Goal: Task Accomplishment & Management: Manage account settings

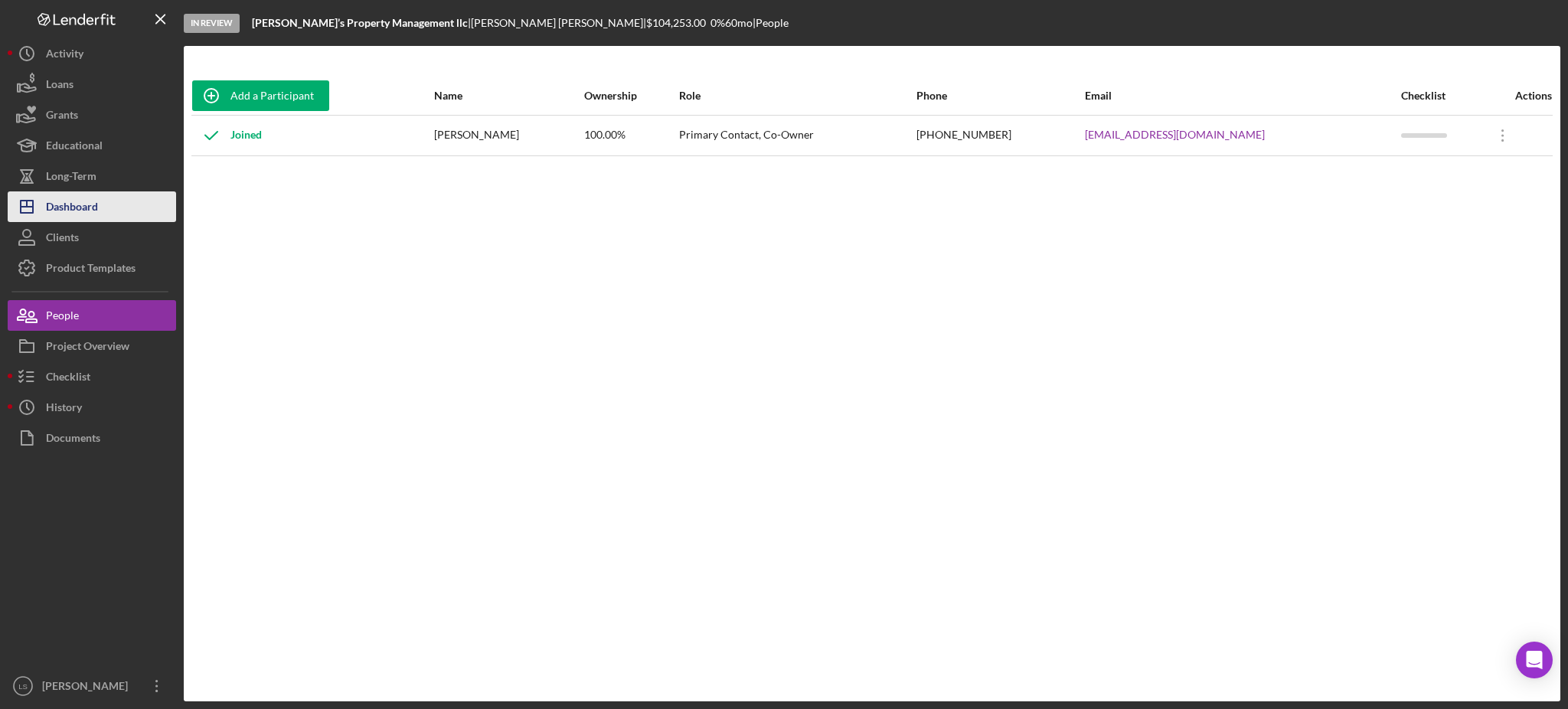
click at [76, 204] on div "Dashboard" at bounding box center [71, 209] width 52 height 35
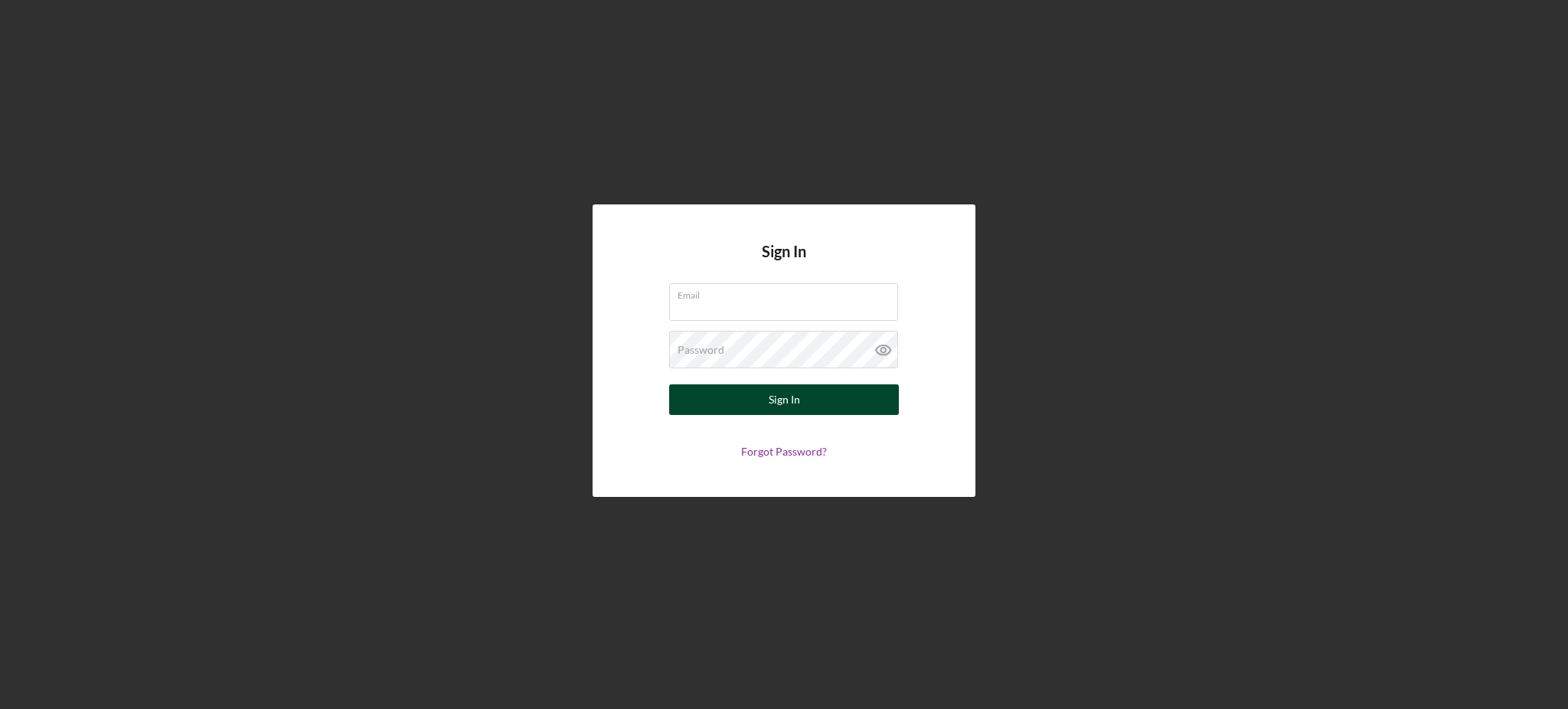
type input "[PERSON_NAME][EMAIL_ADDRESS][DOMAIN_NAME]"
click at [816, 390] on button "Sign In" at bounding box center [784, 400] width 230 height 31
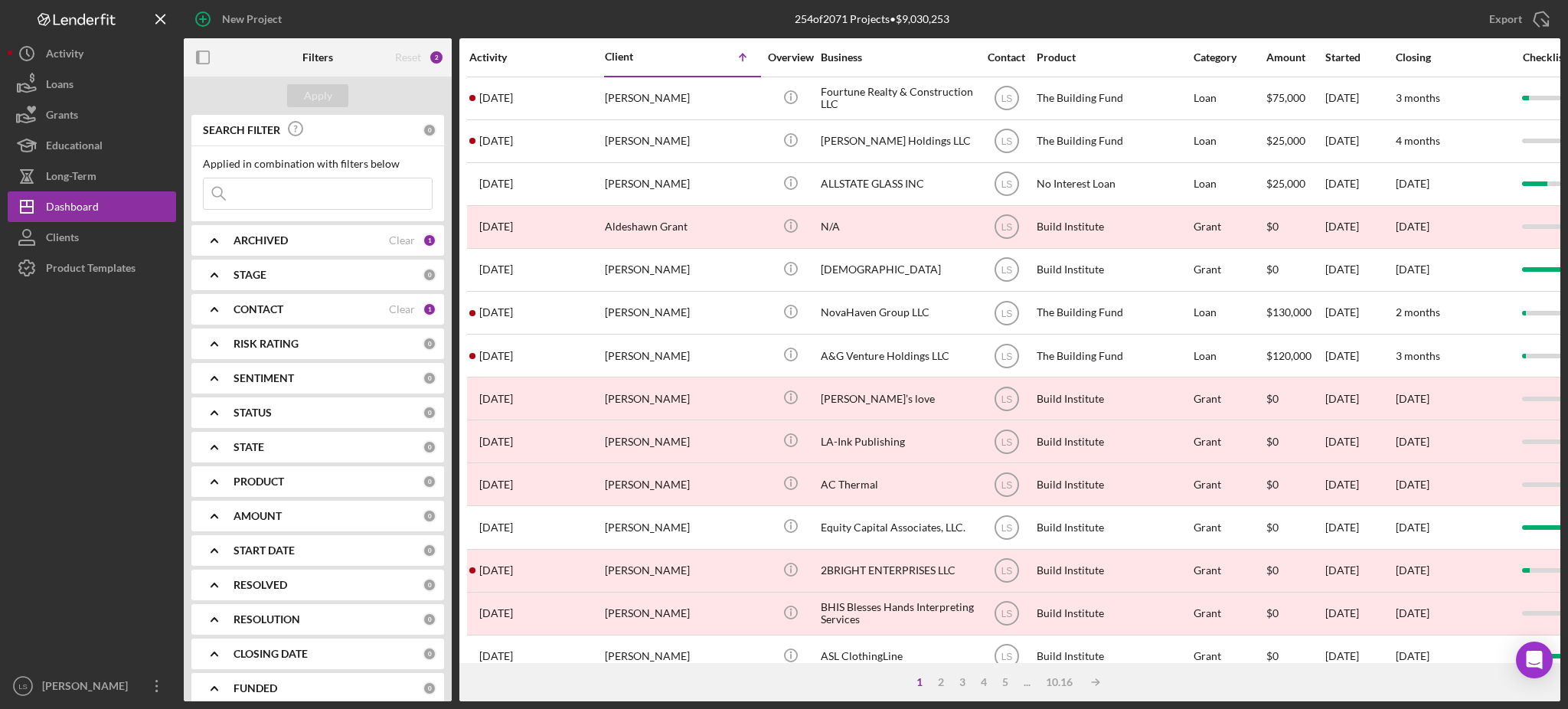
click at [377, 241] on div "ARCHIVED" at bounding box center [311, 240] width 155 height 12
click at [417, 418] on div "CONTACT Clear 1" at bounding box center [335, 409] width 203 height 31
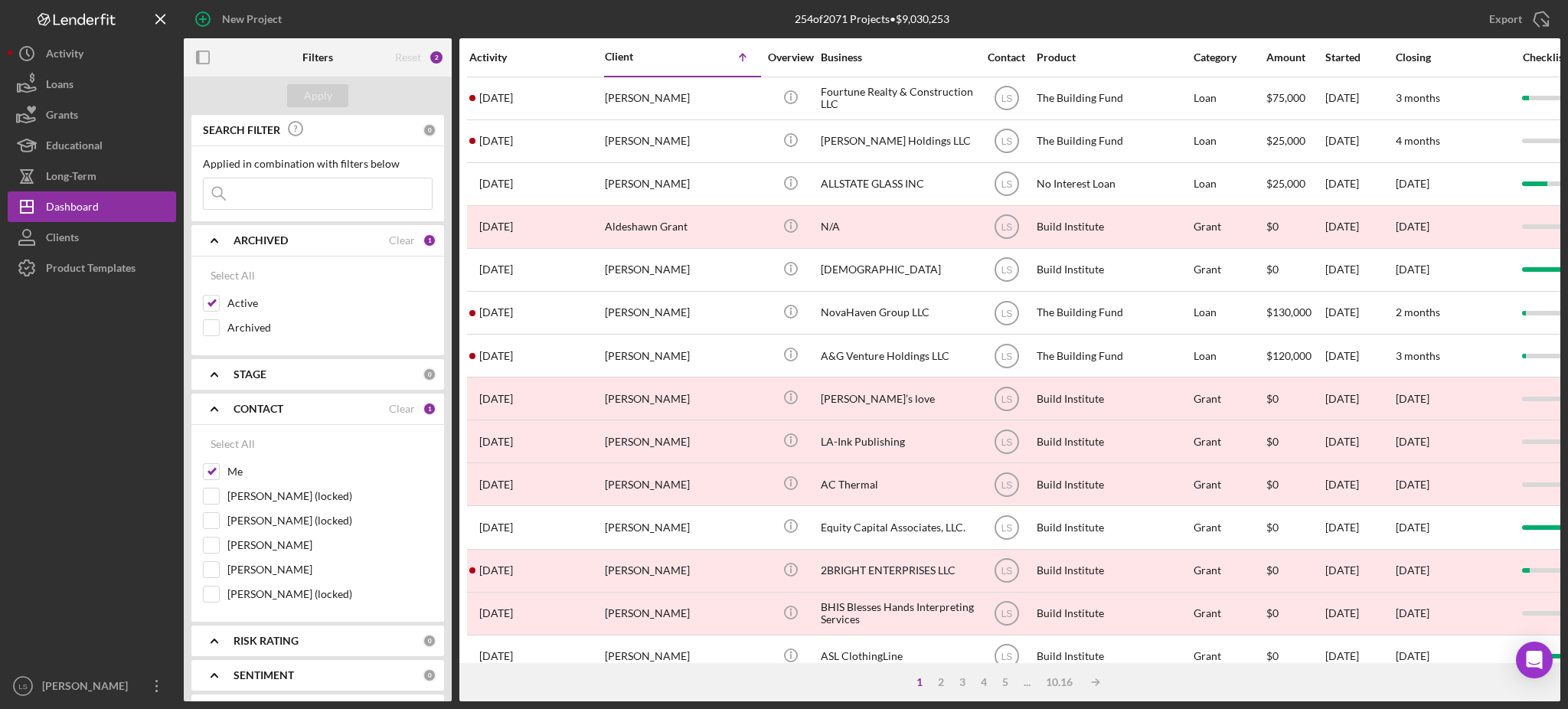
click at [417, 418] on div "CONTACT Clear 1" at bounding box center [335, 409] width 203 height 31
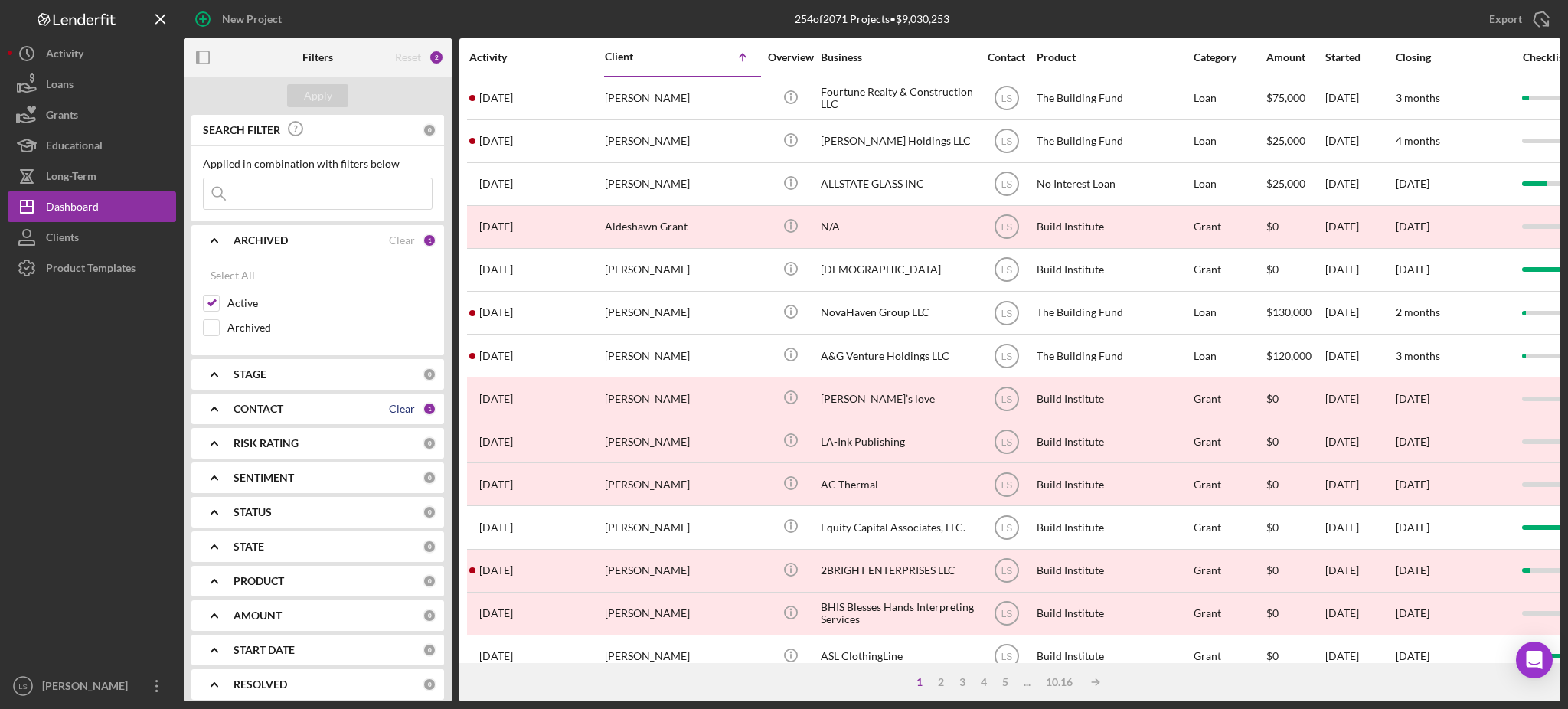
click at [411, 412] on div "Clear" at bounding box center [402, 408] width 26 height 12
click at [411, 412] on div "CONTACT" at bounding box center [327, 408] width 189 height 12
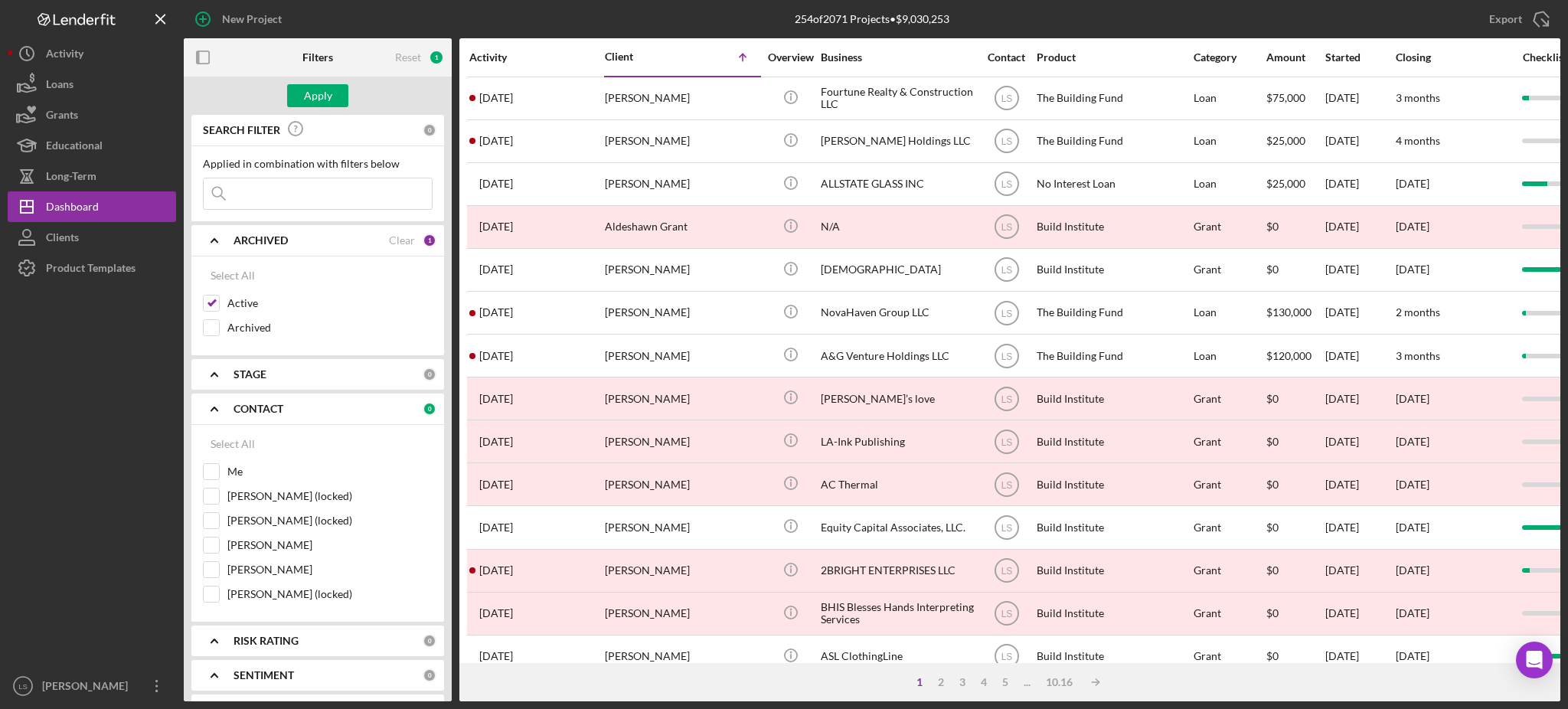
click at [411, 412] on div "CONTACT" at bounding box center [327, 408] width 189 height 12
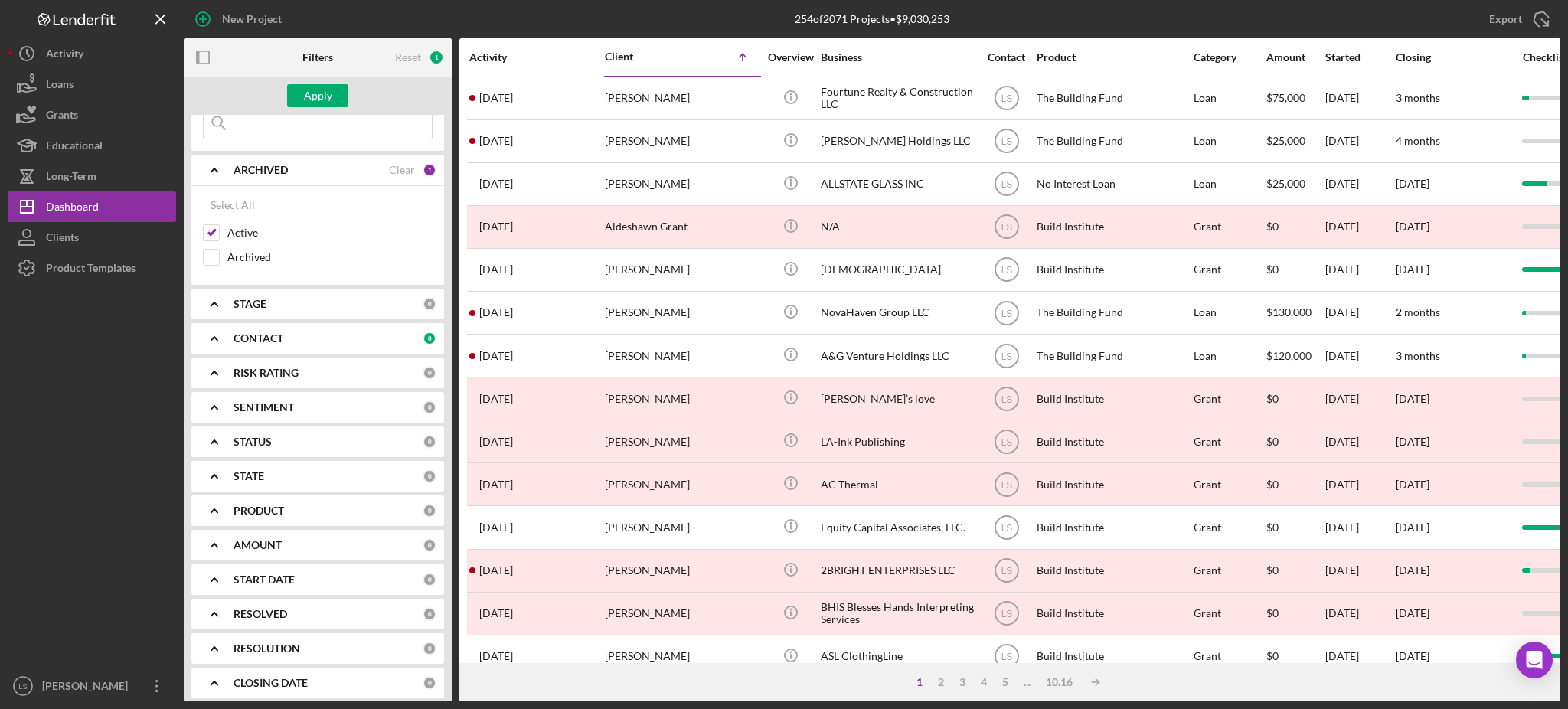
scroll to position [102, 0]
click at [401, 479] on div "PRODUCT" at bounding box center [327, 478] width 189 height 12
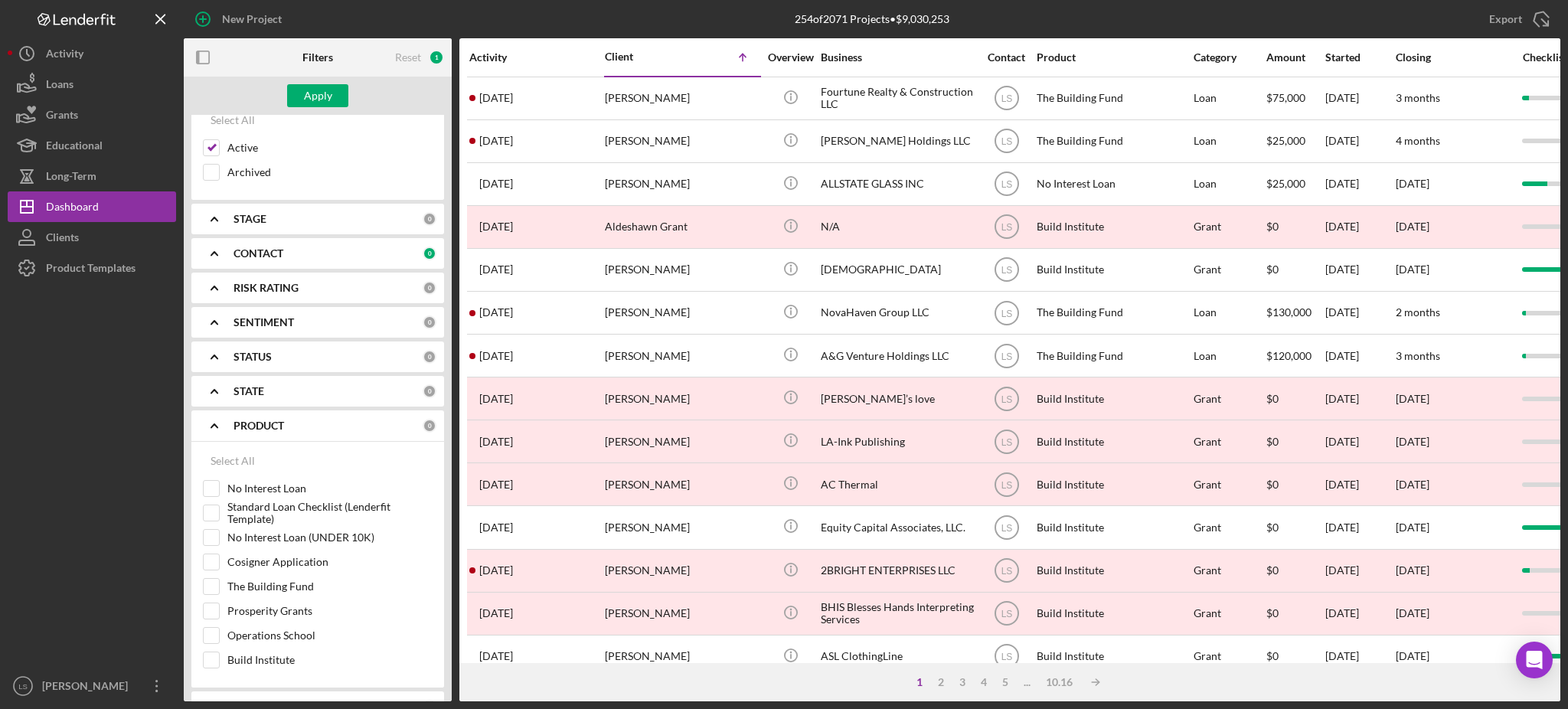
scroll to position [203, 0]
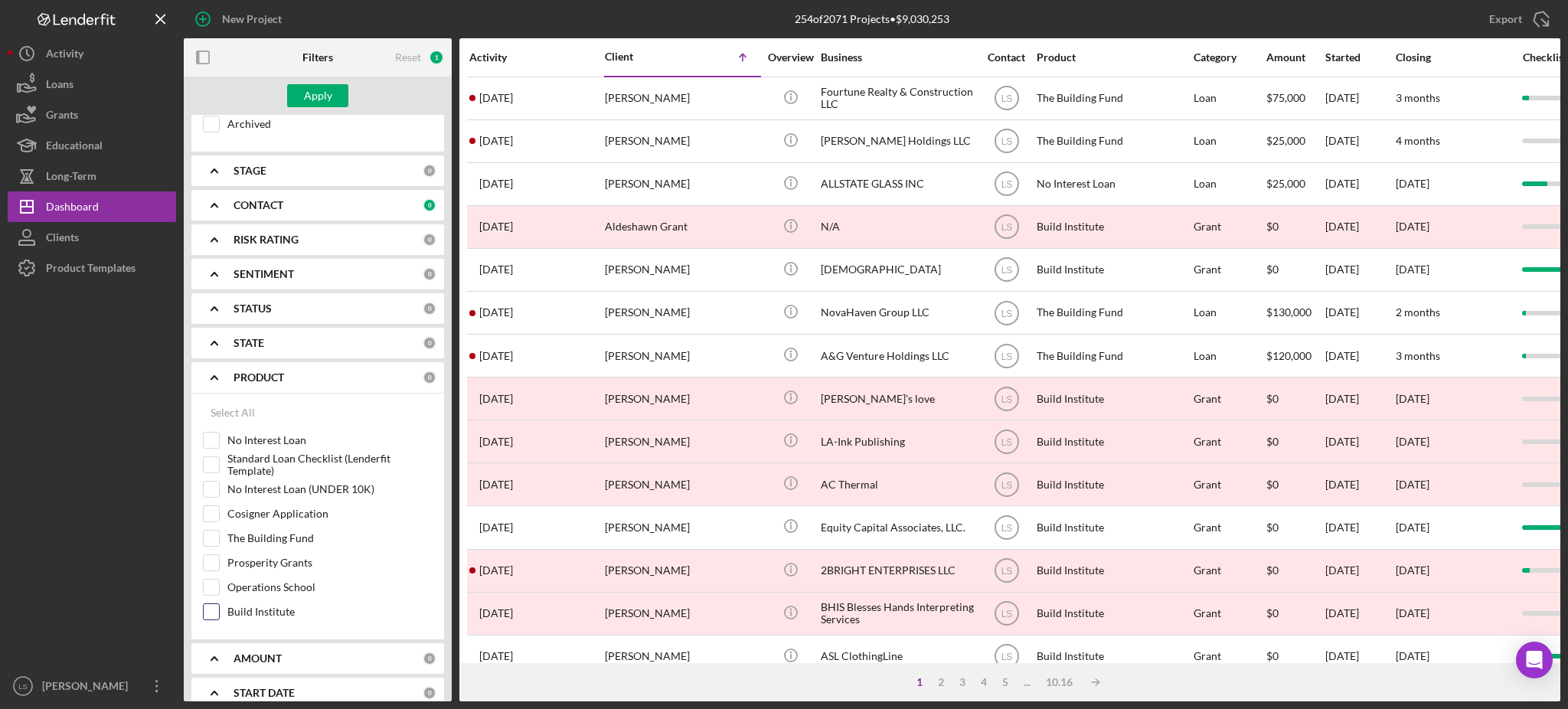
click at [210, 615] on input "Build Institute" at bounding box center [211, 611] width 15 height 15
checkbox input "true"
click at [294, 89] on button "Apply" at bounding box center [317, 95] width 61 height 23
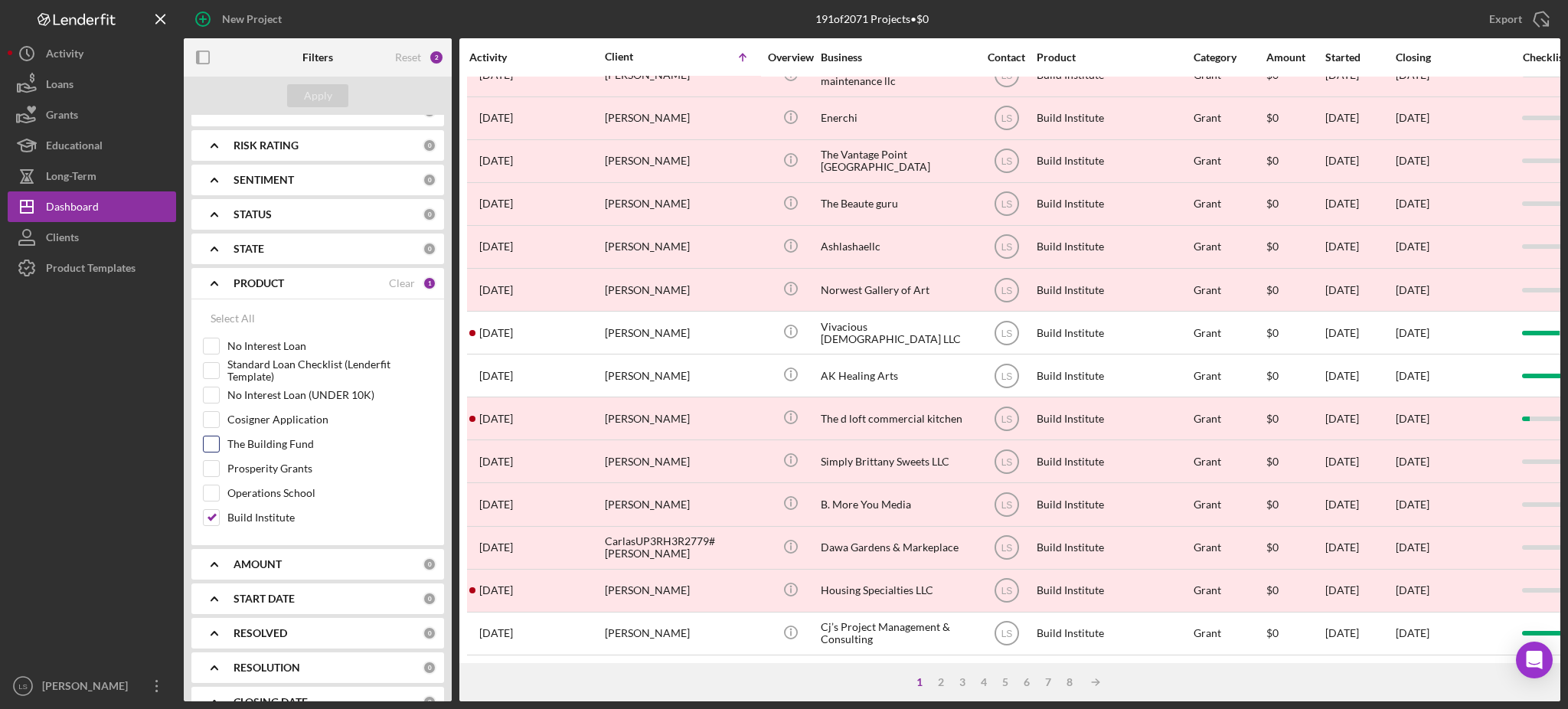
scroll to position [394, 0]
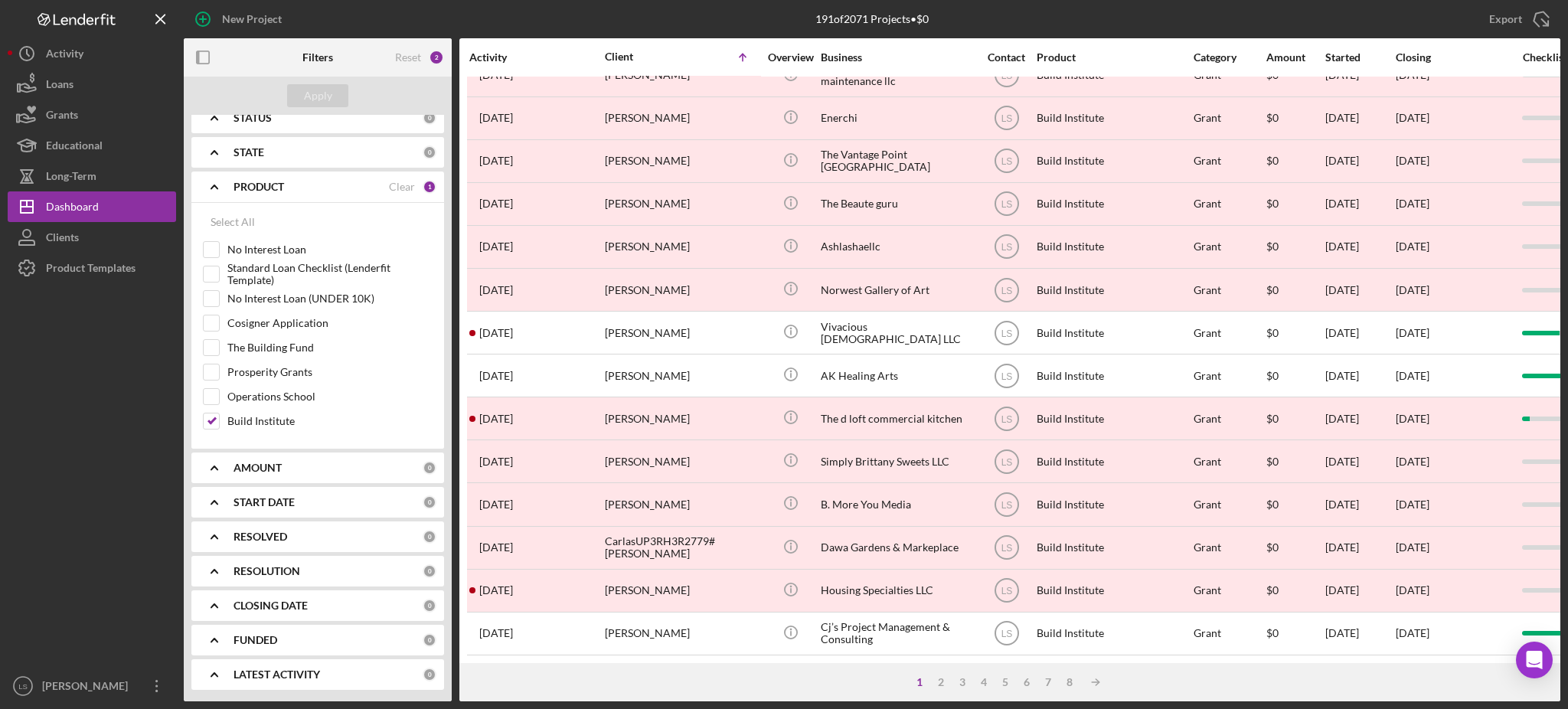
click at [338, 478] on div "AMOUNT 0" at bounding box center [335, 468] width 203 height 31
click at [332, 513] on div "START DATE 0" at bounding box center [335, 502] width 203 height 31
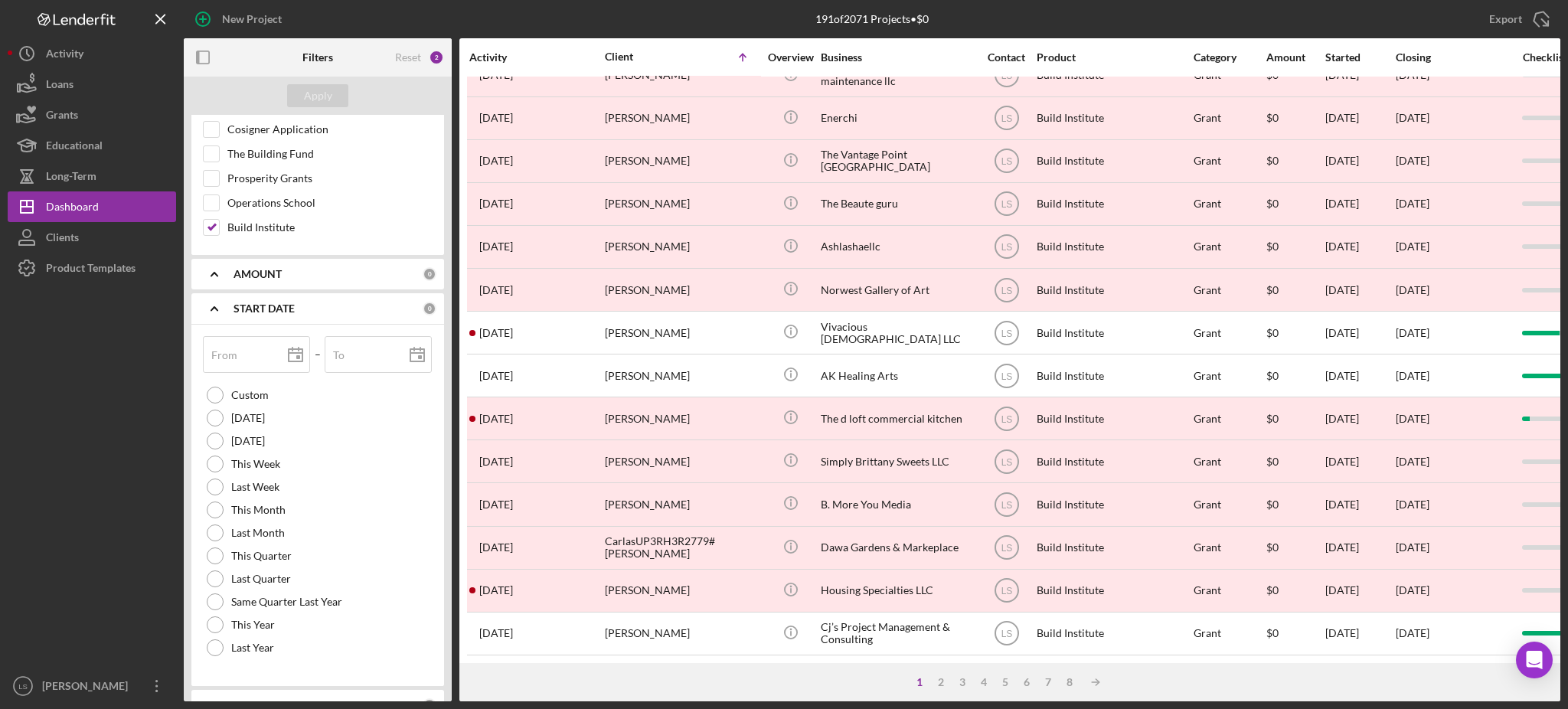
scroll to position [598, 0]
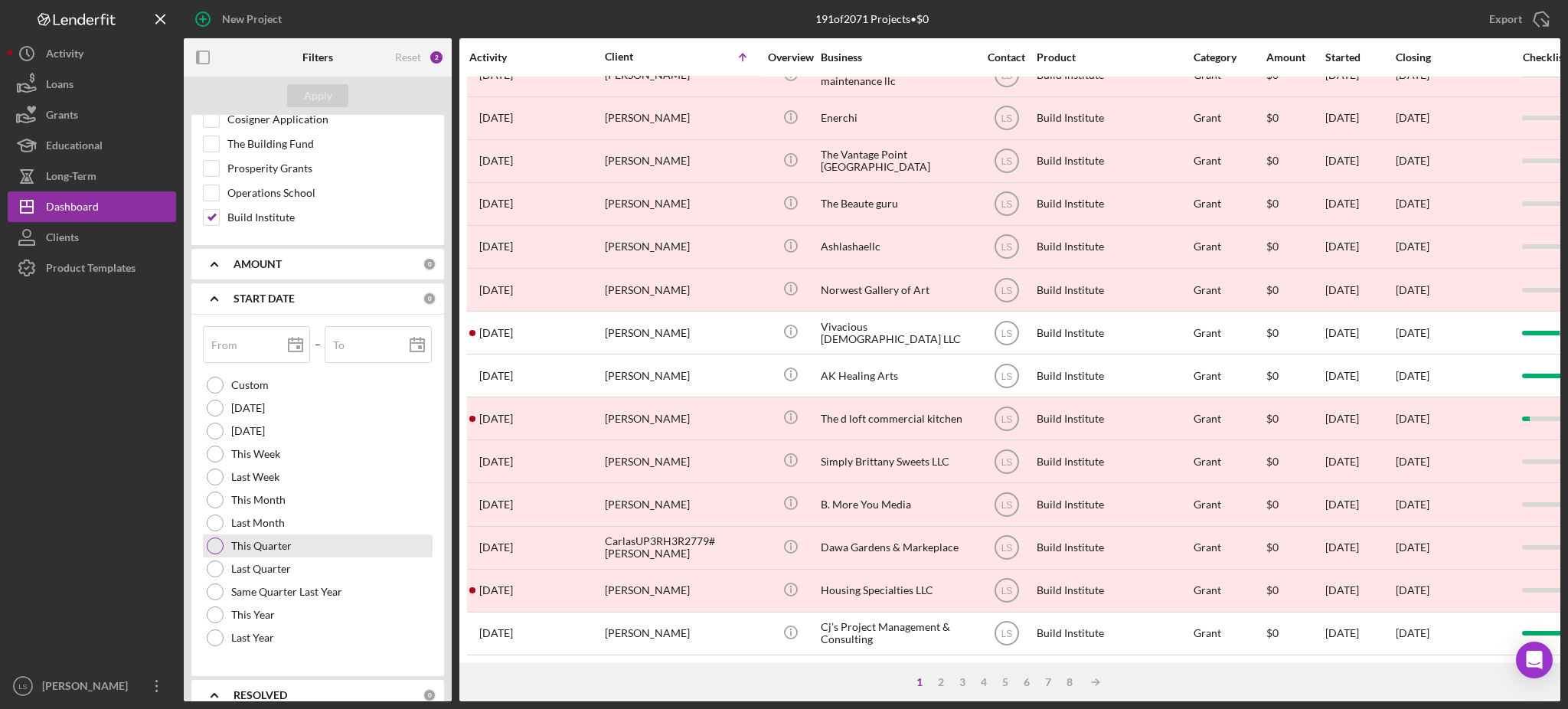
click at [215, 544] on div at bounding box center [215, 546] width 16 height 16
type input "[DATE]"
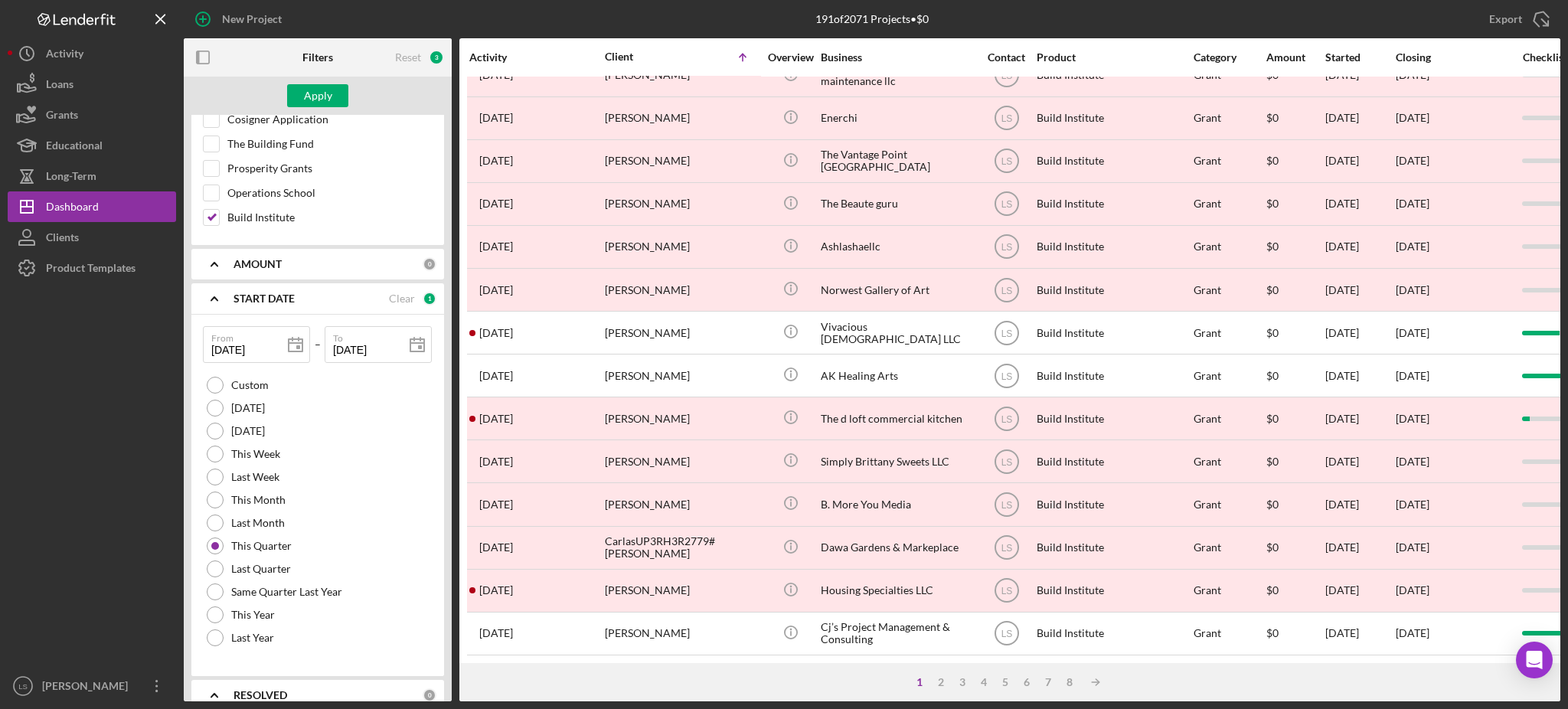
click at [313, 81] on div "Apply" at bounding box center [318, 96] width 268 height 38
click at [315, 92] on div "Apply" at bounding box center [317, 95] width 28 height 23
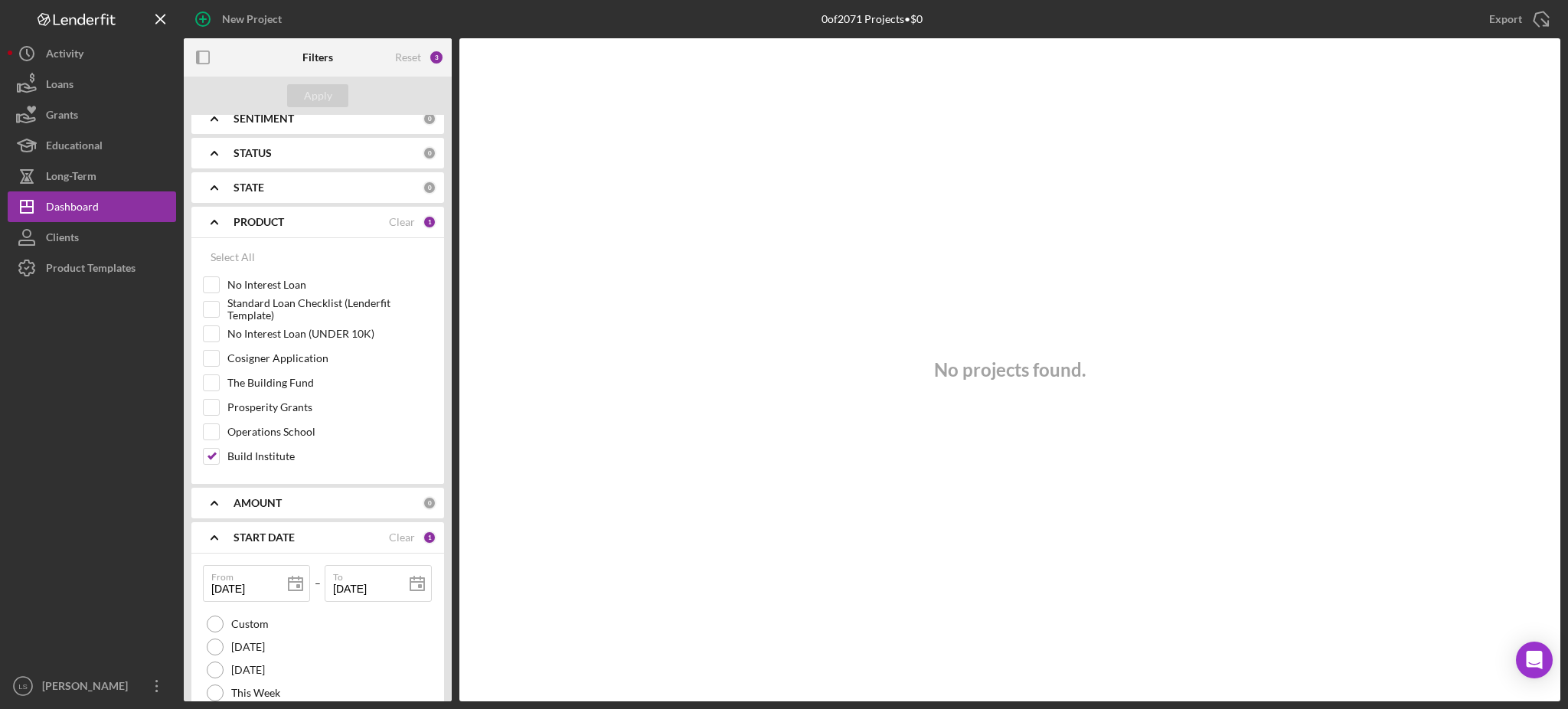
scroll to position [394, 0]
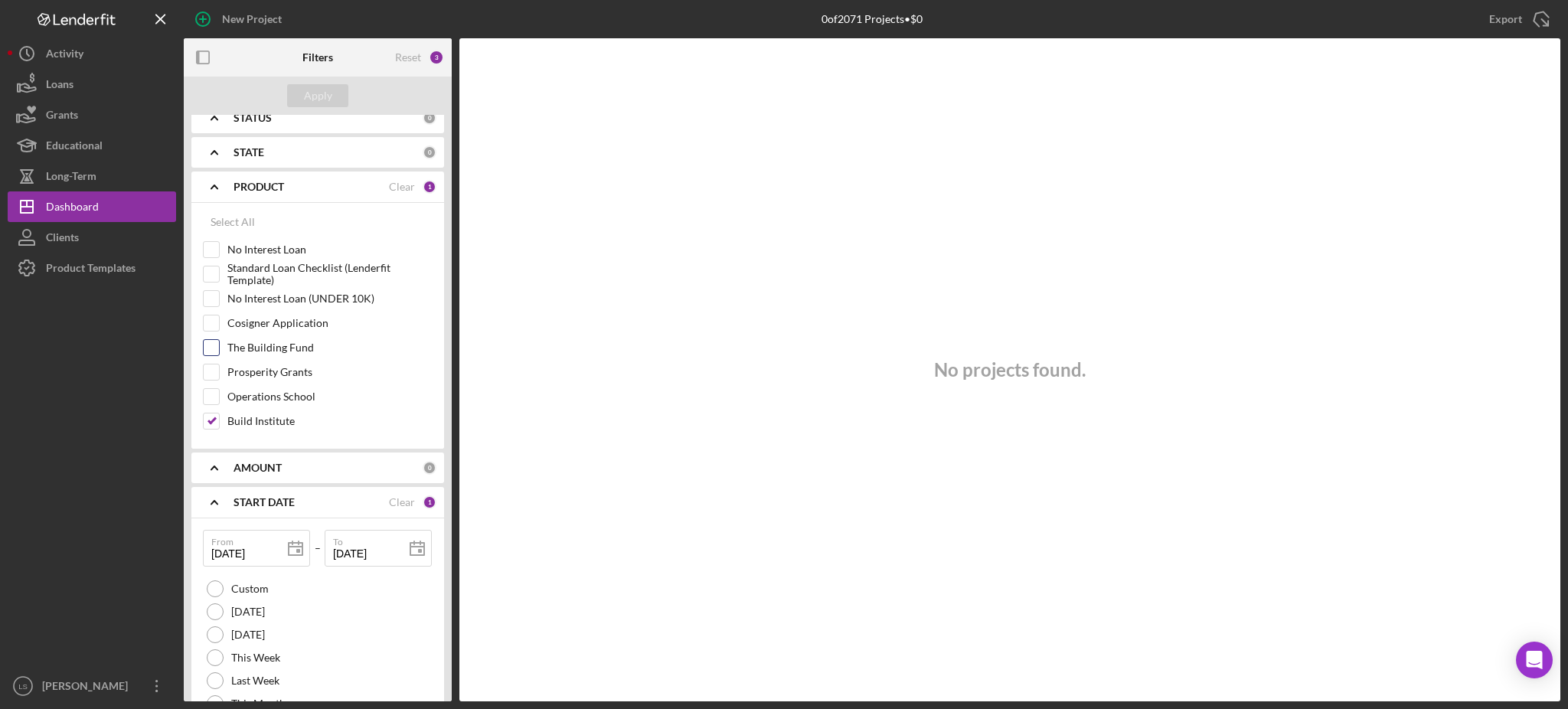
click at [205, 351] on input "The Building Fund" at bounding box center [211, 347] width 15 height 15
checkbox input "true"
click at [208, 424] on input "Build Institute" at bounding box center [211, 420] width 15 height 15
checkbox input "false"
click at [332, 101] on button "Apply" at bounding box center [317, 95] width 61 height 23
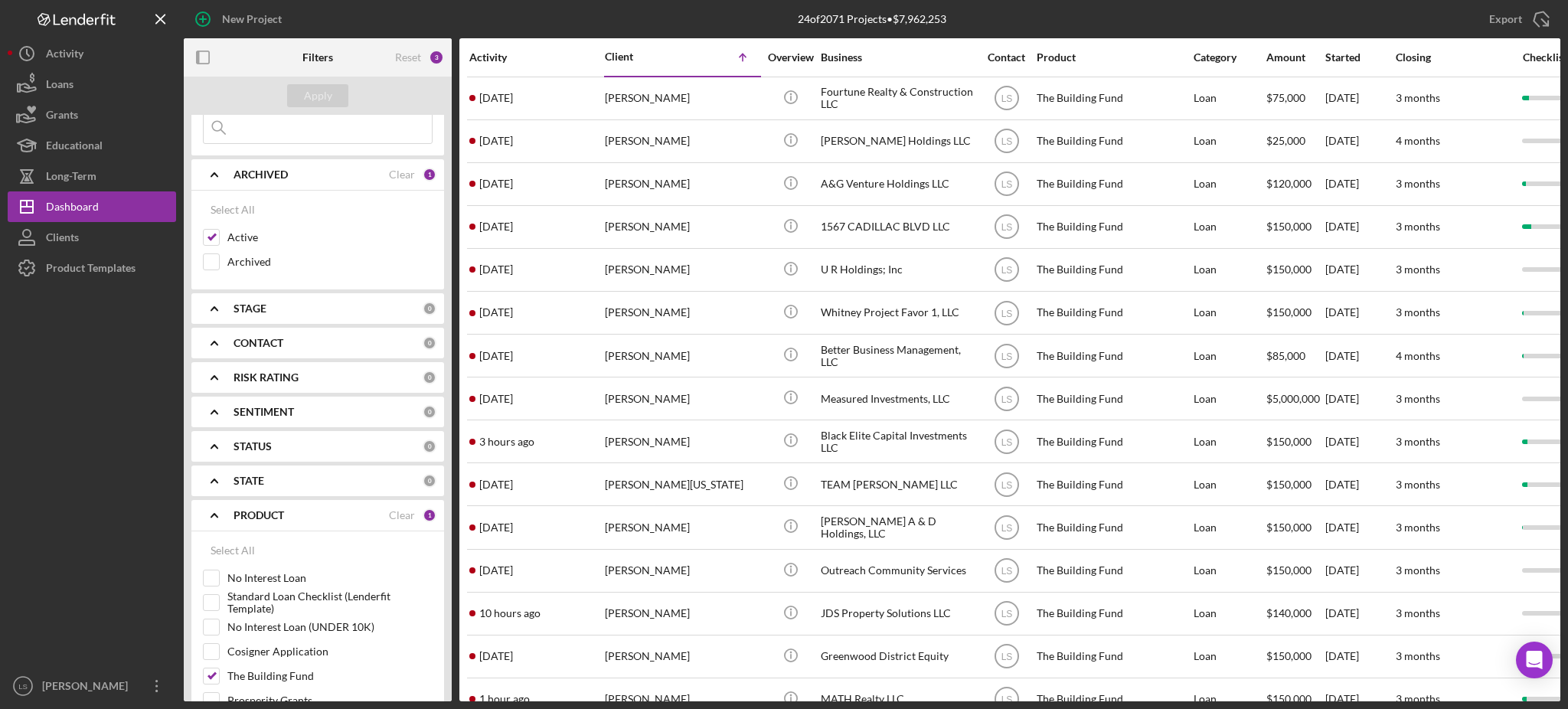
scroll to position [0, 0]
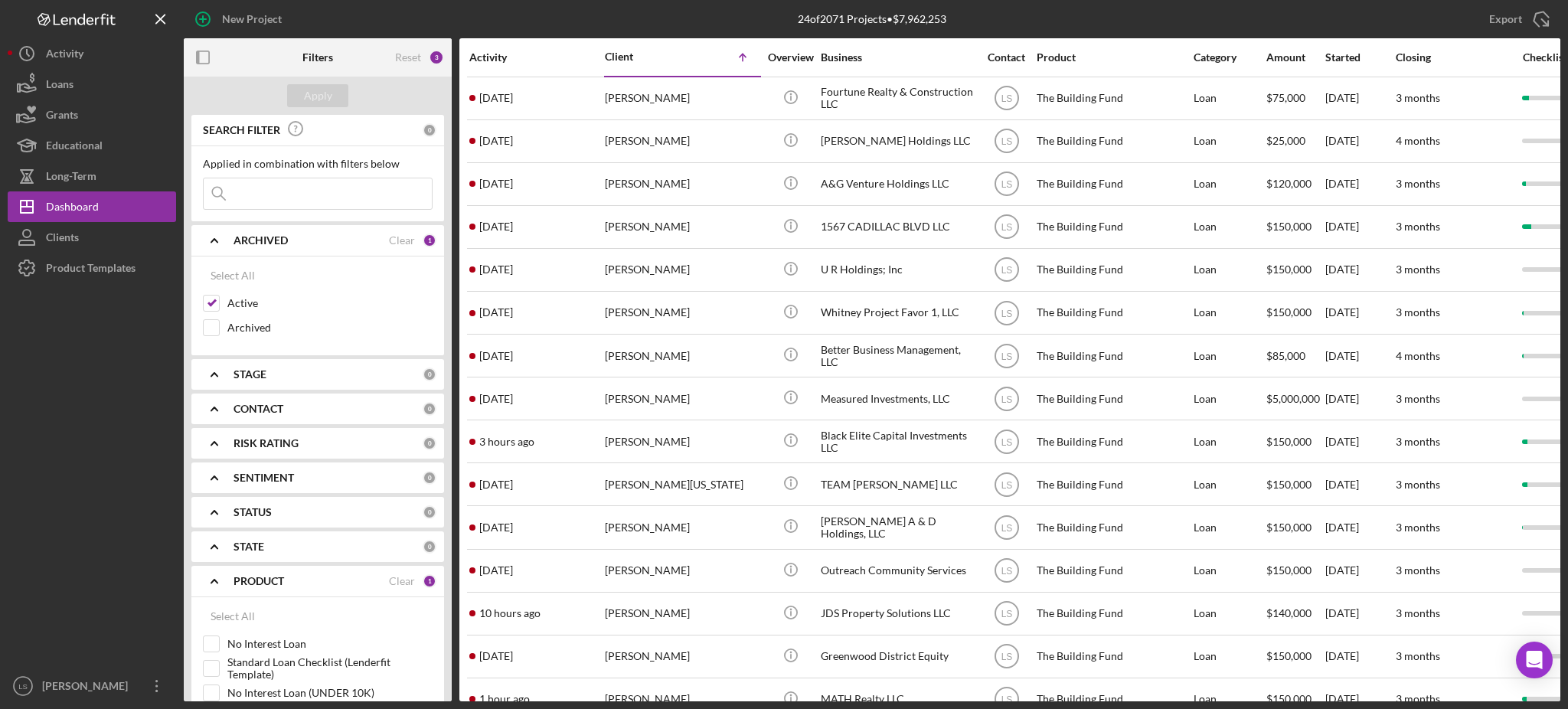
click at [251, 189] on input at bounding box center [317, 194] width 228 height 31
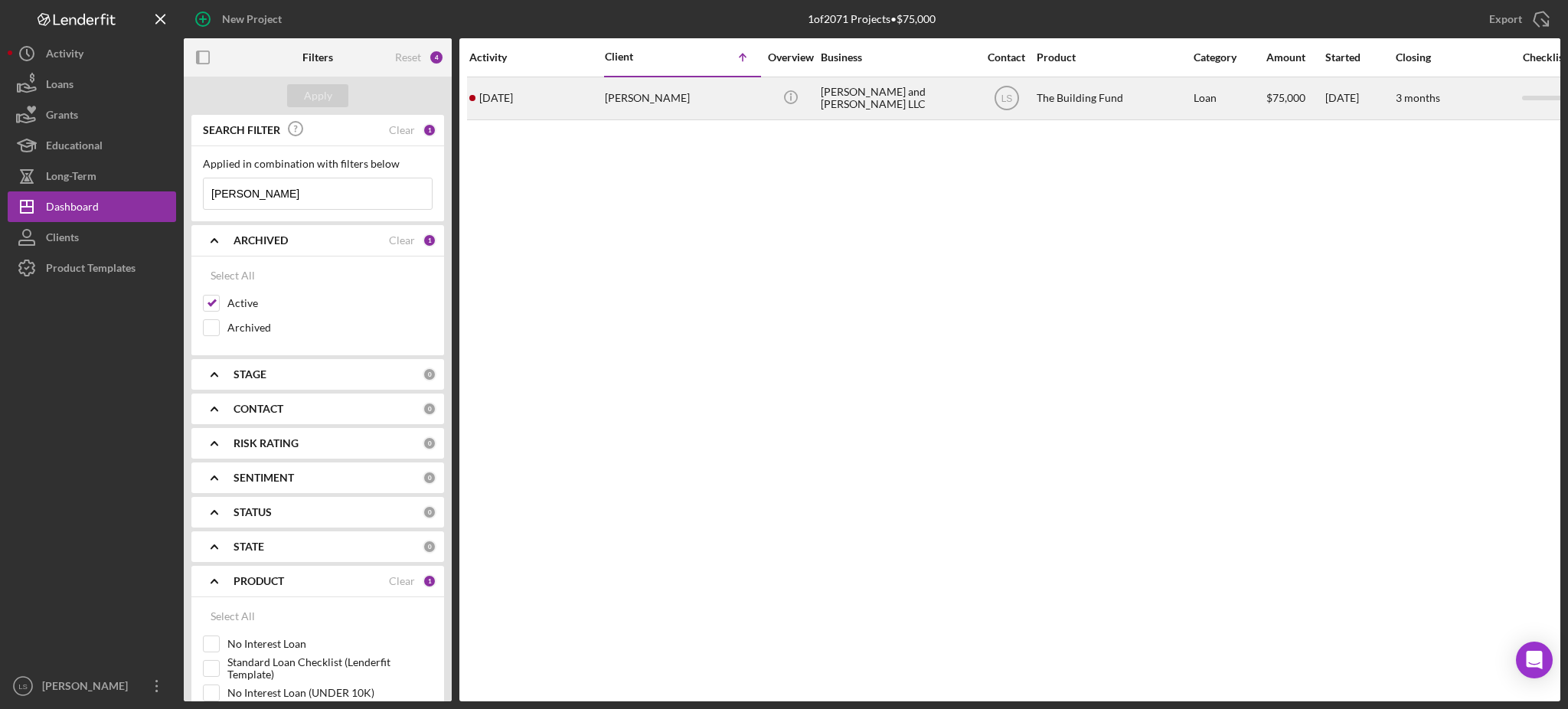
type input "[PERSON_NAME]"
click at [905, 98] on div "[PERSON_NAME] and [PERSON_NAME] LLC" at bounding box center [897, 98] width 153 height 41
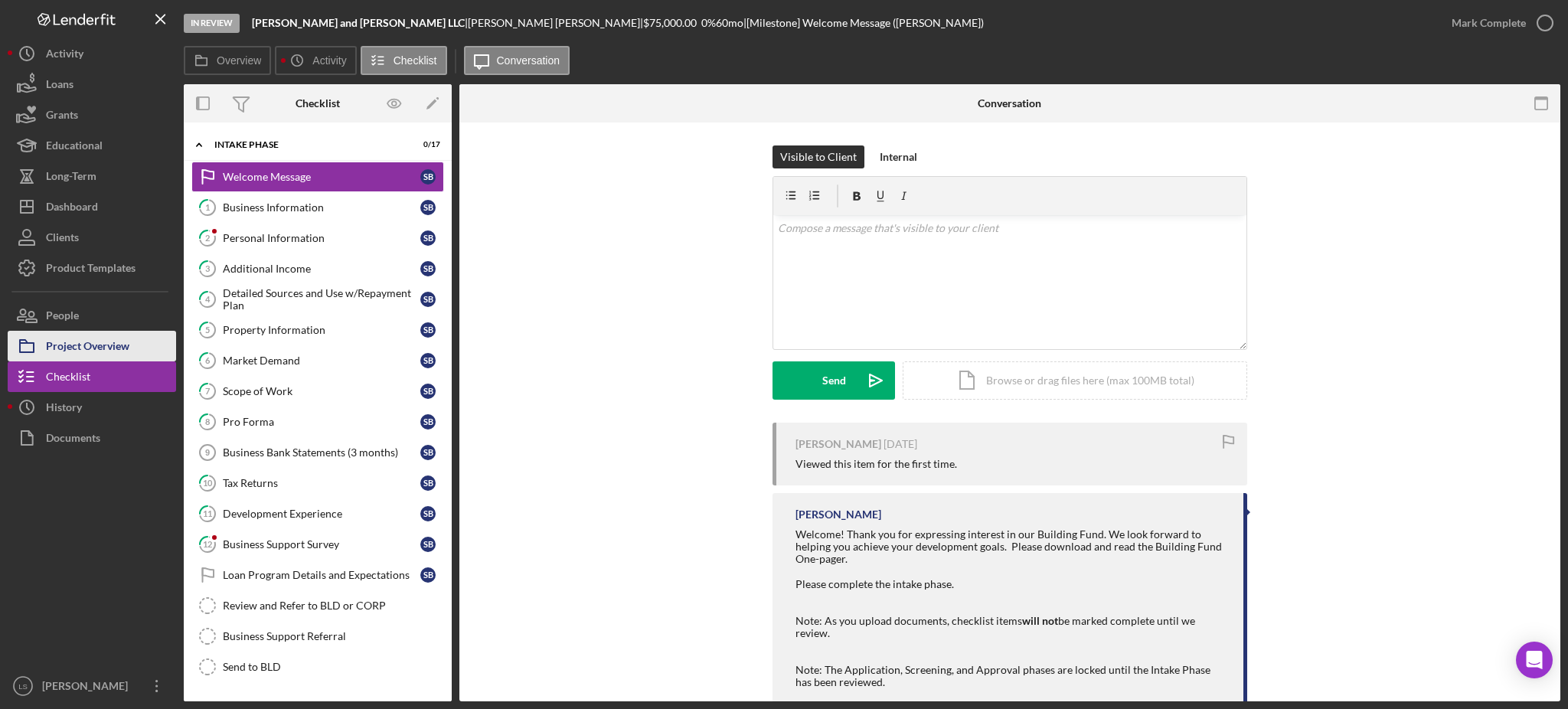
click at [117, 343] on div "Project Overview" at bounding box center [88, 348] width 84 height 35
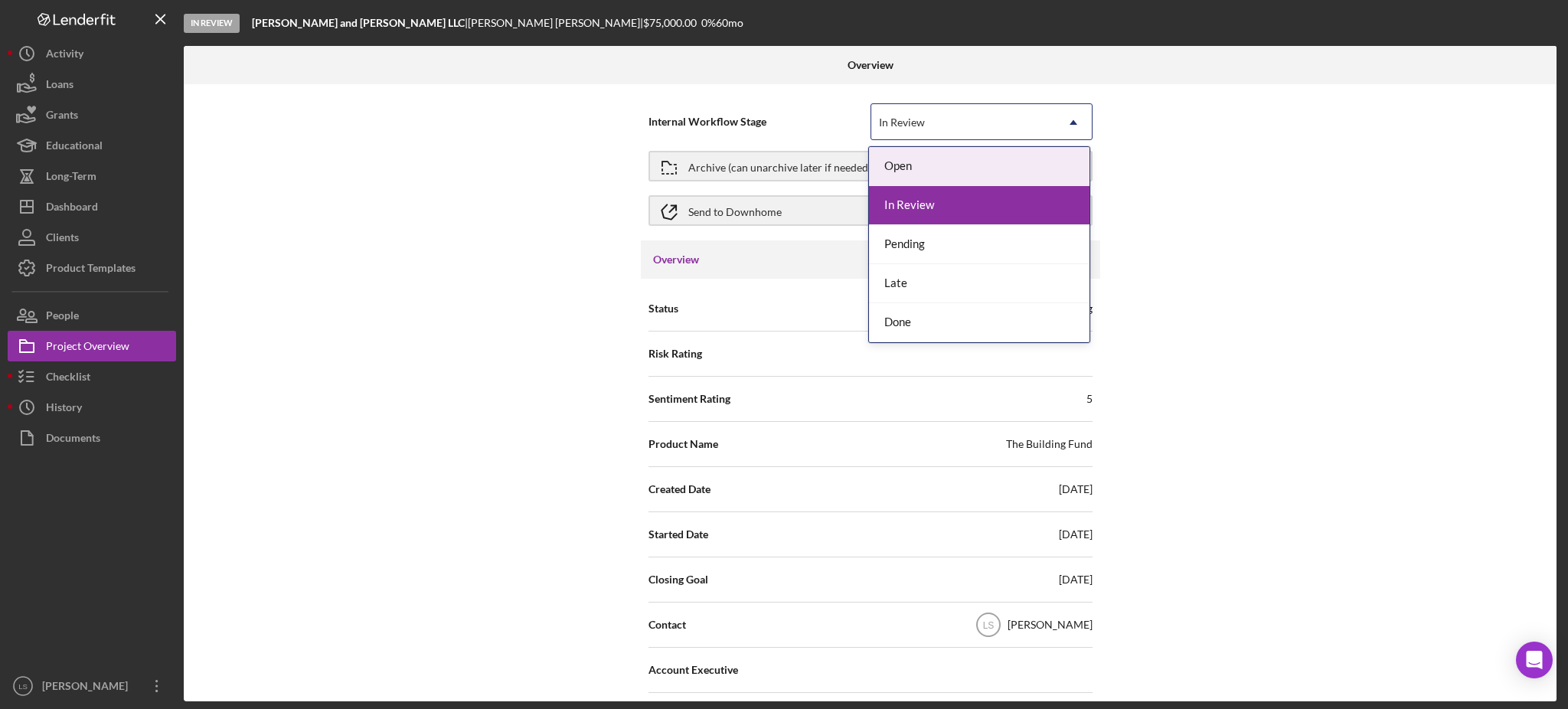
click at [1055, 133] on icon "Icon/Dropdown Arrow" at bounding box center [1073, 122] width 36 height 36
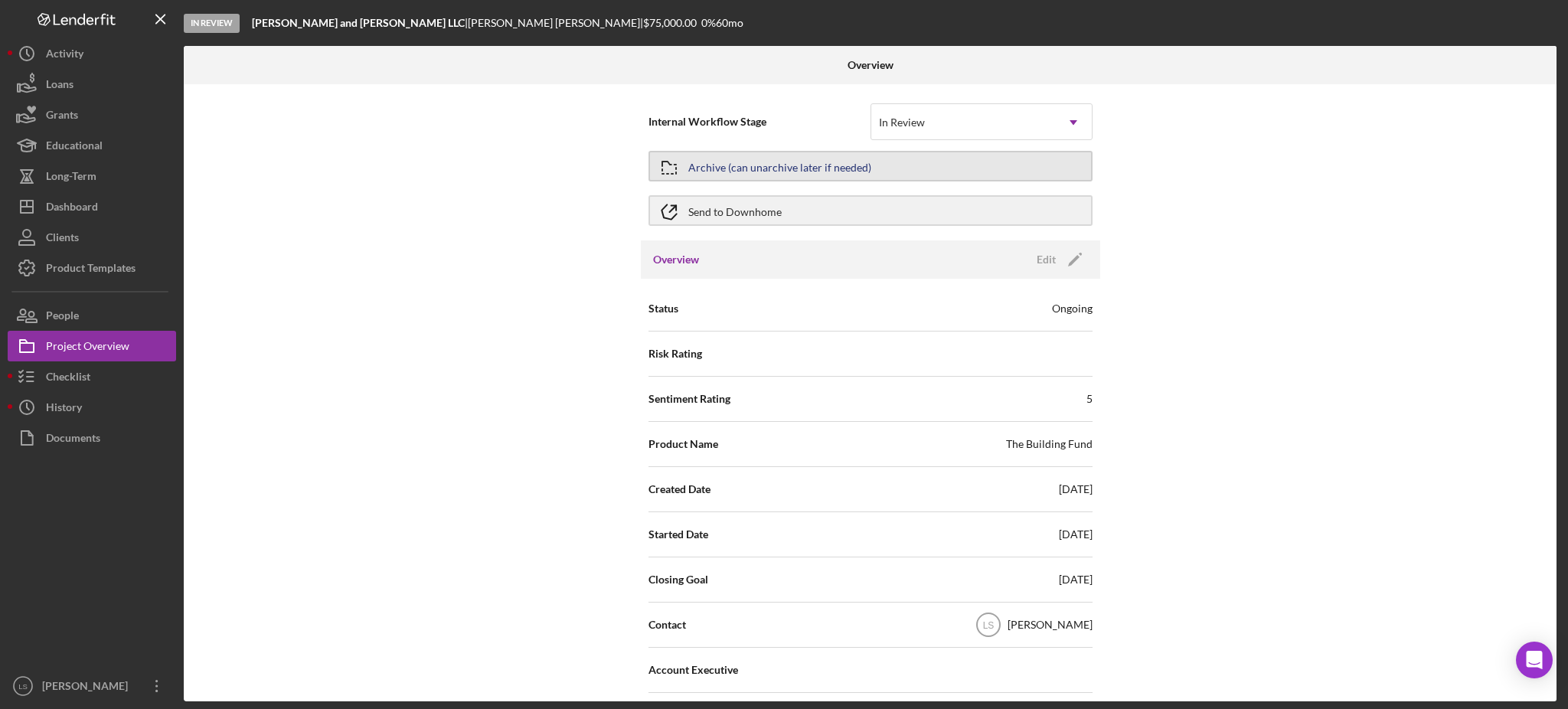
click at [802, 173] on div "Archive (can unarchive later if needed)" at bounding box center [779, 166] width 183 height 27
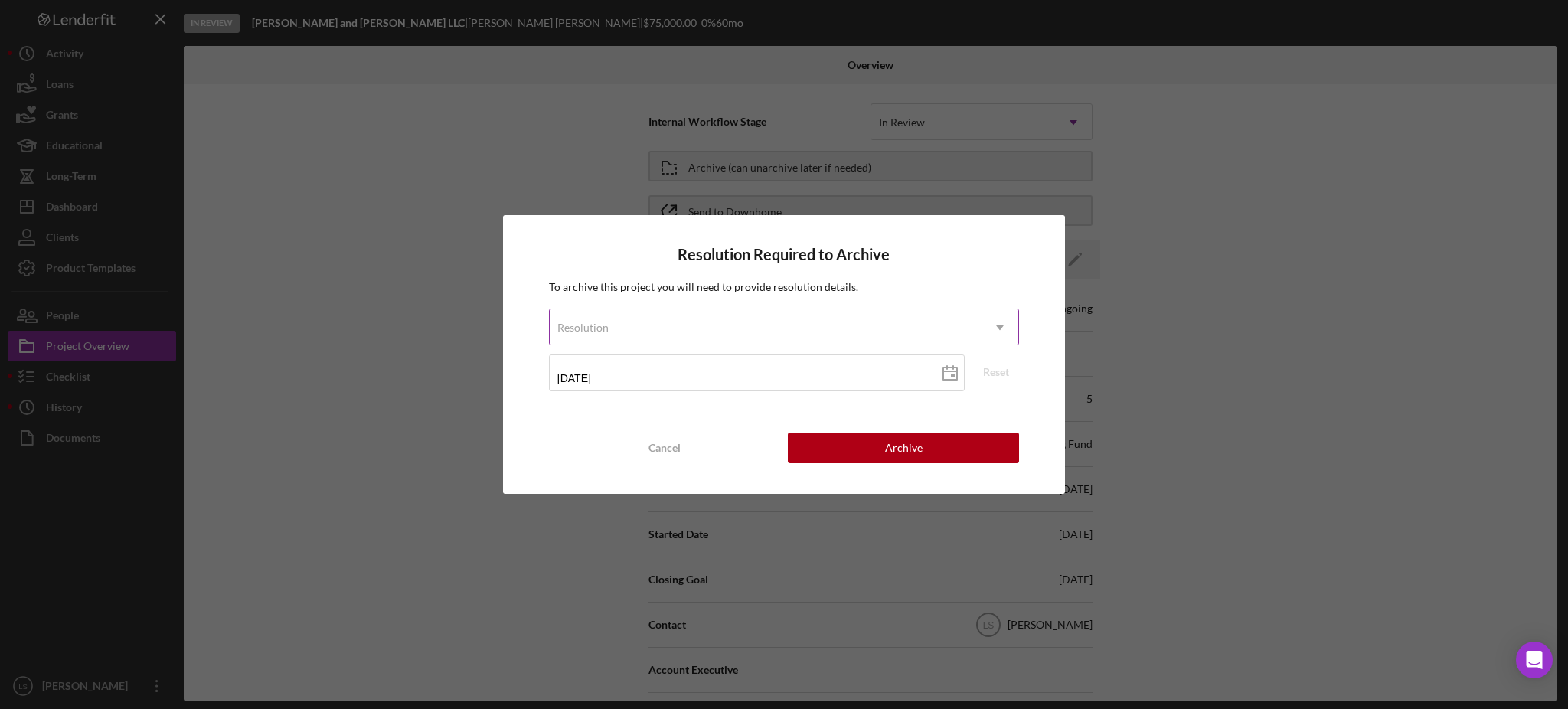
click at [961, 336] on div "Resolution" at bounding box center [766, 327] width 432 height 36
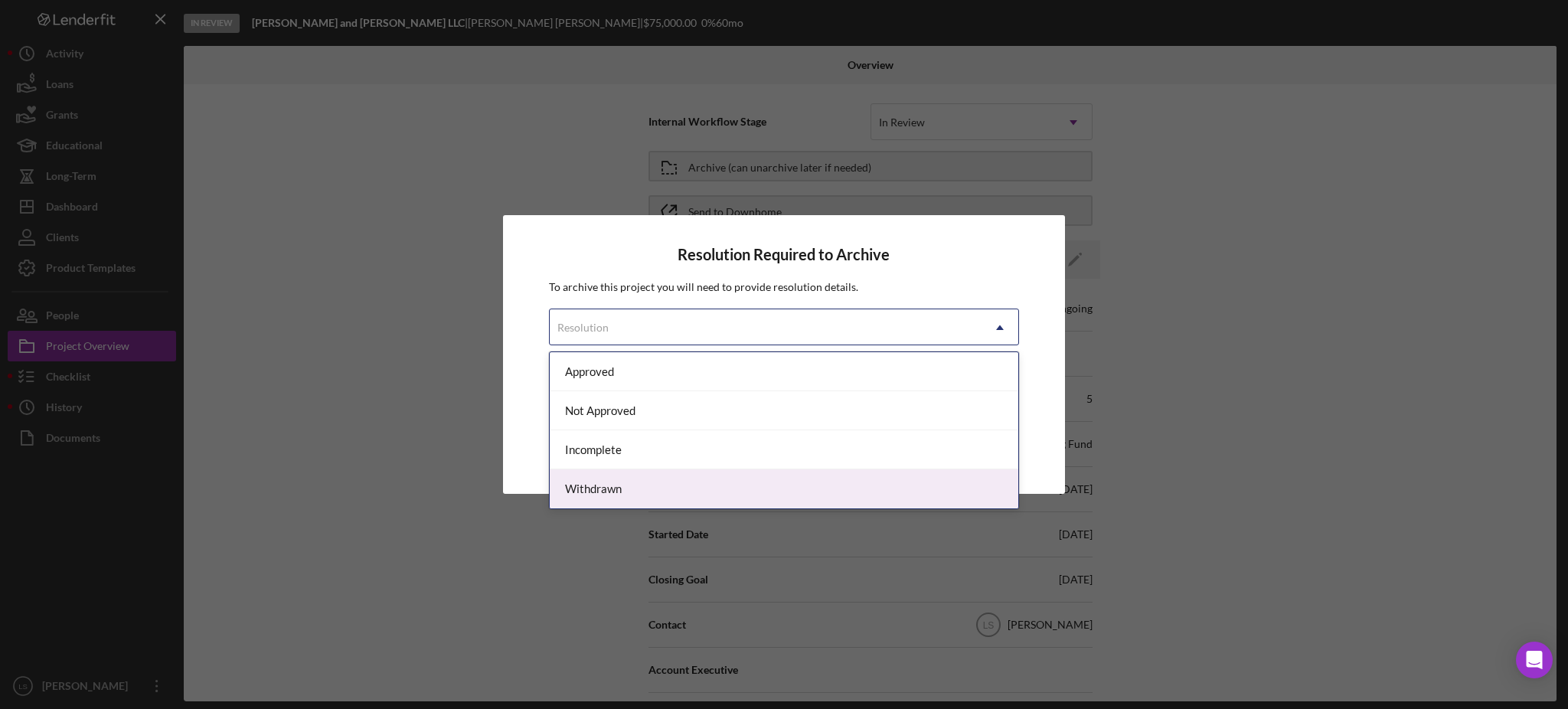
click at [730, 448] on div "Incomplete" at bounding box center [784, 449] width 469 height 39
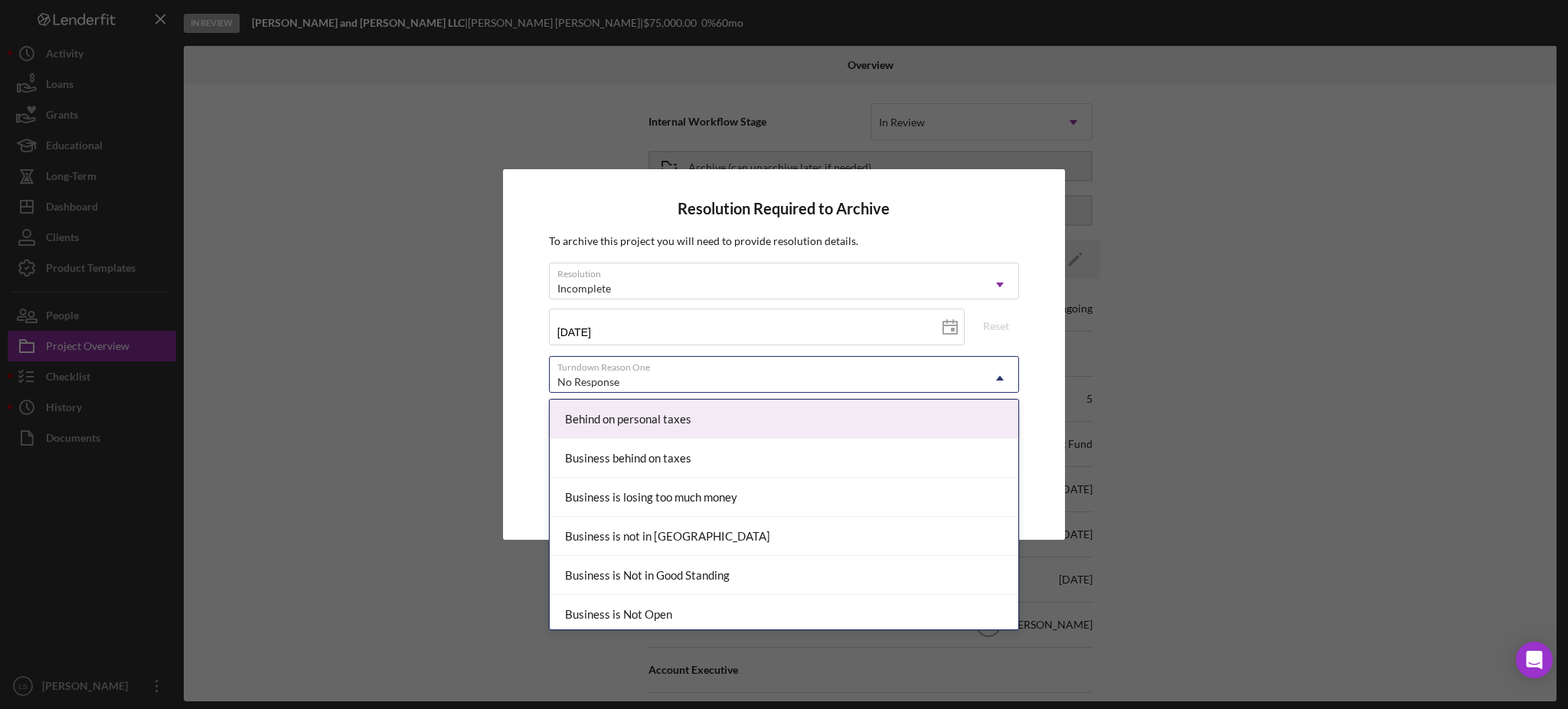
click at [934, 390] on div "No Response" at bounding box center [766, 382] width 432 height 36
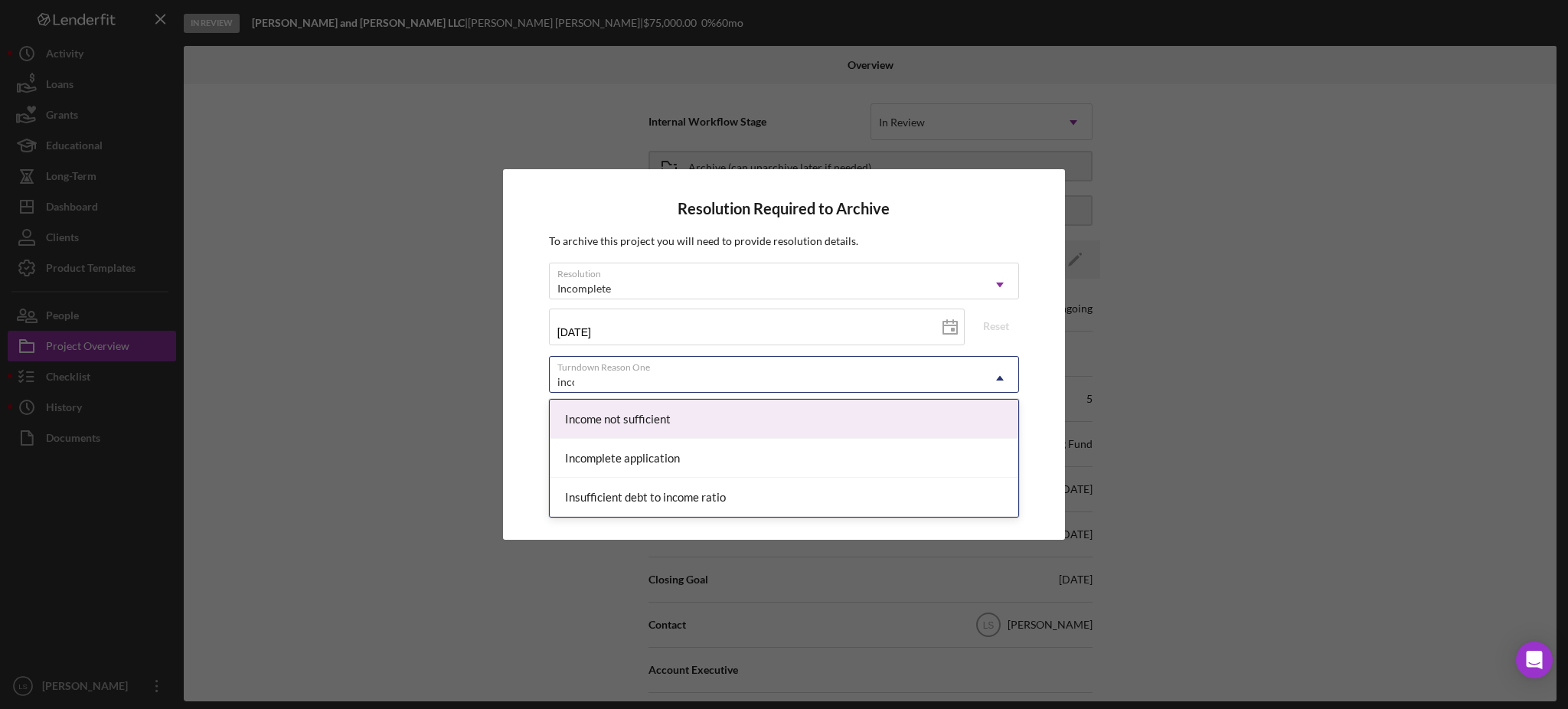
type input "incom"
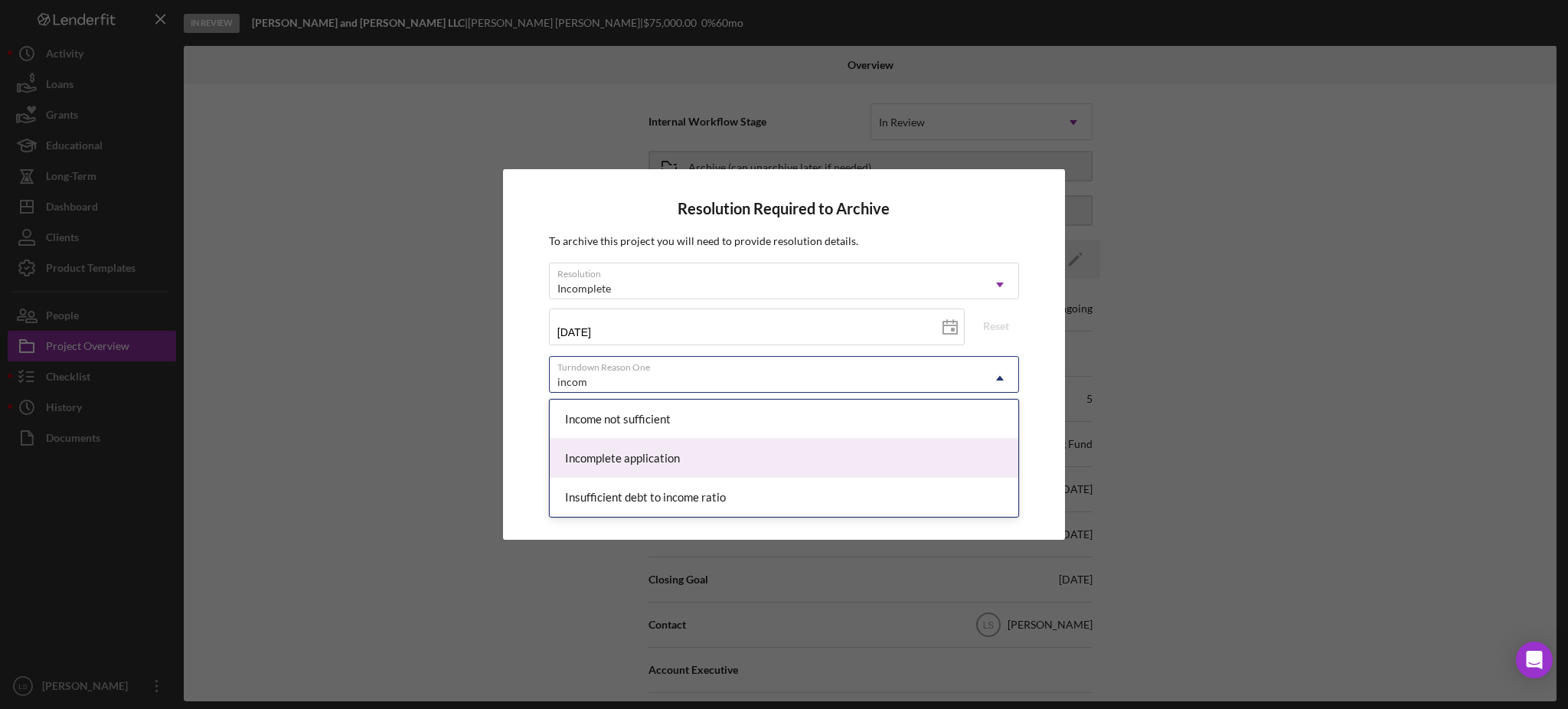
click at [708, 450] on div "Incomplete application" at bounding box center [784, 457] width 469 height 39
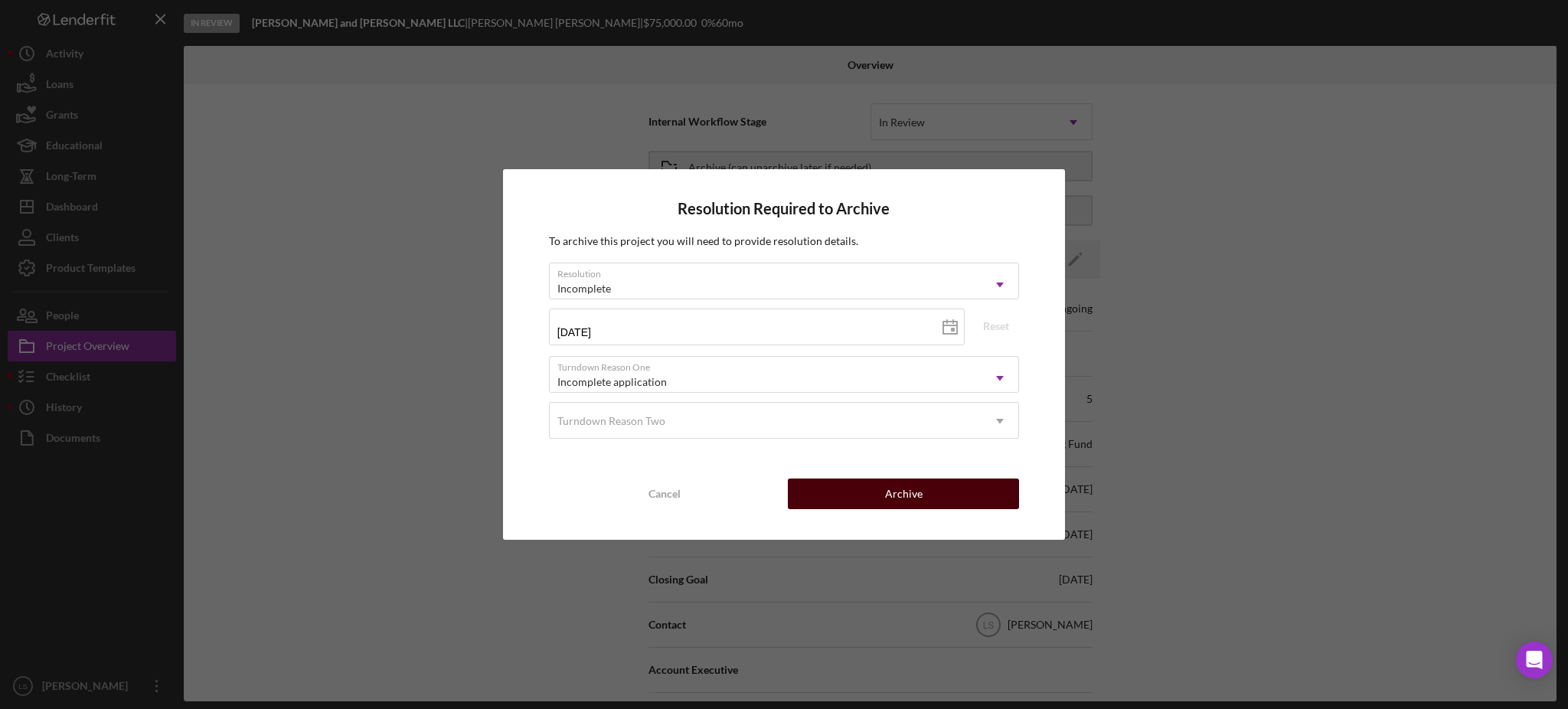
click at [916, 499] on div "Archive" at bounding box center [903, 494] width 37 height 31
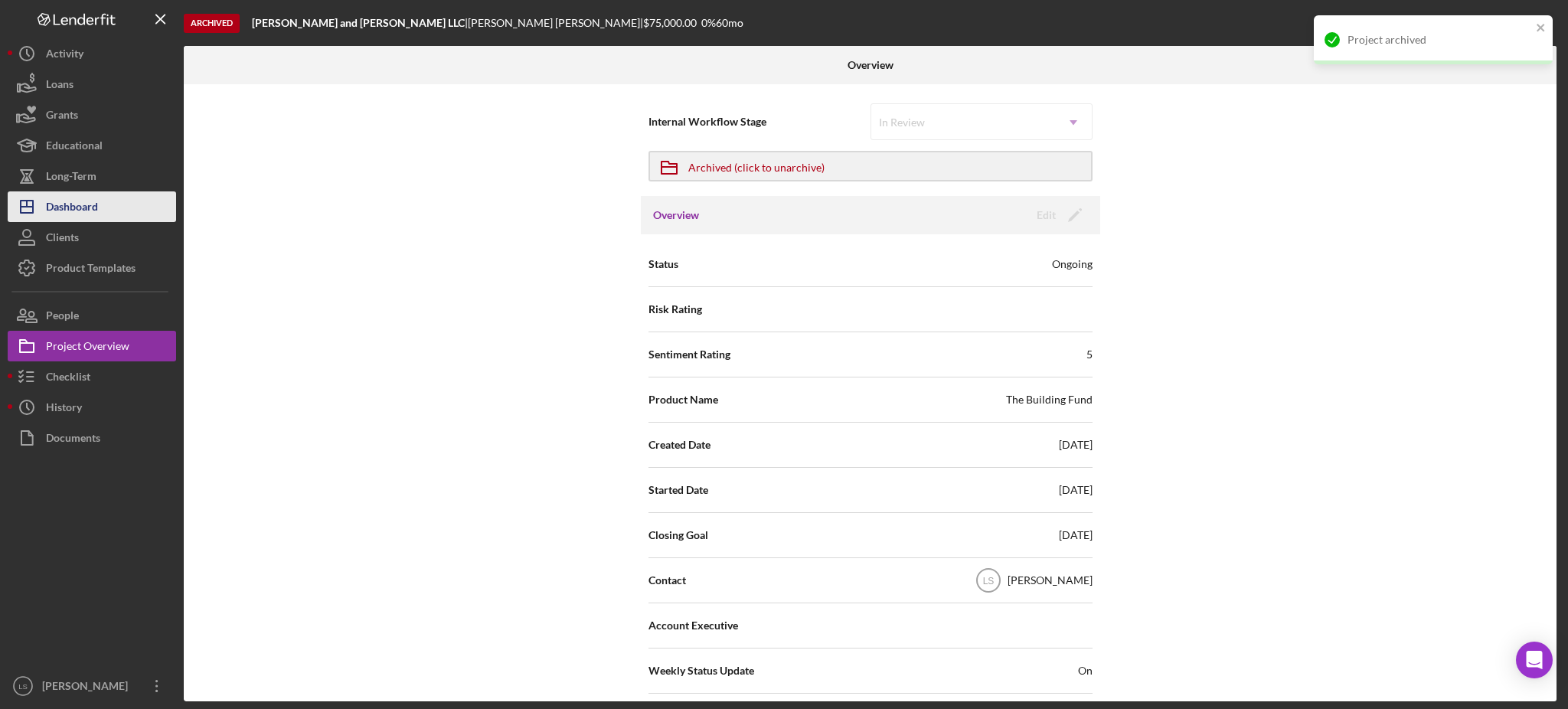
click at [78, 219] on div "Dashboard" at bounding box center [71, 209] width 52 height 35
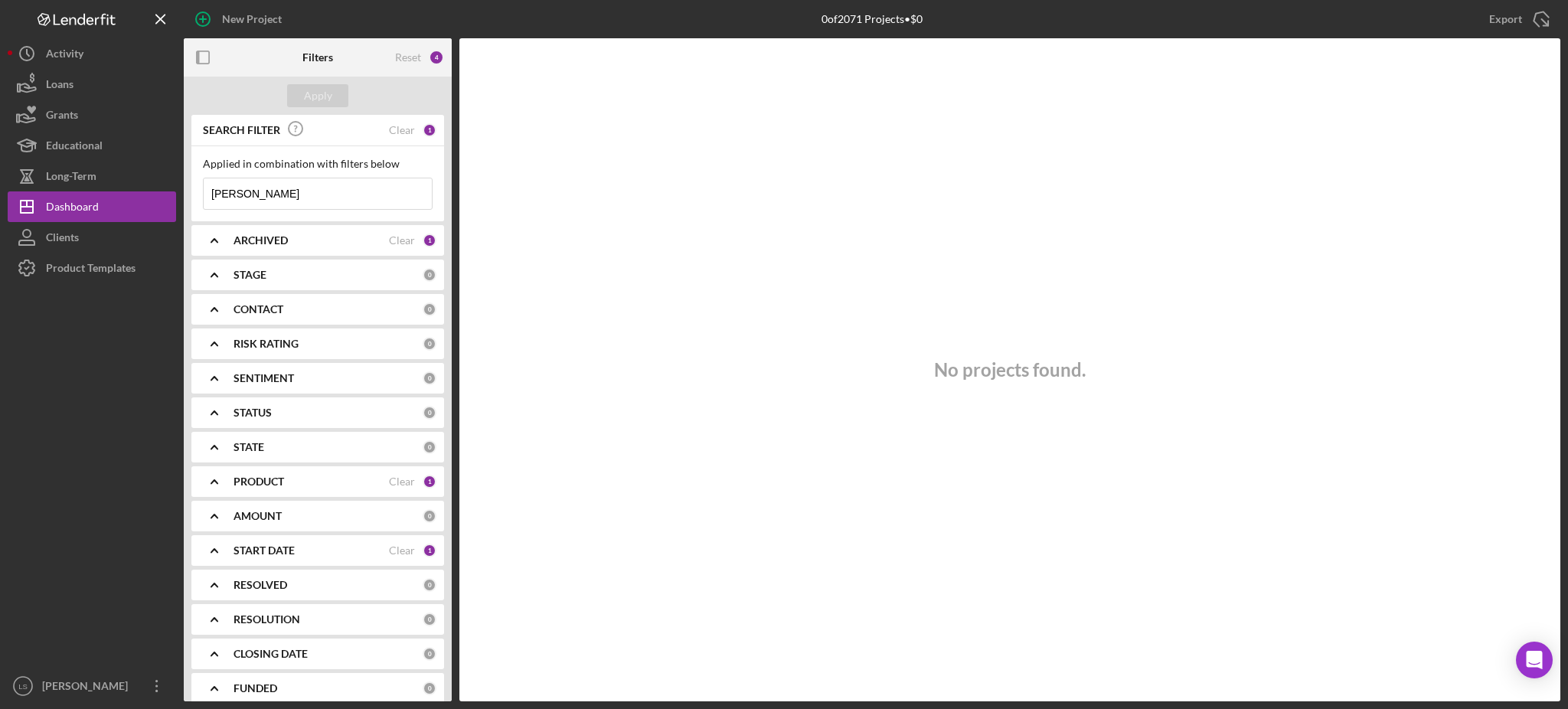
drag, startPoint x: 76, startPoint y: 223, endPoint x: 246, endPoint y: 191, distance: 173.0
click at [246, 191] on input "[PERSON_NAME]" at bounding box center [317, 194] width 228 height 31
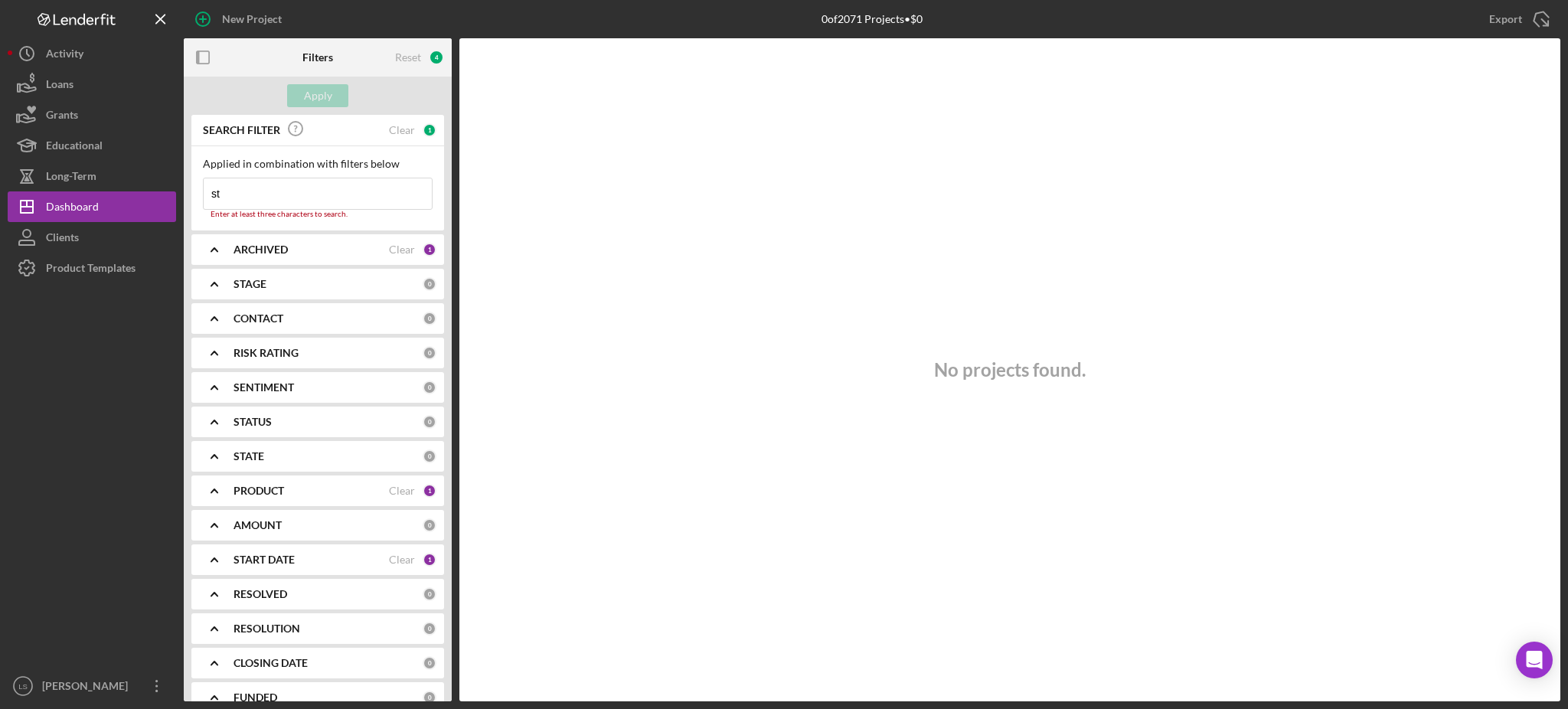
type input "s"
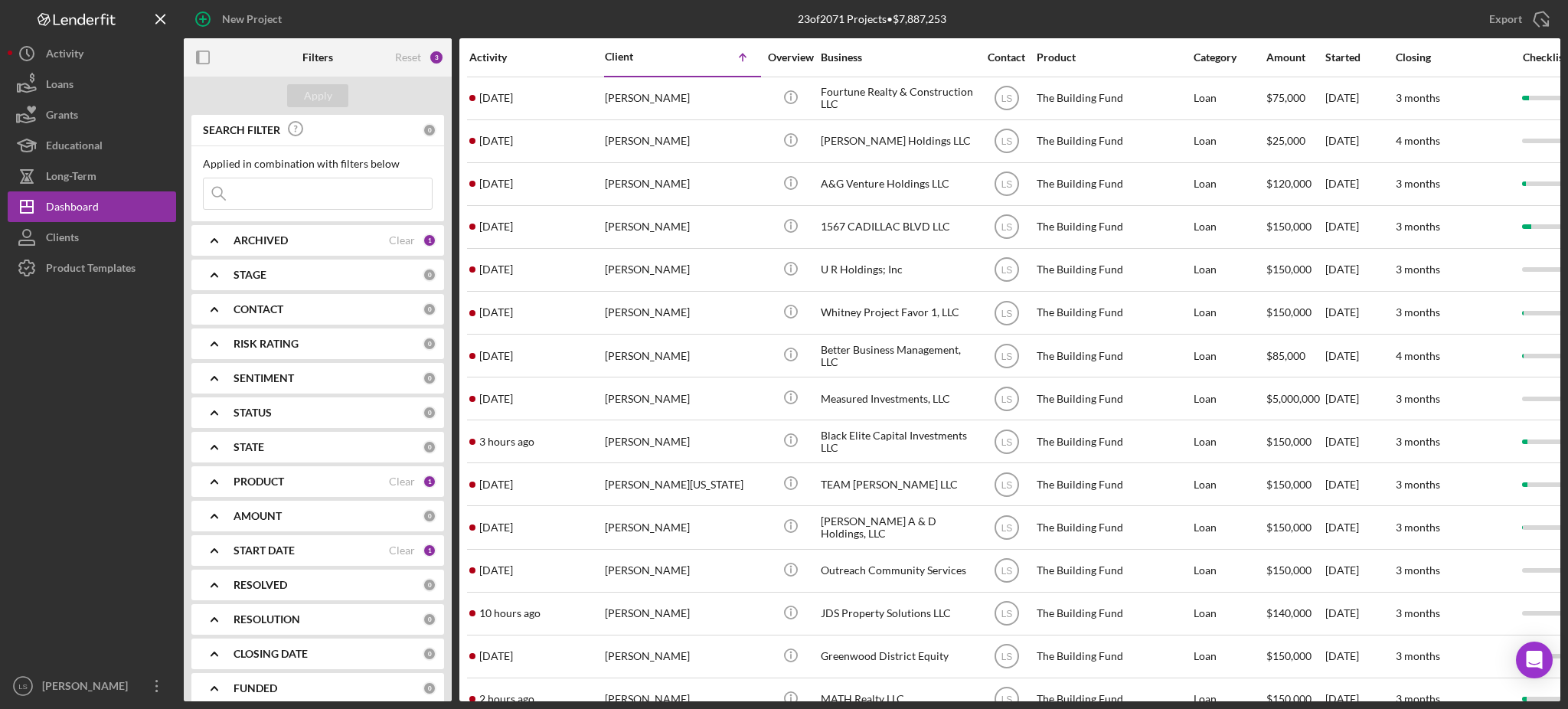
click at [347, 188] on input at bounding box center [317, 194] width 228 height 31
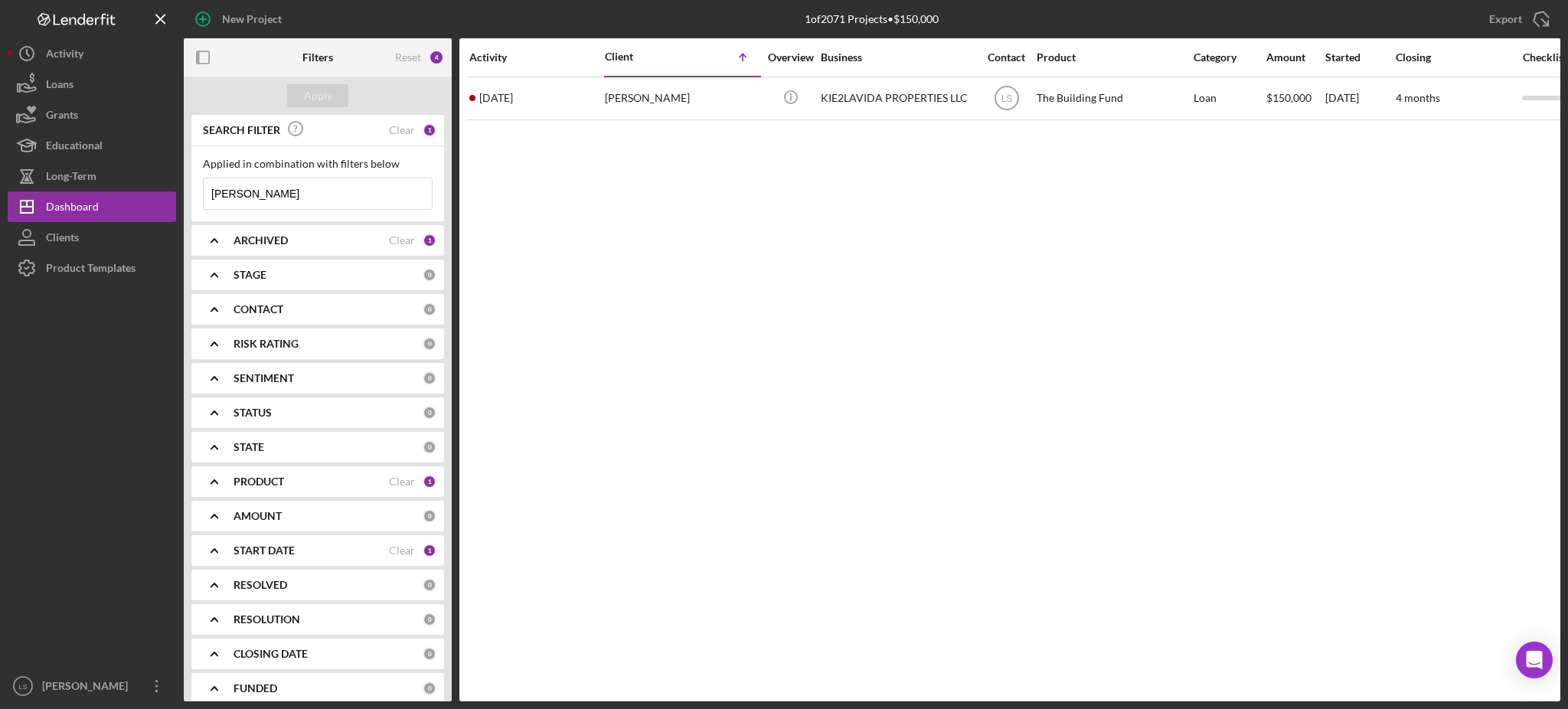
click at [26, 450] on div at bounding box center [91, 477] width 169 height 387
click at [261, 197] on input "[PERSON_NAME]" at bounding box center [317, 194] width 228 height 31
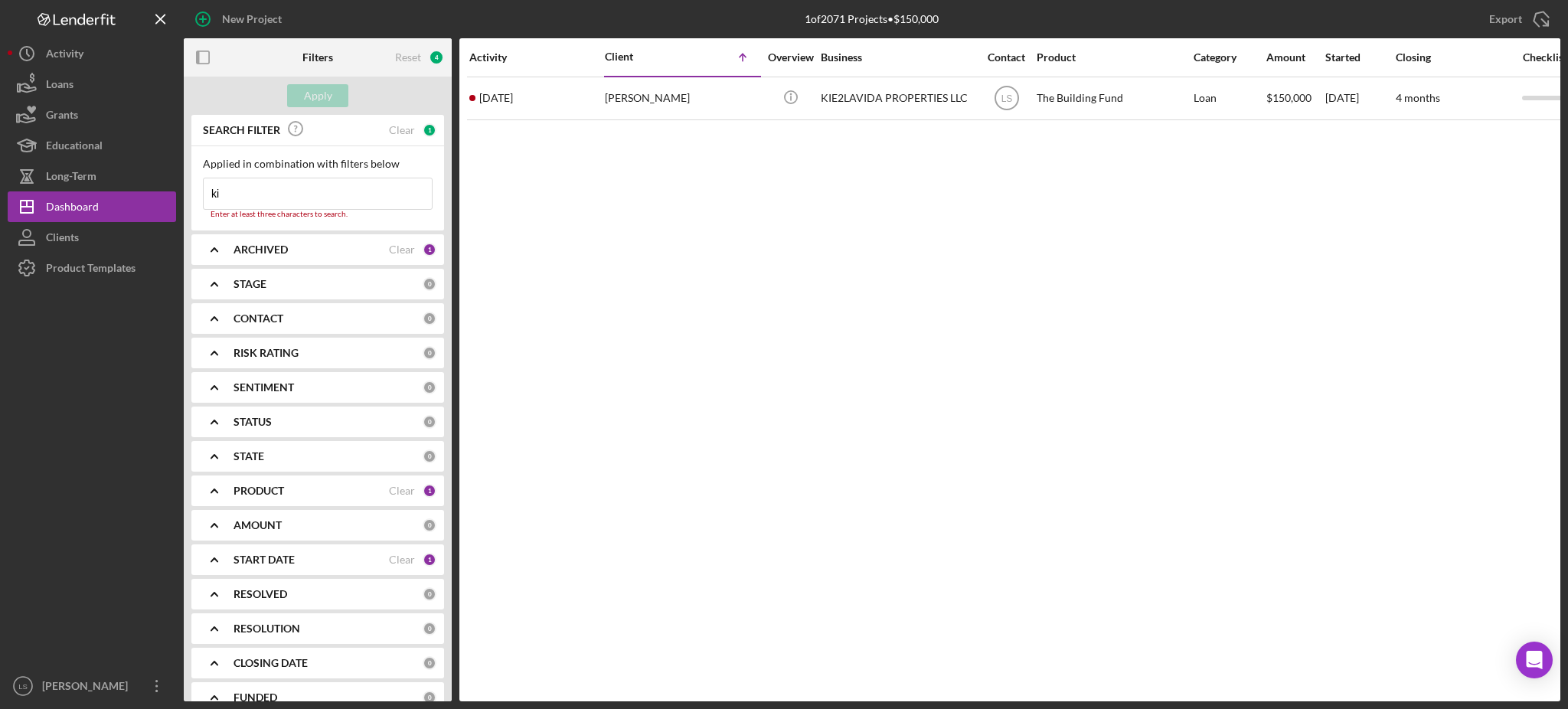
type input "k"
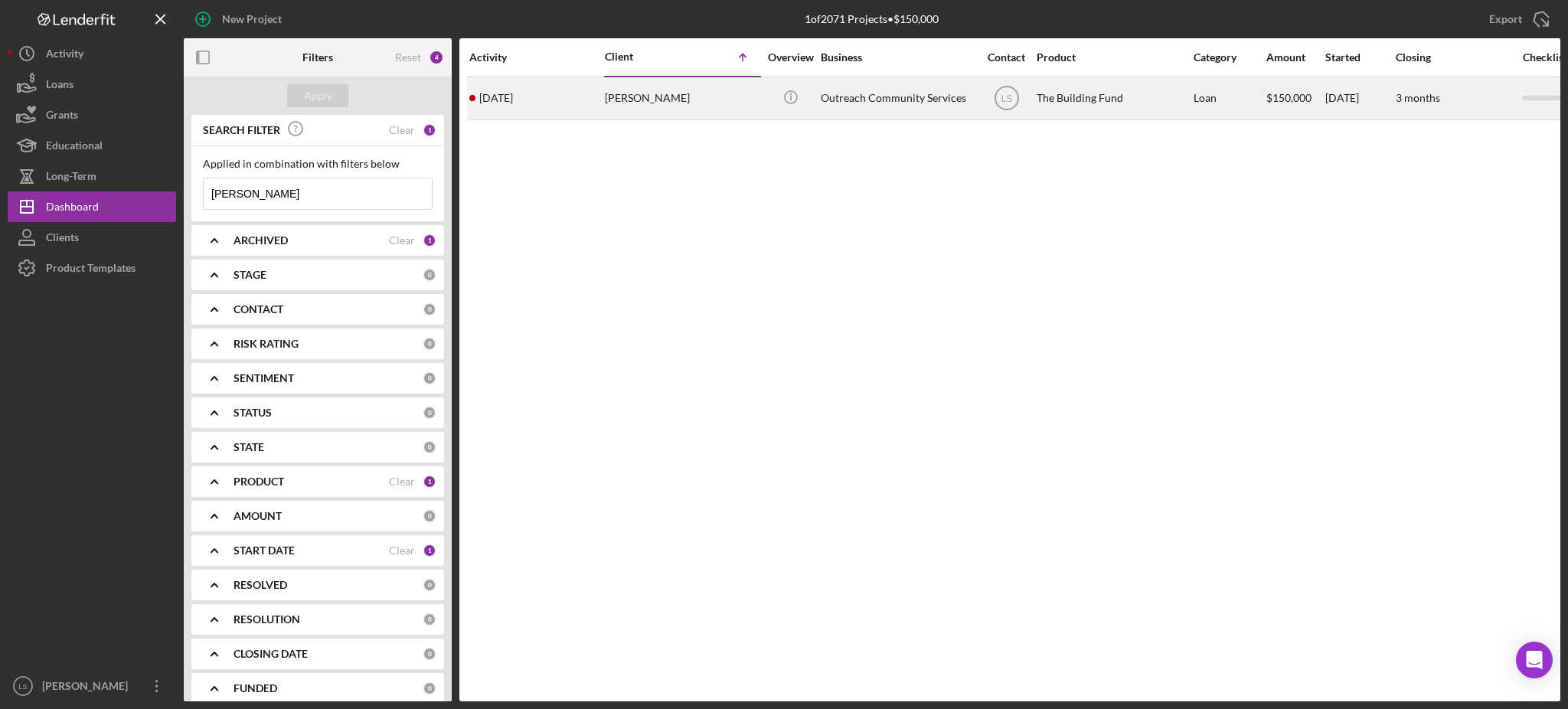
type input "[PERSON_NAME]"
click at [920, 98] on div "Outreach Community Services" at bounding box center [897, 98] width 153 height 41
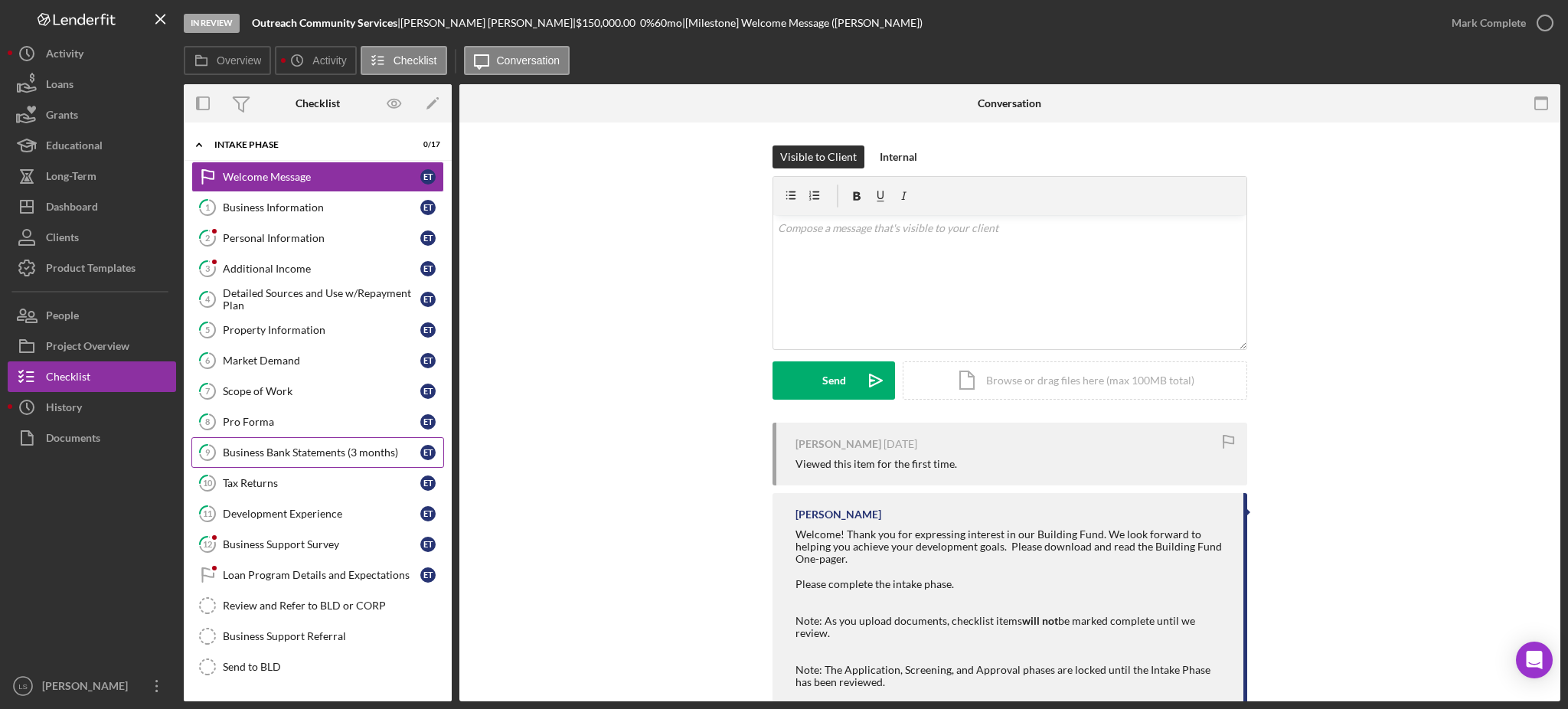
click at [351, 464] on link "9 Business Bank Statements (3 months) E T" at bounding box center [317, 452] width 253 height 31
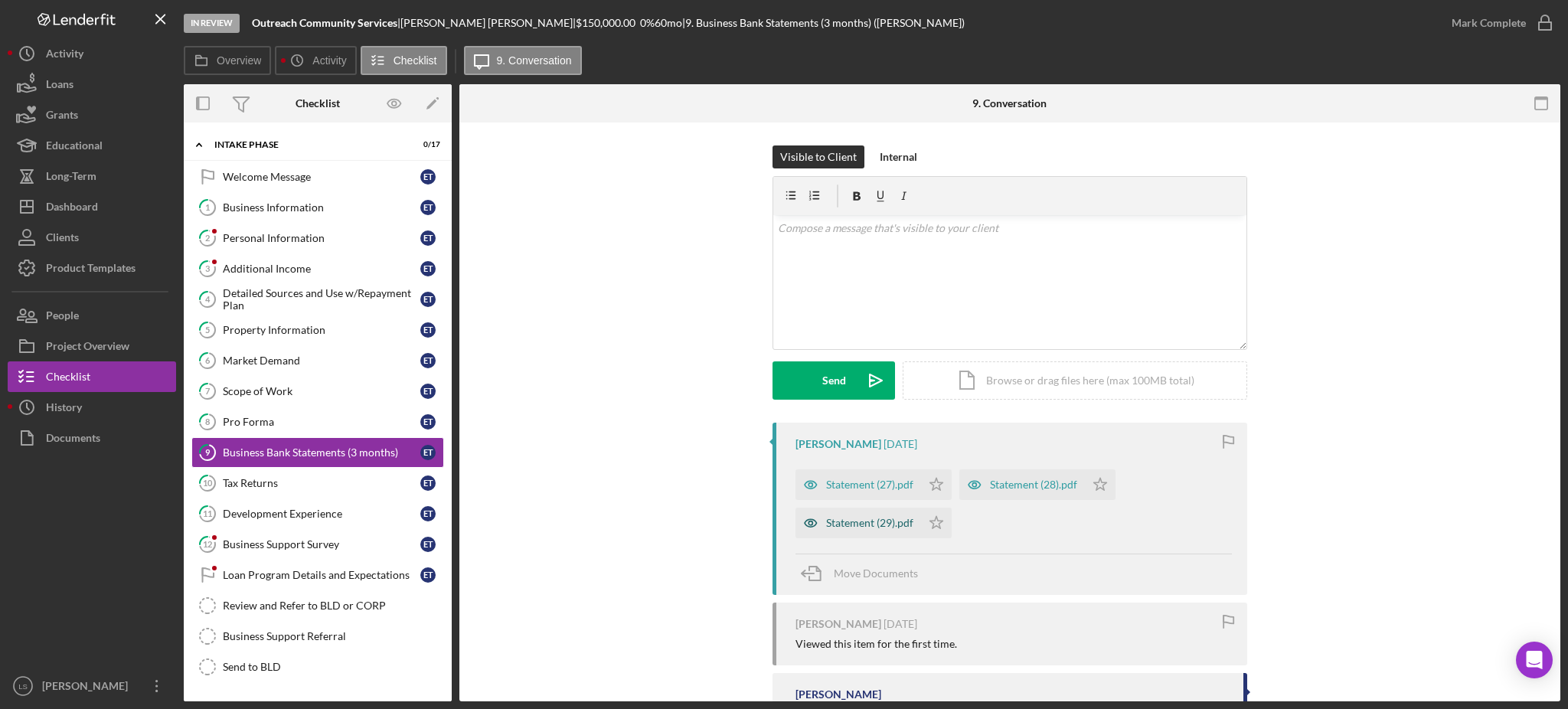
click at [912, 519] on div "Statement (27).pdf Icon/Star Statement (28).pdf Icon/Star Statement (29).pdf Ic…" at bounding box center [1014, 499] width 437 height 77
click at [939, 484] on icon "Icon/Star" at bounding box center [936, 485] width 31 height 31
click at [934, 524] on icon "Icon/Star" at bounding box center [936, 523] width 31 height 31
click at [1085, 494] on icon "Icon/Star" at bounding box center [1100, 485] width 31 height 31
click at [872, 479] on div "Statement (27).pdf" at bounding box center [870, 484] width 88 height 12
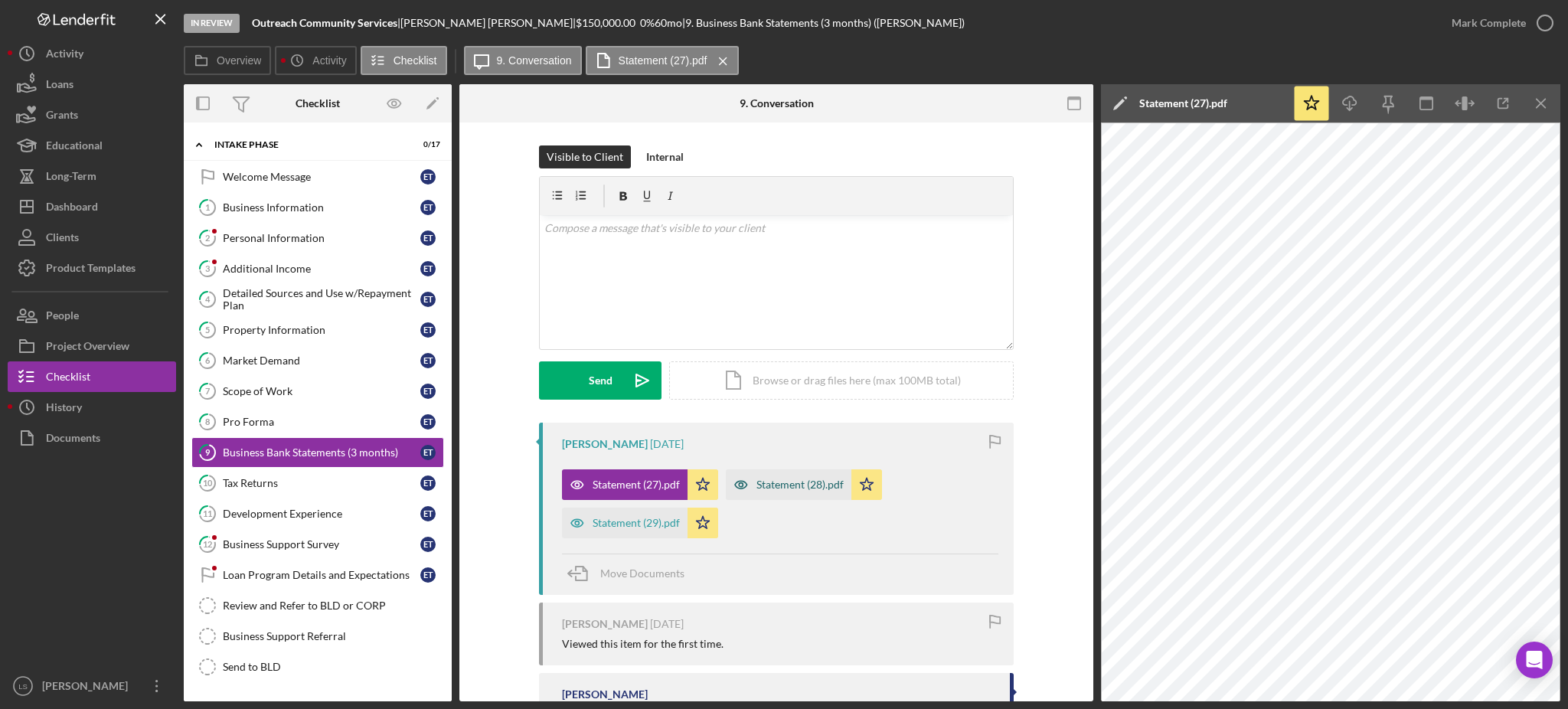
click at [770, 475] on div "Statement (28).pdf" at bounding box center [789, 485] width 126 height 31
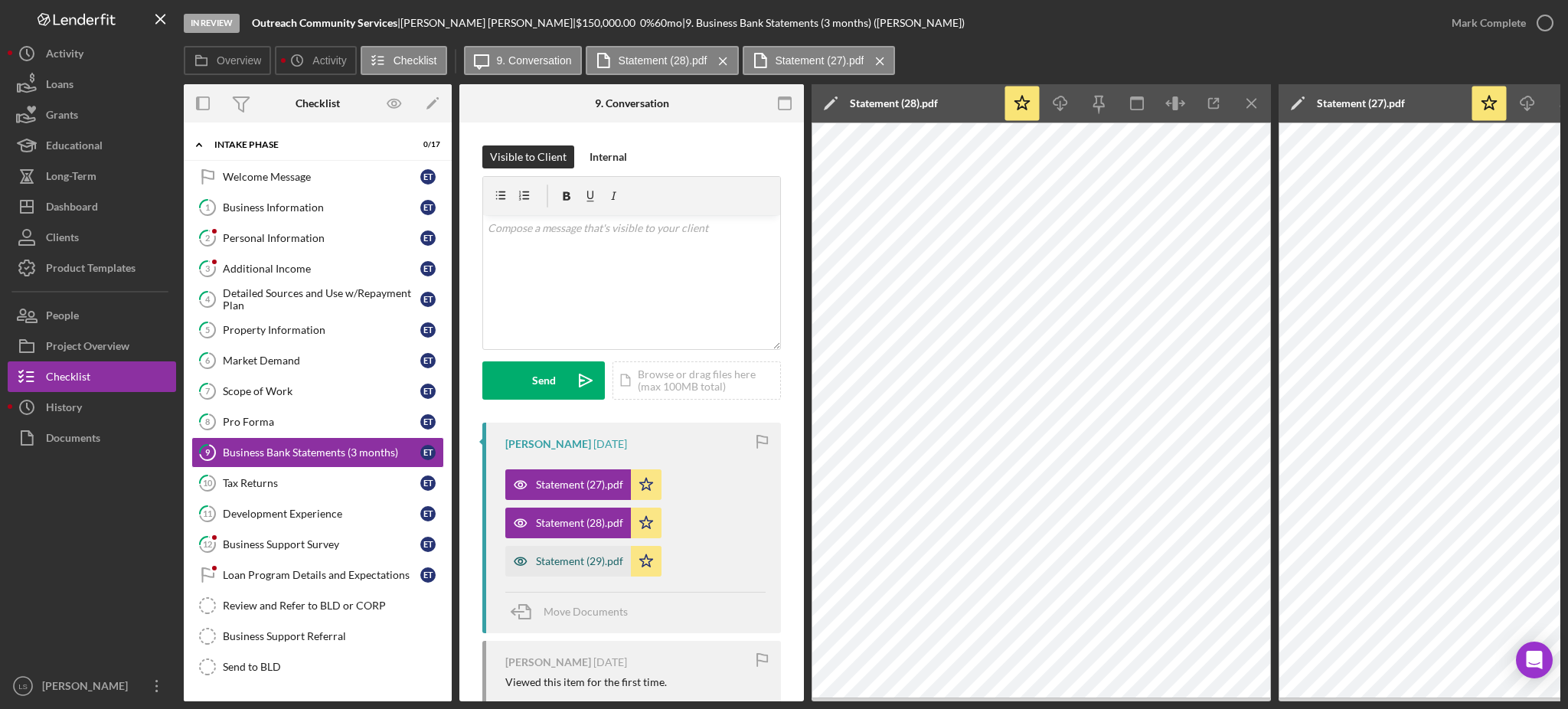
click at [533, 557] on icon "button" at bounding box center [521, 561] width 31 height 31
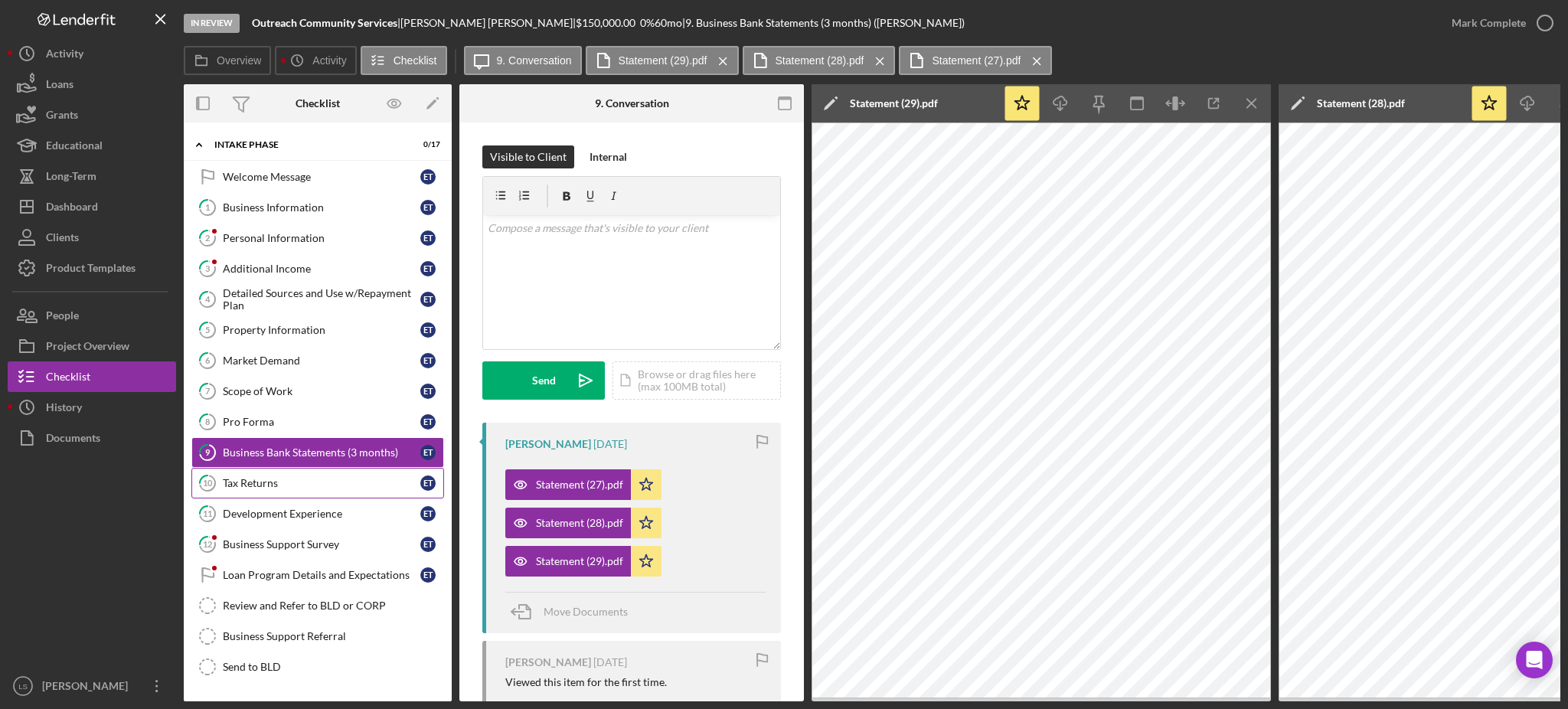
click at [294, 473] on link "10 Tax Returns E T" at bounding box center [317, 483] width 253 height 31
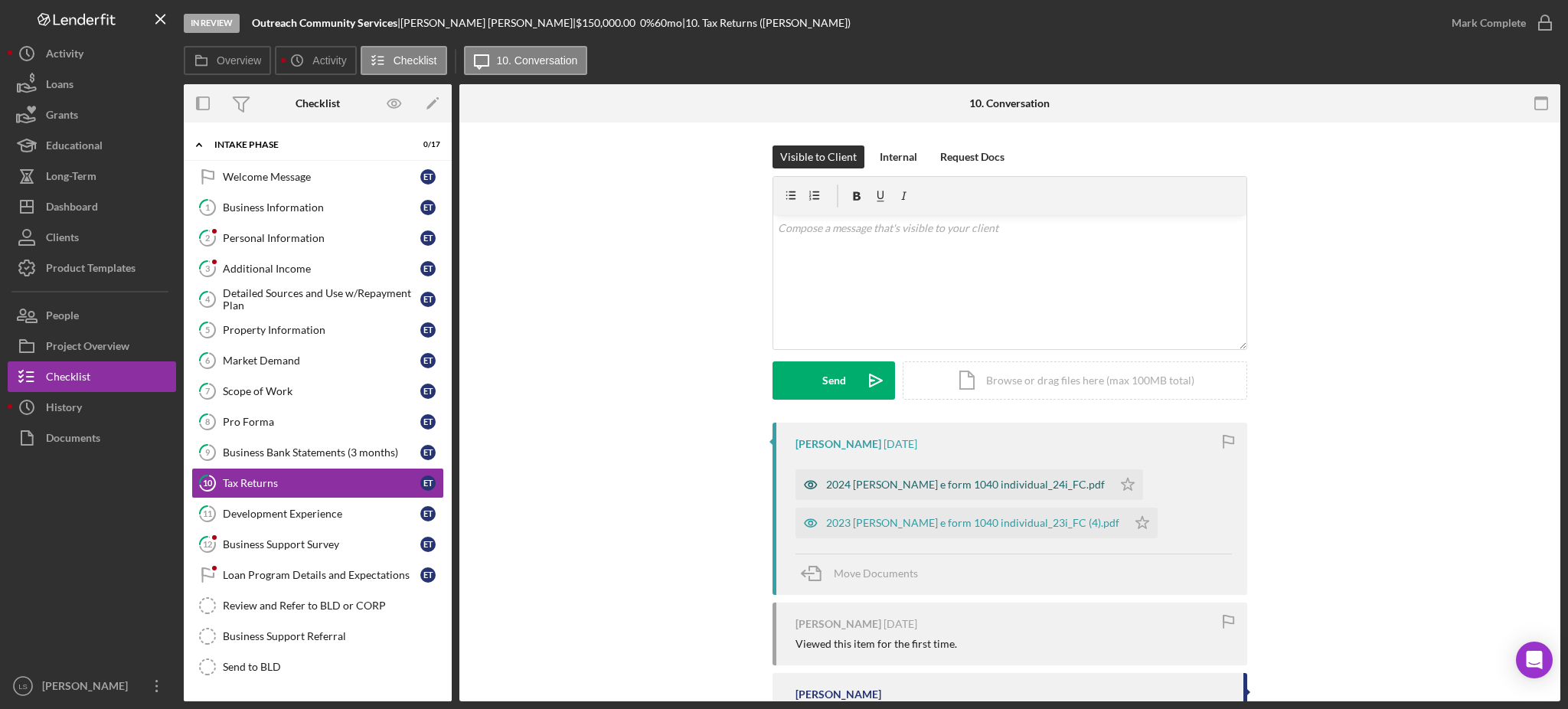
click at [963, 484] on div "2024 [PERSON_NAME] e form 1040 individual_24i_FC.pdf" at bounding box center [965, 484] width 279 height 12
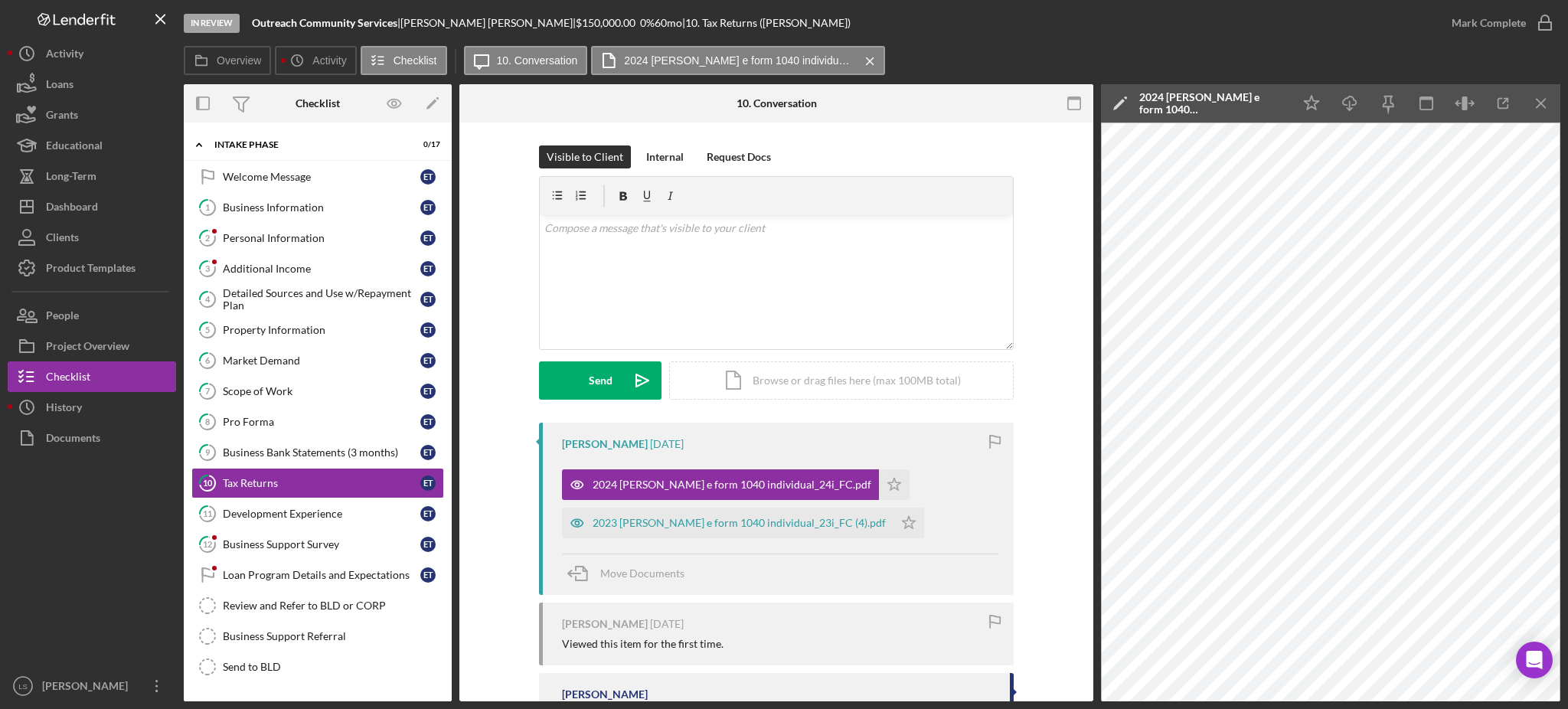
click at [712, 526] on div "2023 [PERSON_NAME] e form 1040 individual_23i_FC (4).pdf" at bounding box center [739, 522] width 294 height 12
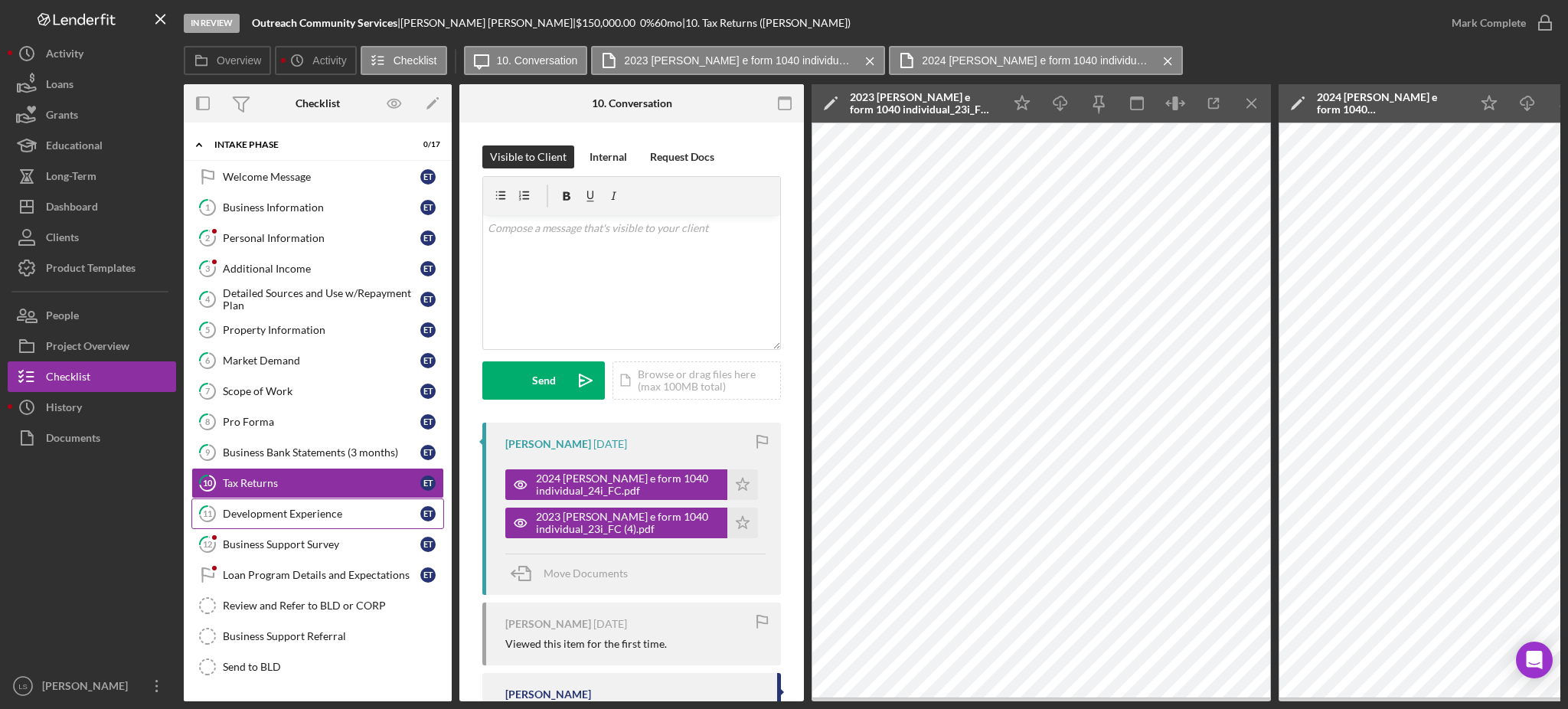
click at [276, 521] on link "11 Development Experience E T" at bounding box center [317, 514] width 253 height 31
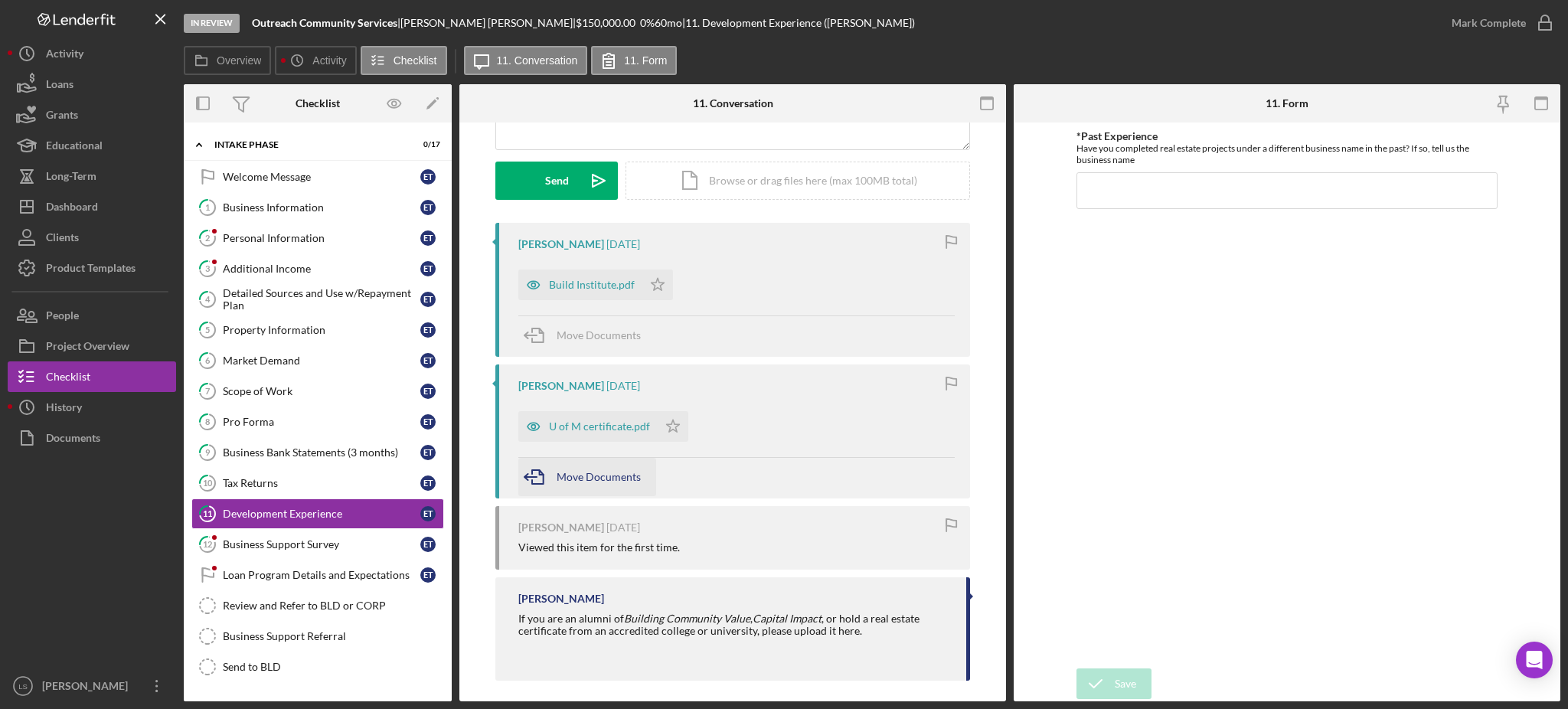
scroll to position [203, 0]
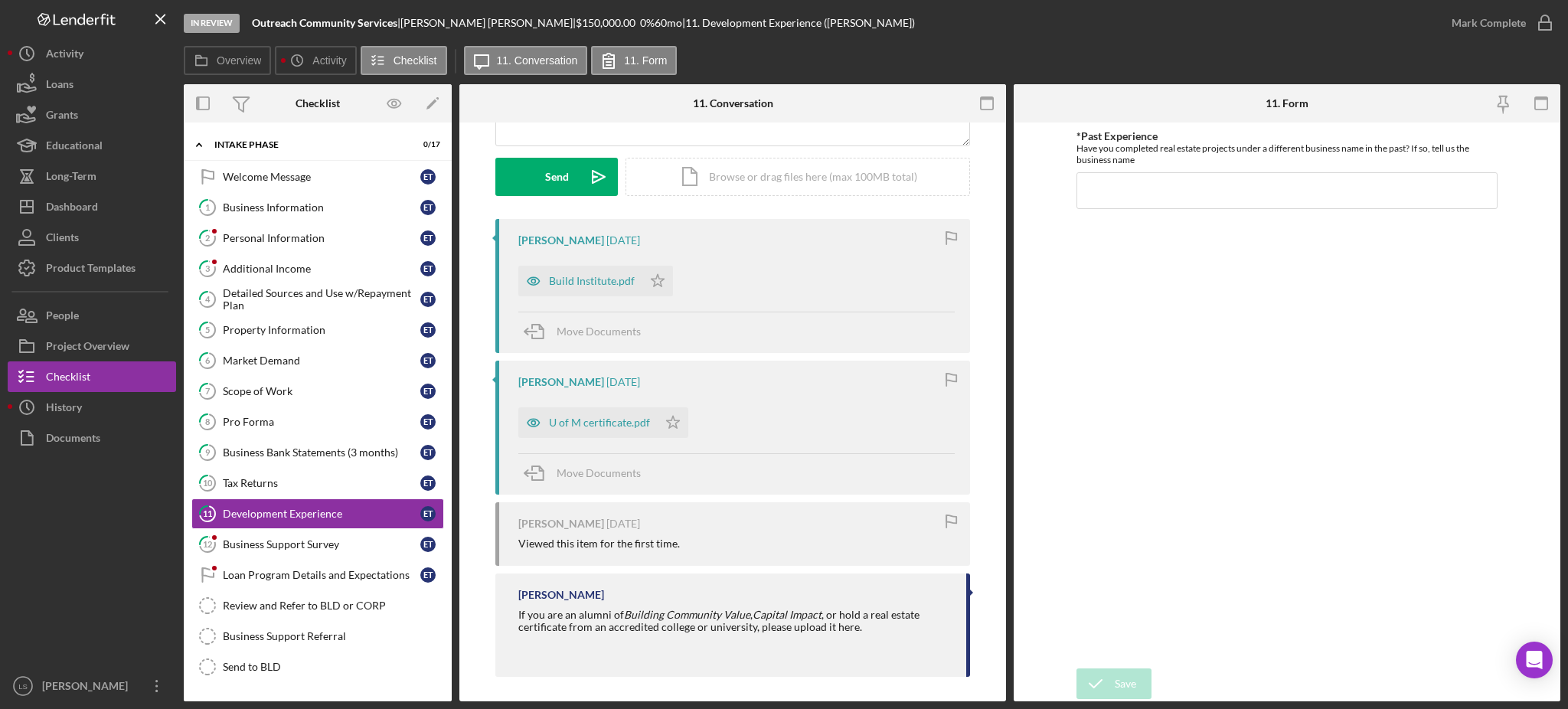
drag, startPoint x: 614, startPoint y: 418, endPoint x: 707, endPoint y: 412, distance: 93.2
click at [614, 420] on div "U of M certificate.pdf" at bounding box center [599, 422] width 101 height 12
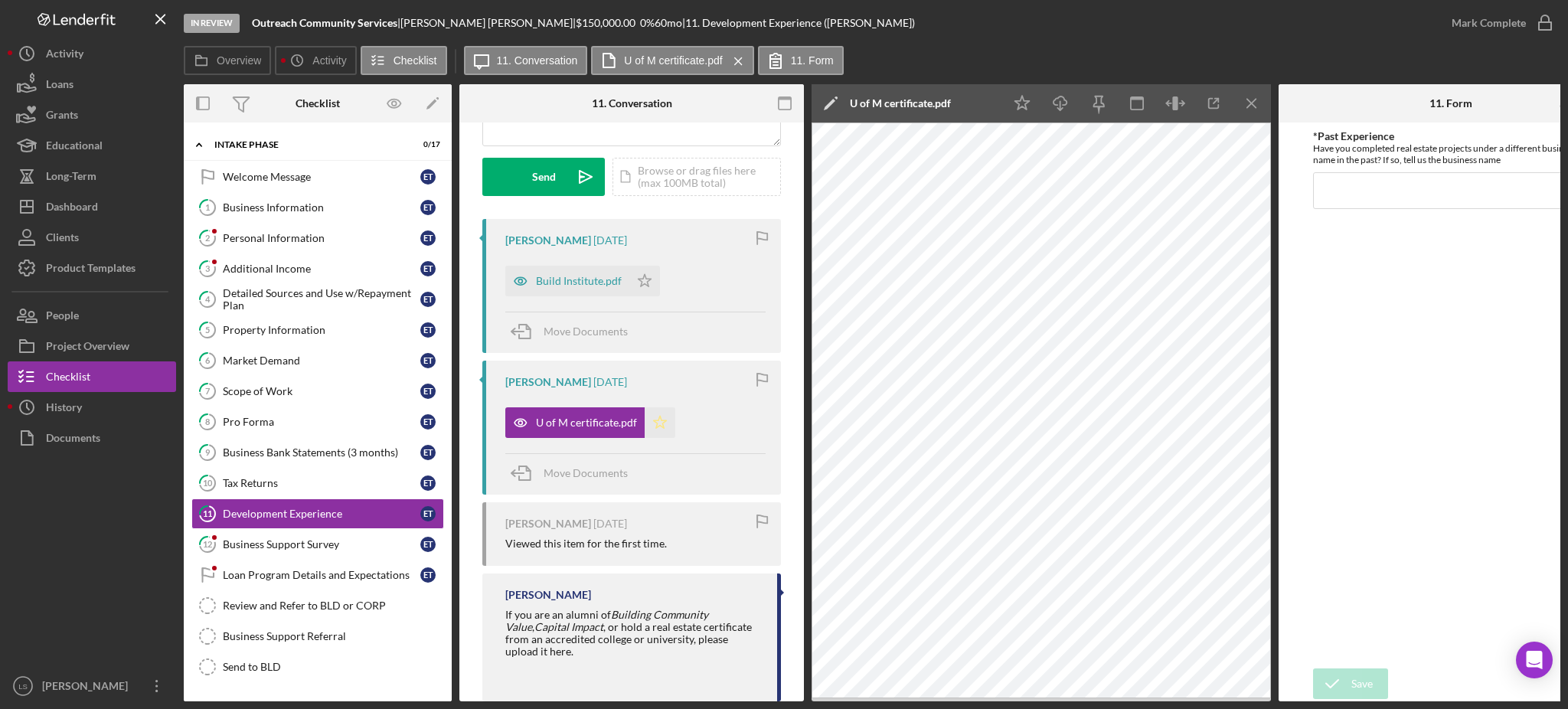
click at [659, 417] on icon "Icon/Star" at bounding box center [660, 423] width 31 height 31
click at [559, 281] on div "Build Institute.pdf" at bounding box center [579, 280] width 86 height 12
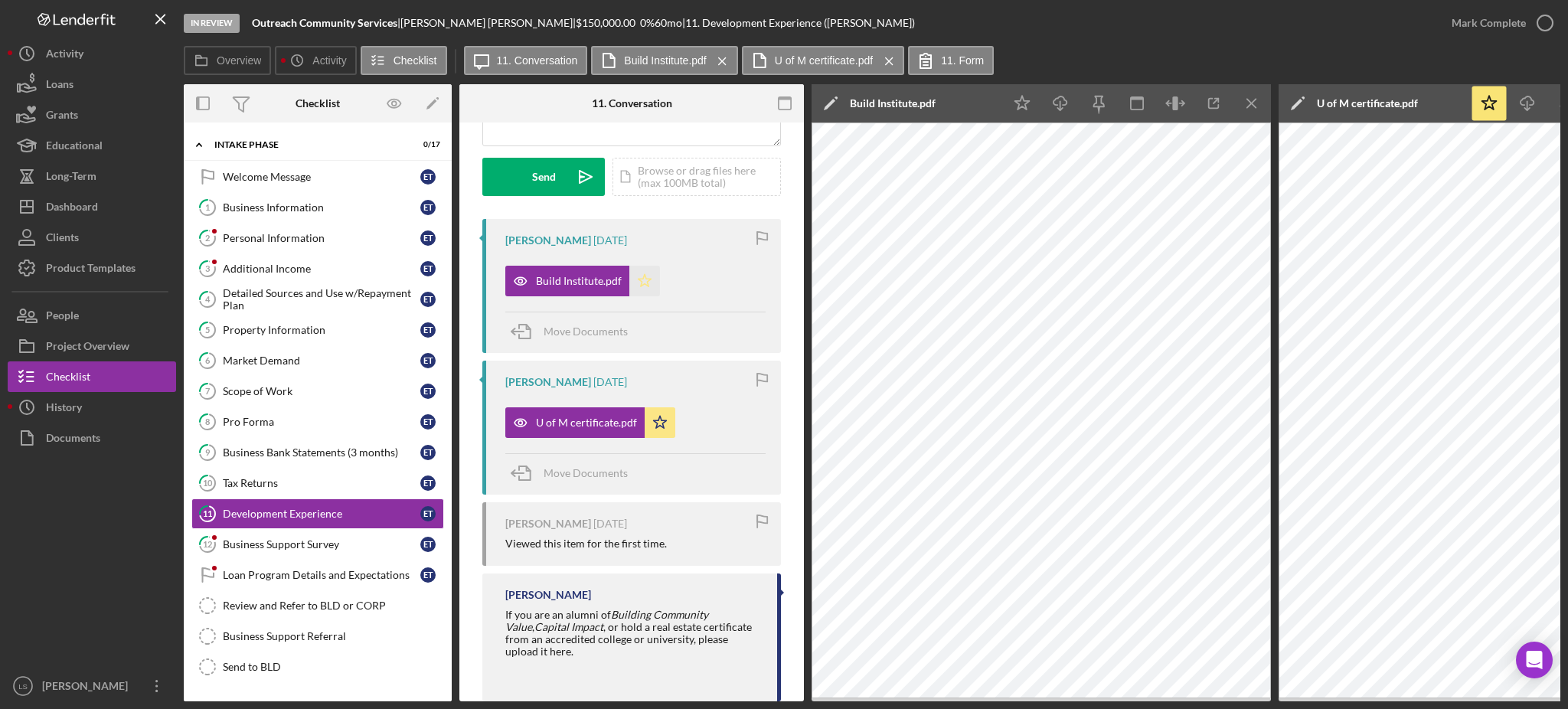
click at [643, 287] on icon "Icon/Star" at bounding box center [645, 281] width 31 height 31
click at [308, 368] on link "6 Market Demand E T" at bounding box center [317, 361] width 253 height 31
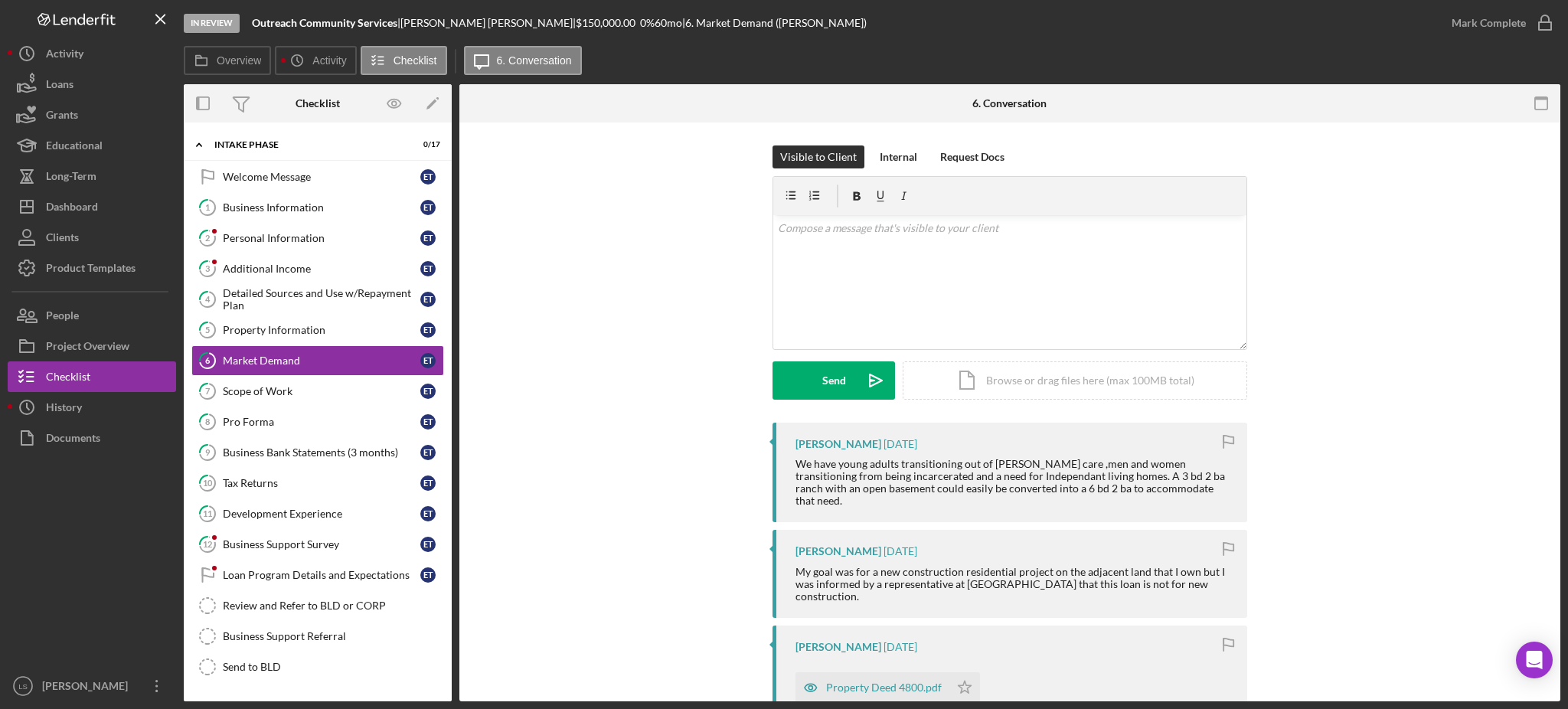
click at [1485, 214] on div "Visible to Client Internal Request Docs v Color teal Color pink Remove color Ad…" at bounding box center [1009, 284] width 1055 height 277
click at [294, 391] on div "Scope of Work" at bounding box center [321, 390] width 198 height 12
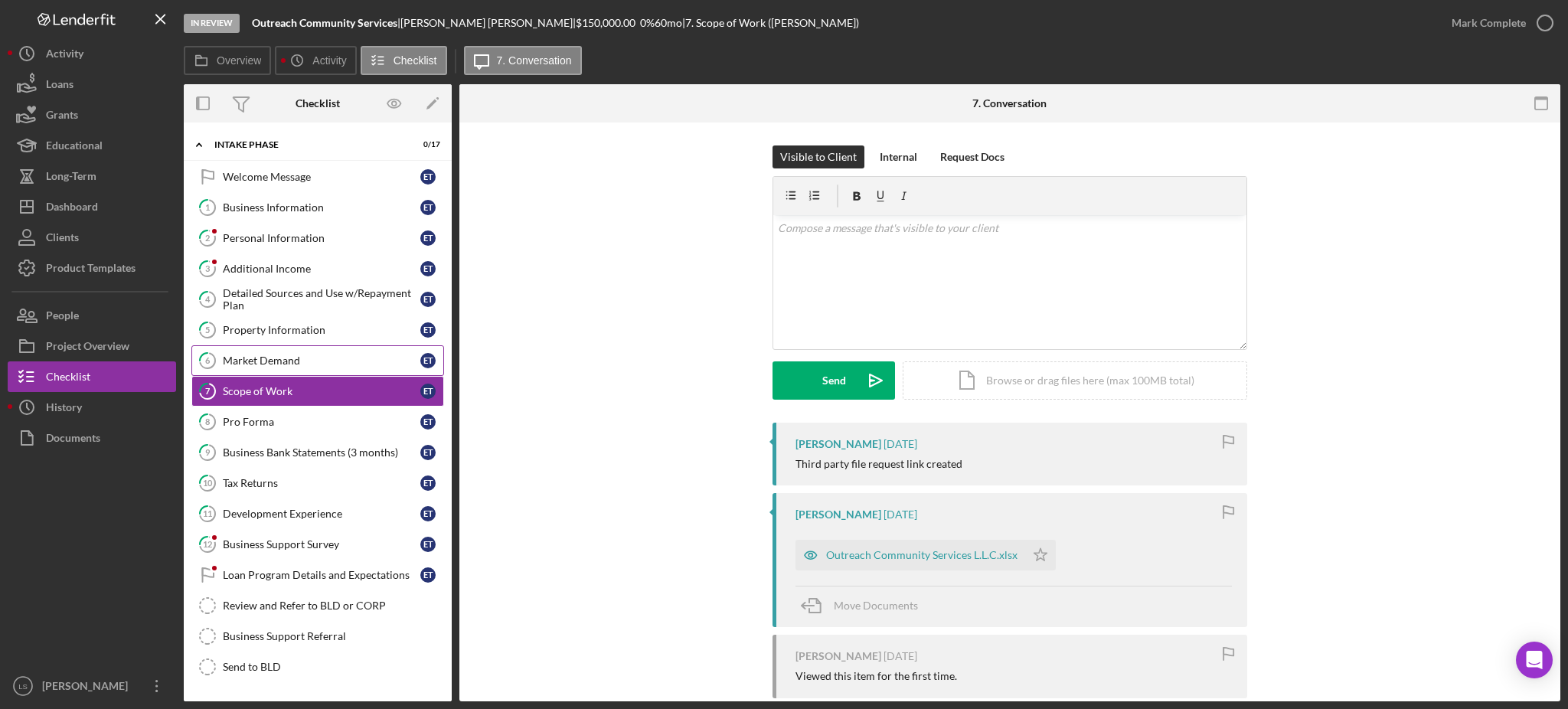
click at [303, 370] on link "6 Market Demand E T" at bounding box center [317, 361] width 253 height 31
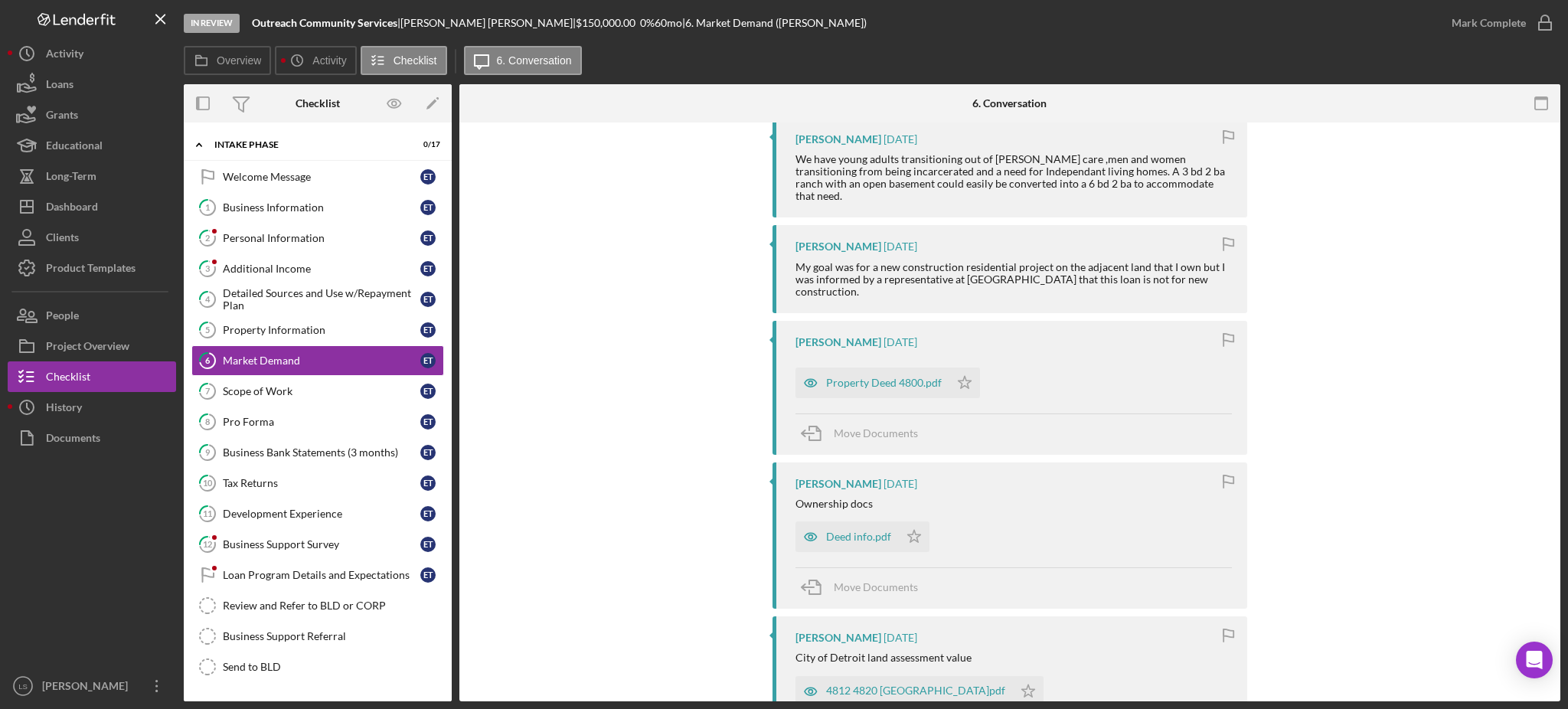
scroll to position [306, 0]
click at [846, 375] on div "Property Deed 4800.pdf" at bounding box center [883, 380] width 116 height 12
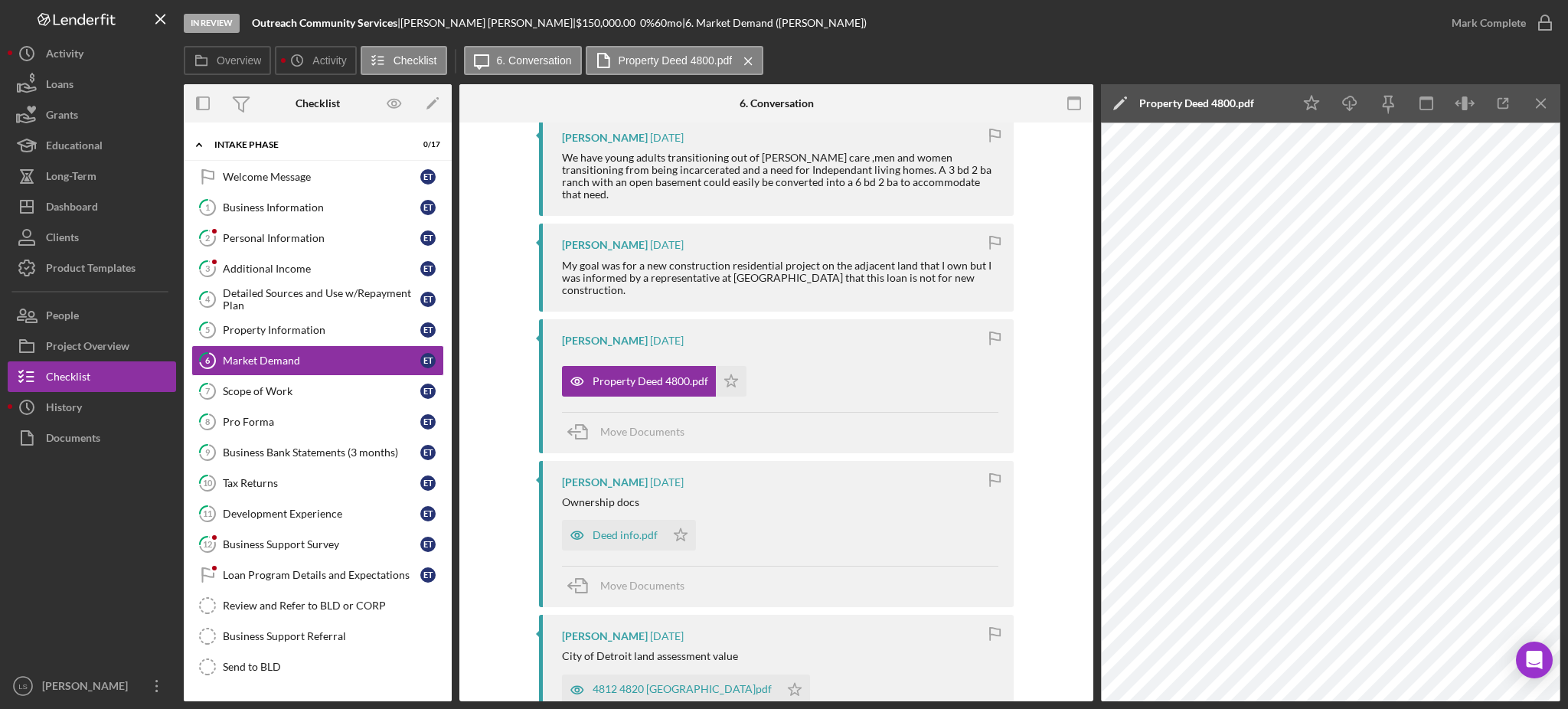
click at [1029, 58] on div "Overview Icon/History Activity Checklist Icon/Message 6. Conversation Property …" at bounding box center [872, 61] width 1377 height 31
click at [324, 195] on link "1 Business Information E T" at bounding box center [317, 208] width 253 height 31
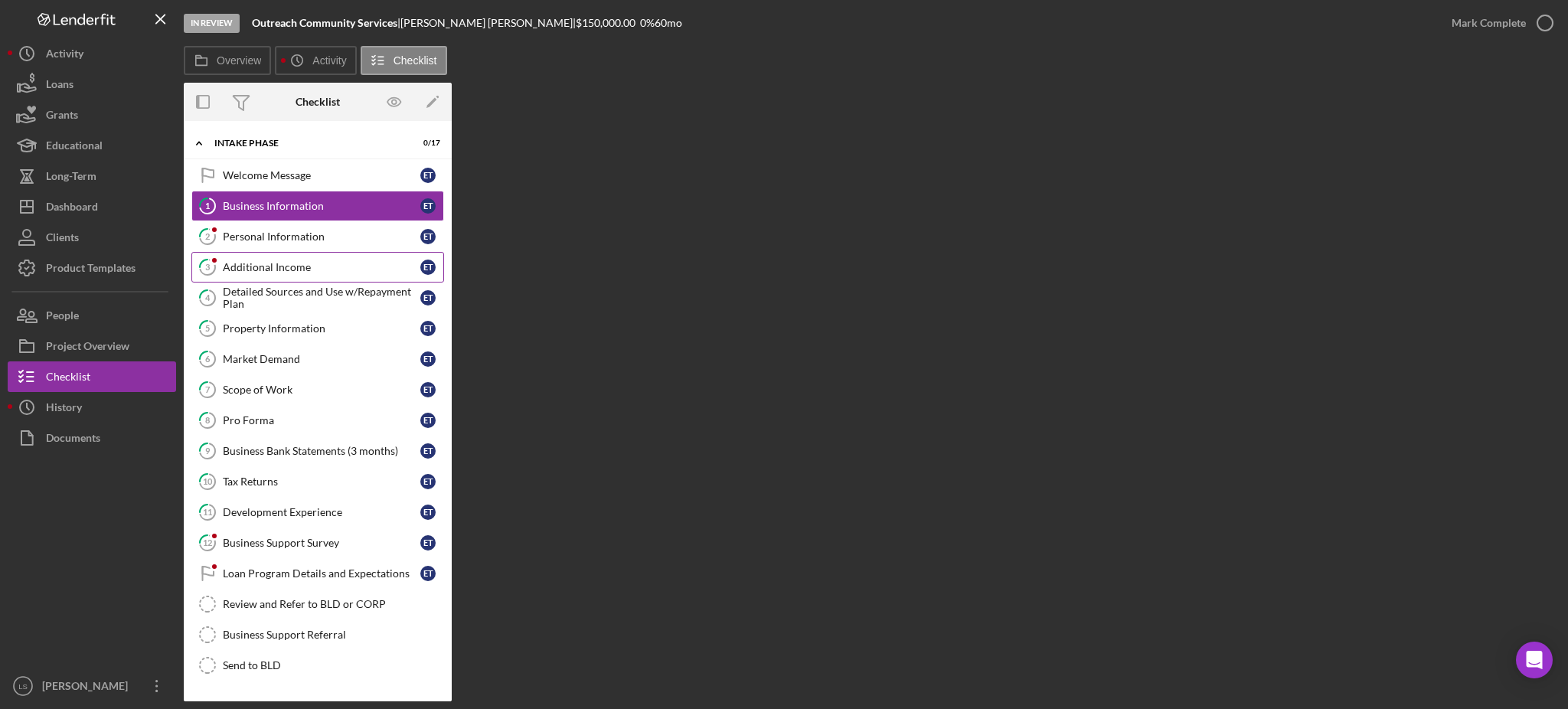
click at [279, 252] on link "3 Additional Income E T" at bounding box center [317, 267] width 253 height 31
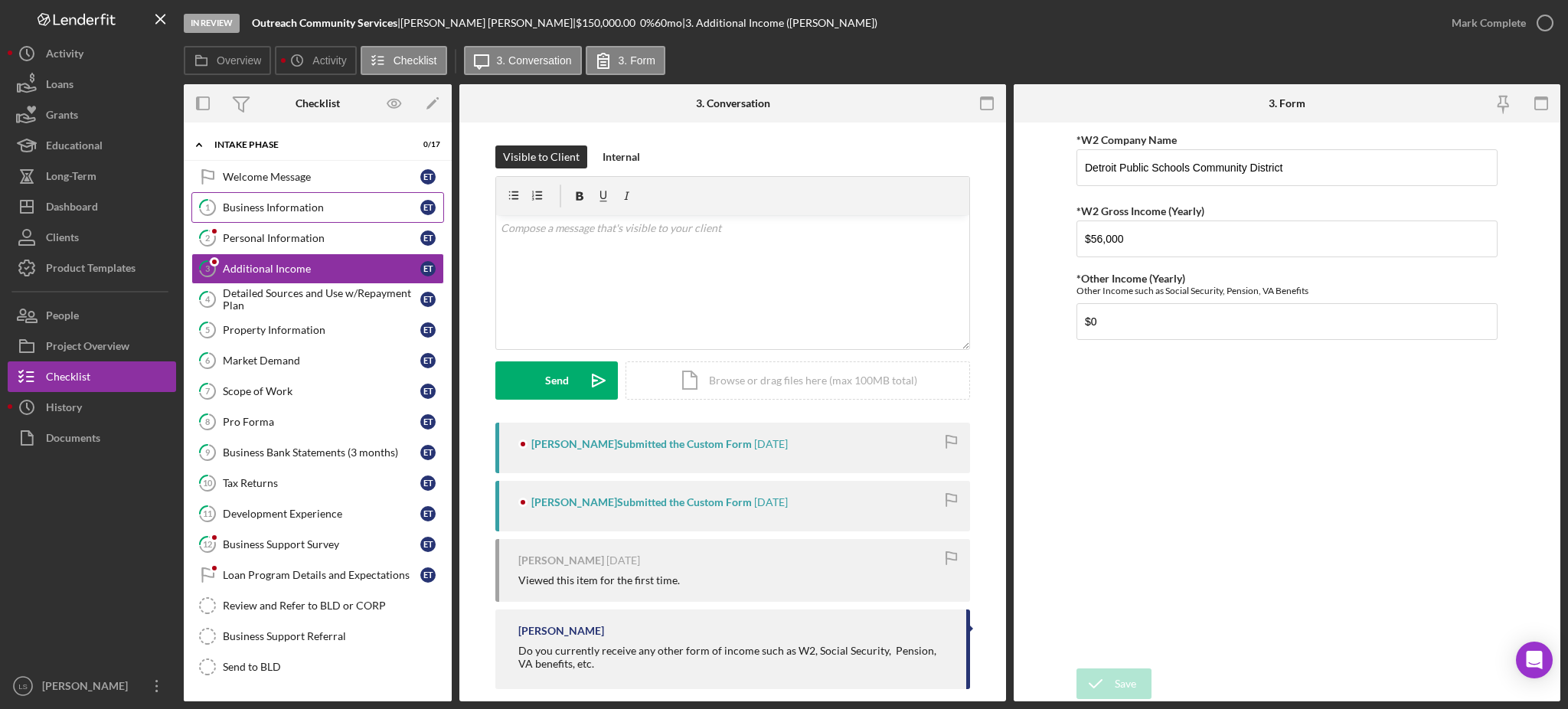
click at [314, 202] on div "Business Information" at bounding box center [321, 207] width 198 height 12
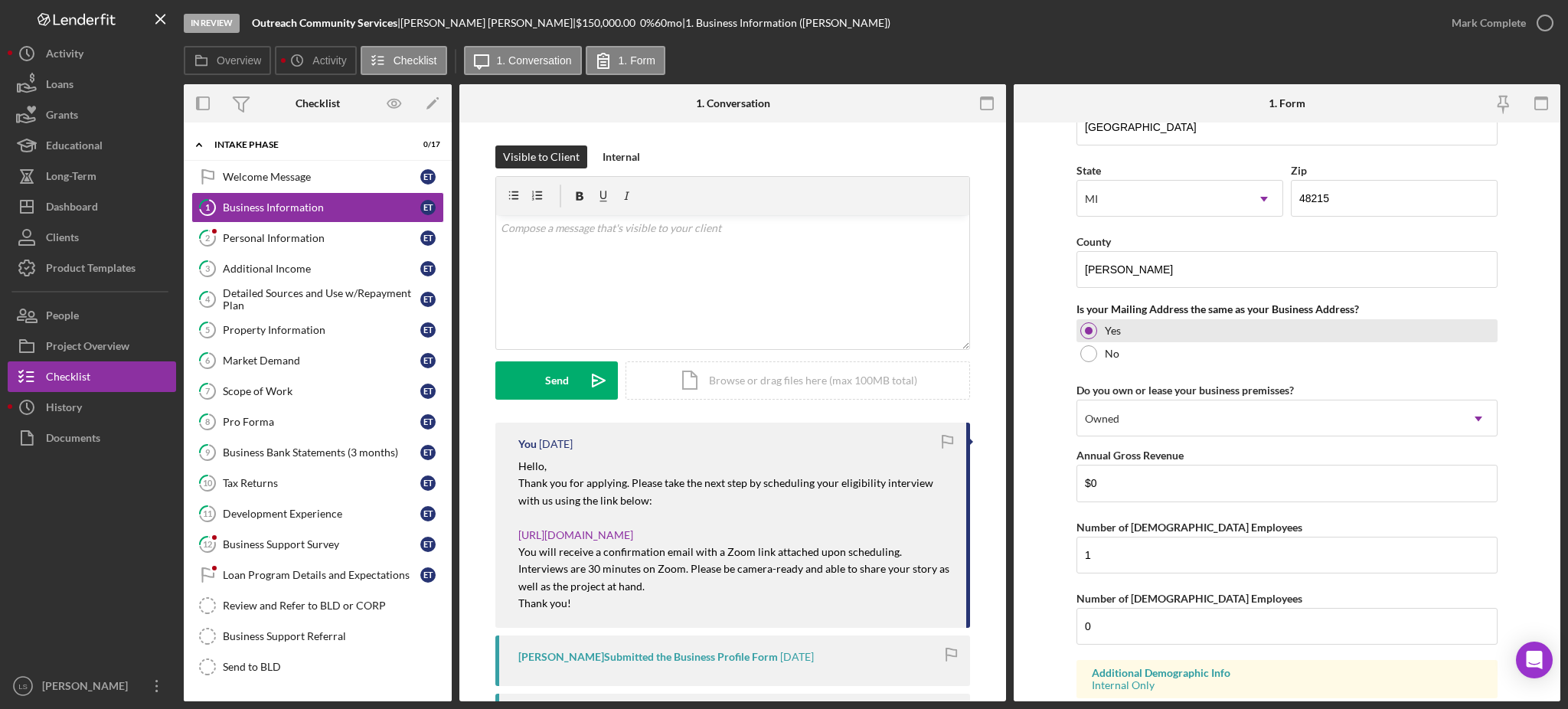
scroll to position [1120, 0]
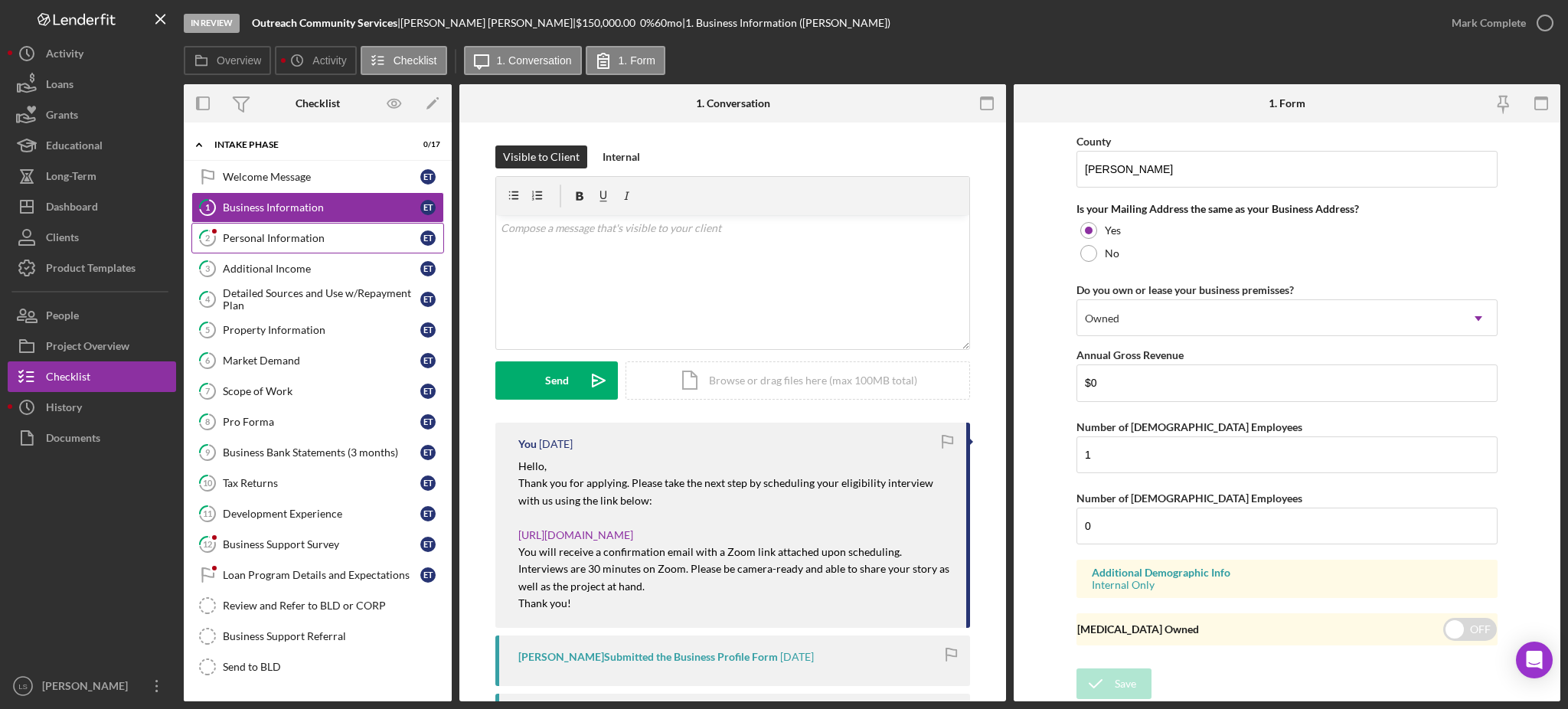
click at [349, 237] on div "Personal Information" at bounding box center [321, 237] width 198 height 12
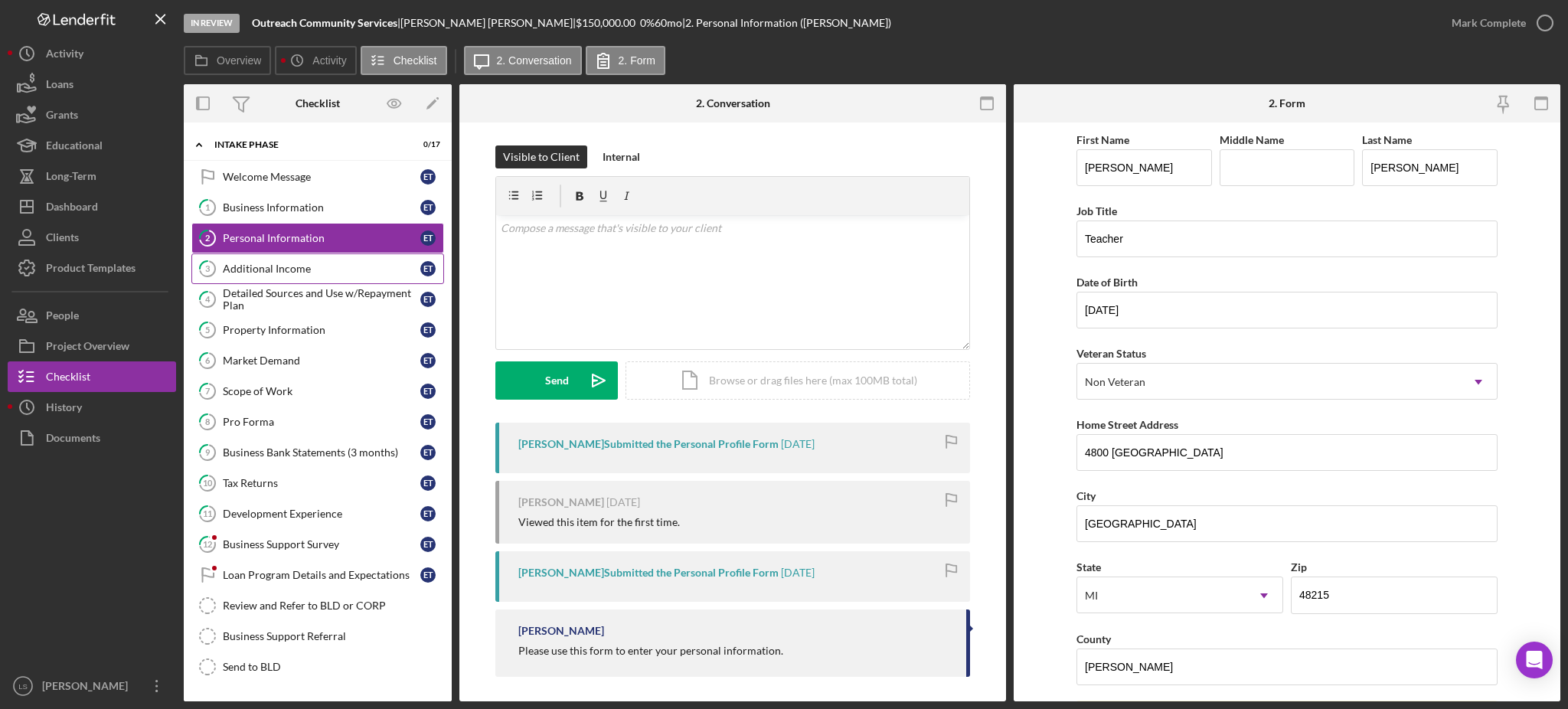
click at [340, 273] on div "Additional Income" at bounding box center [321, 268] width 198 height 12
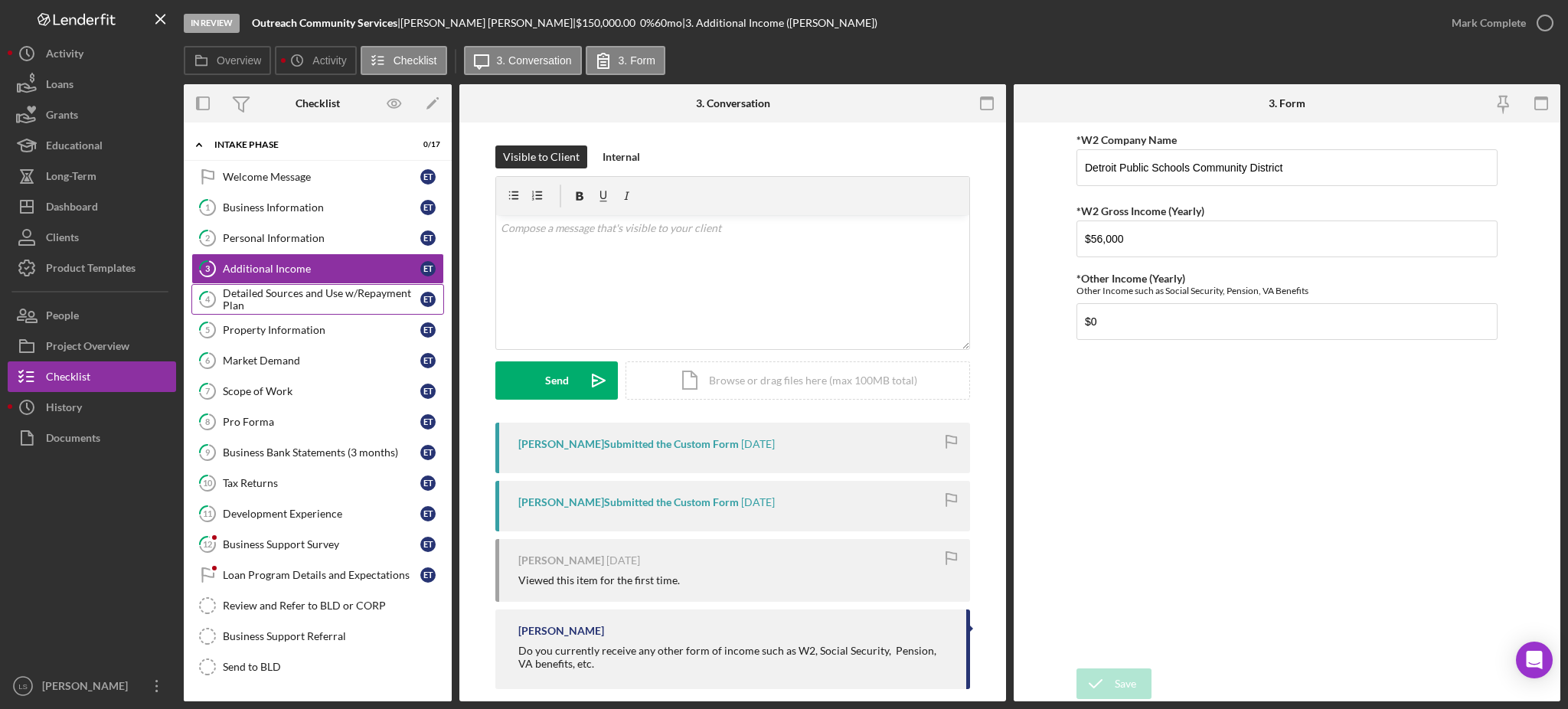
click at [351, 289] on div "Detailed Sources and Use w/Repayment Plan" at bounding box center [321, 299] width 198 height 25
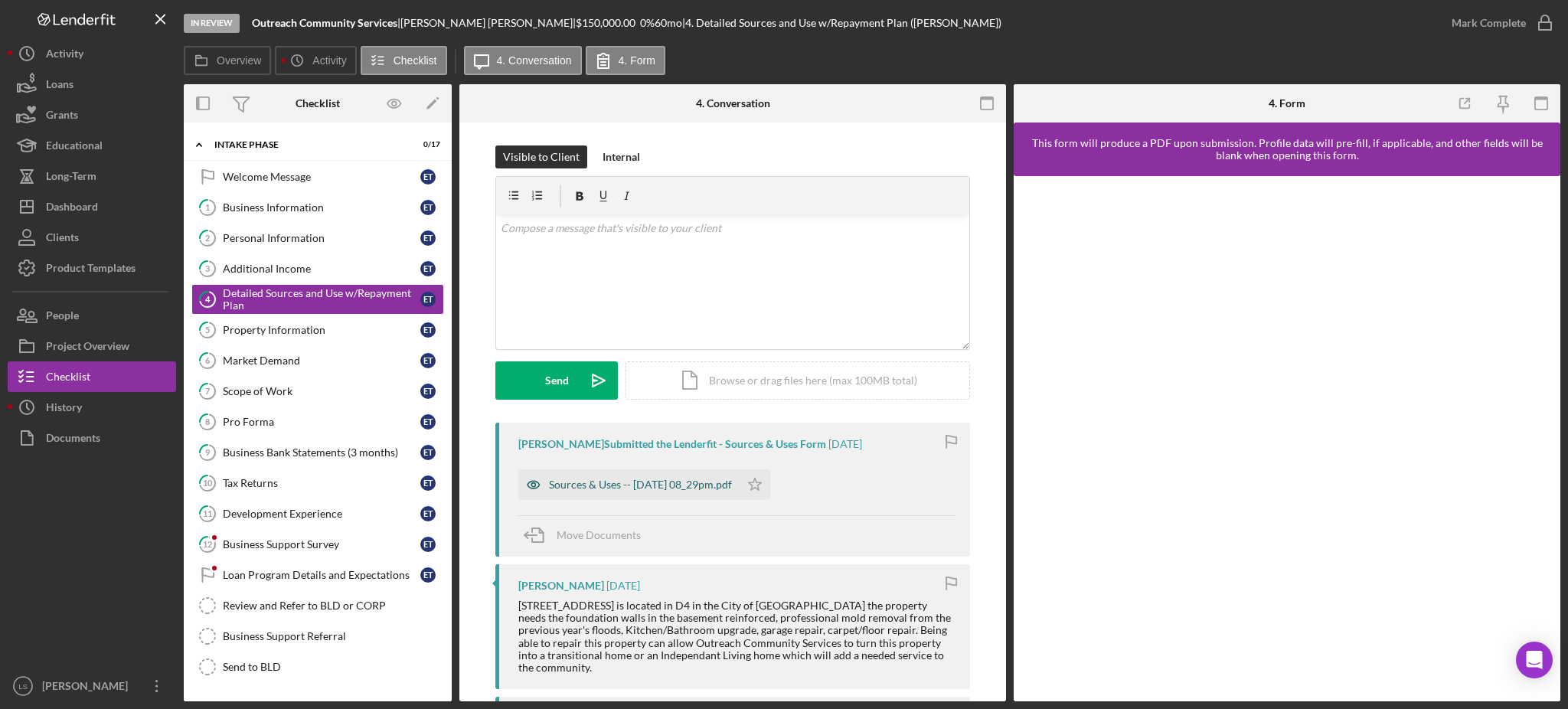
click at [614, 477] on div "Sources & Uses -- [DATE] 08_29pm.pdf" at bounding box center [629, 485] width 222 height 31
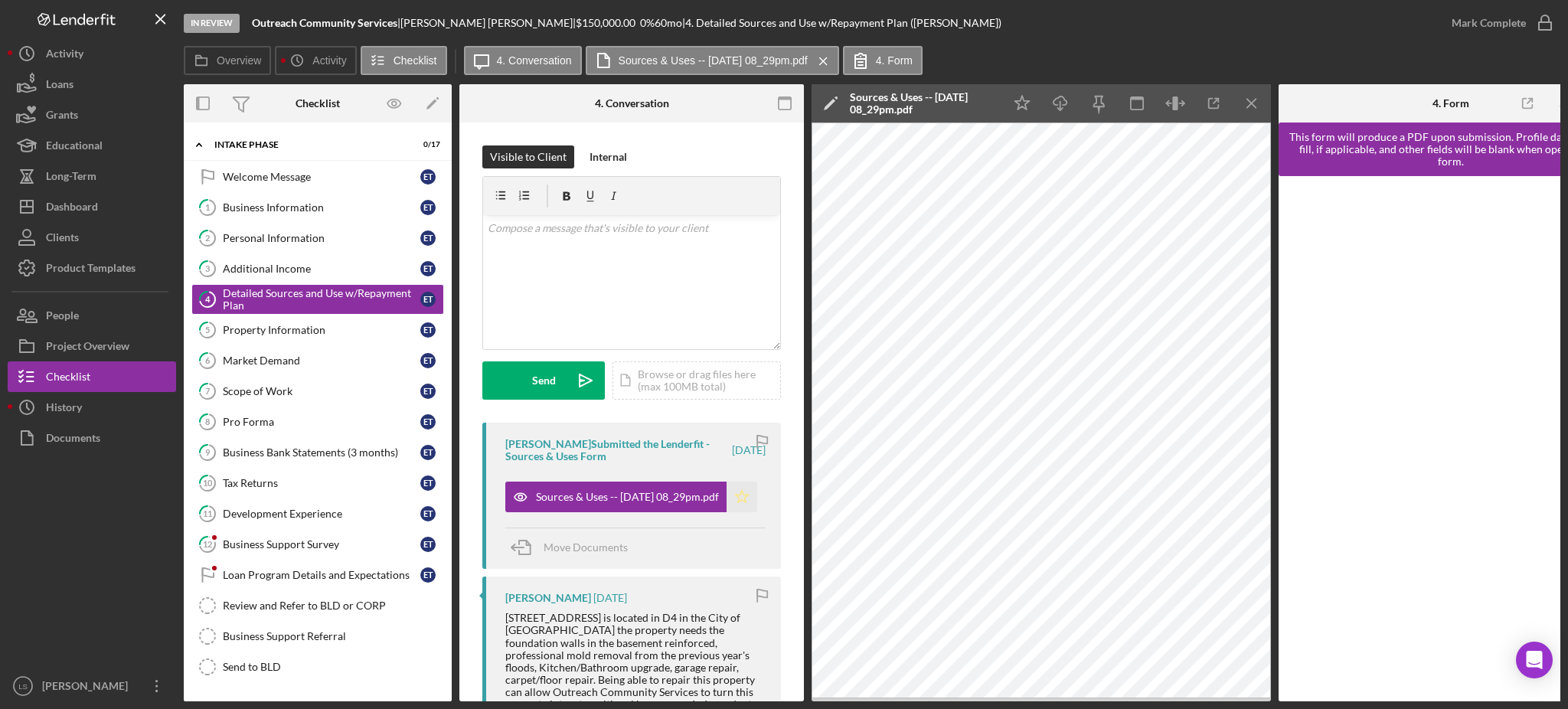
click at [739, 499] on polygon "button" at bounding box center [742, 495] width 13 height 12
click at [88, 306] on button "People" at bounding box center [91, 315] width 169 height 31
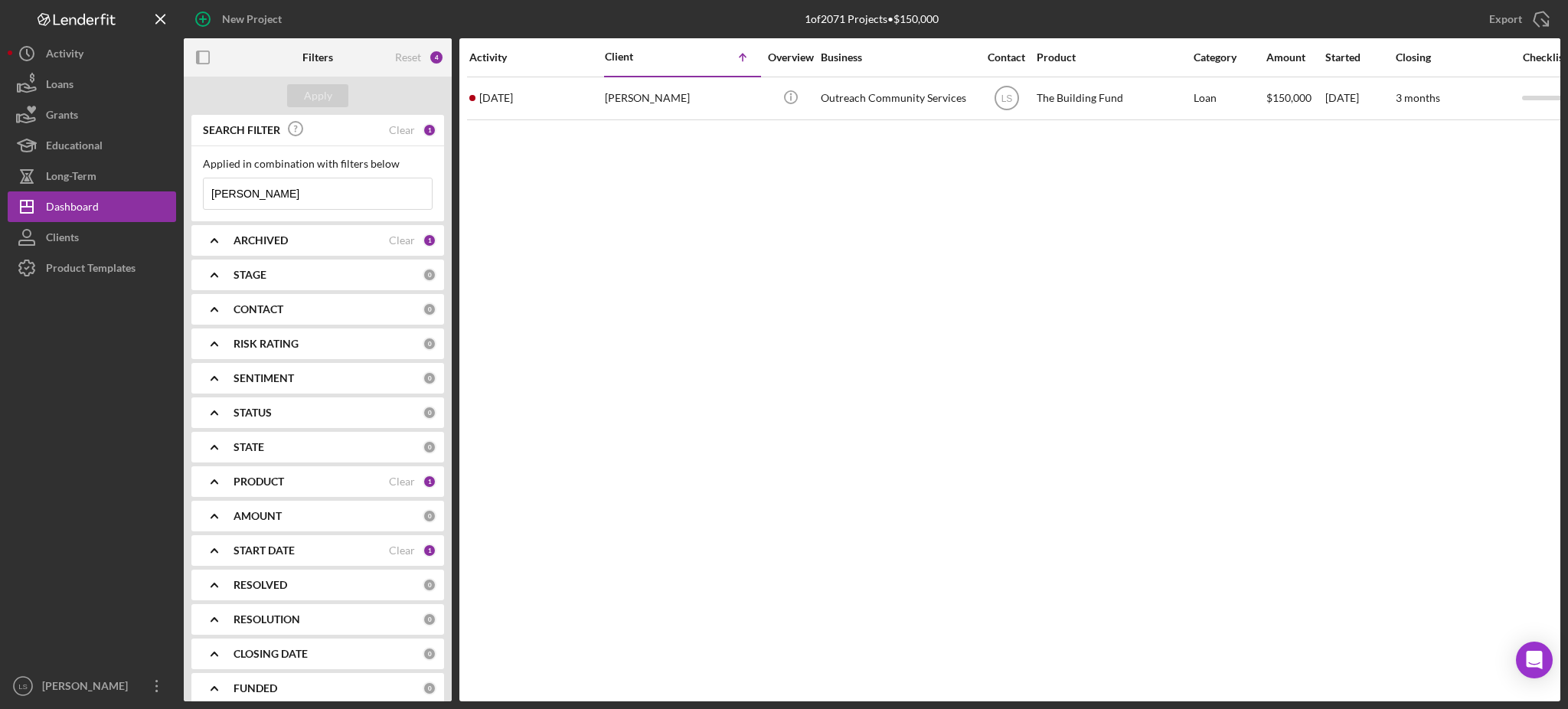
click at [313, 199] on input "[PERSON_NAME]" at bounding box center [317, 194] width 228 height 31
type input "e"
click at [328, 191] on input at bounding box center [317, 194] width 228 height 31
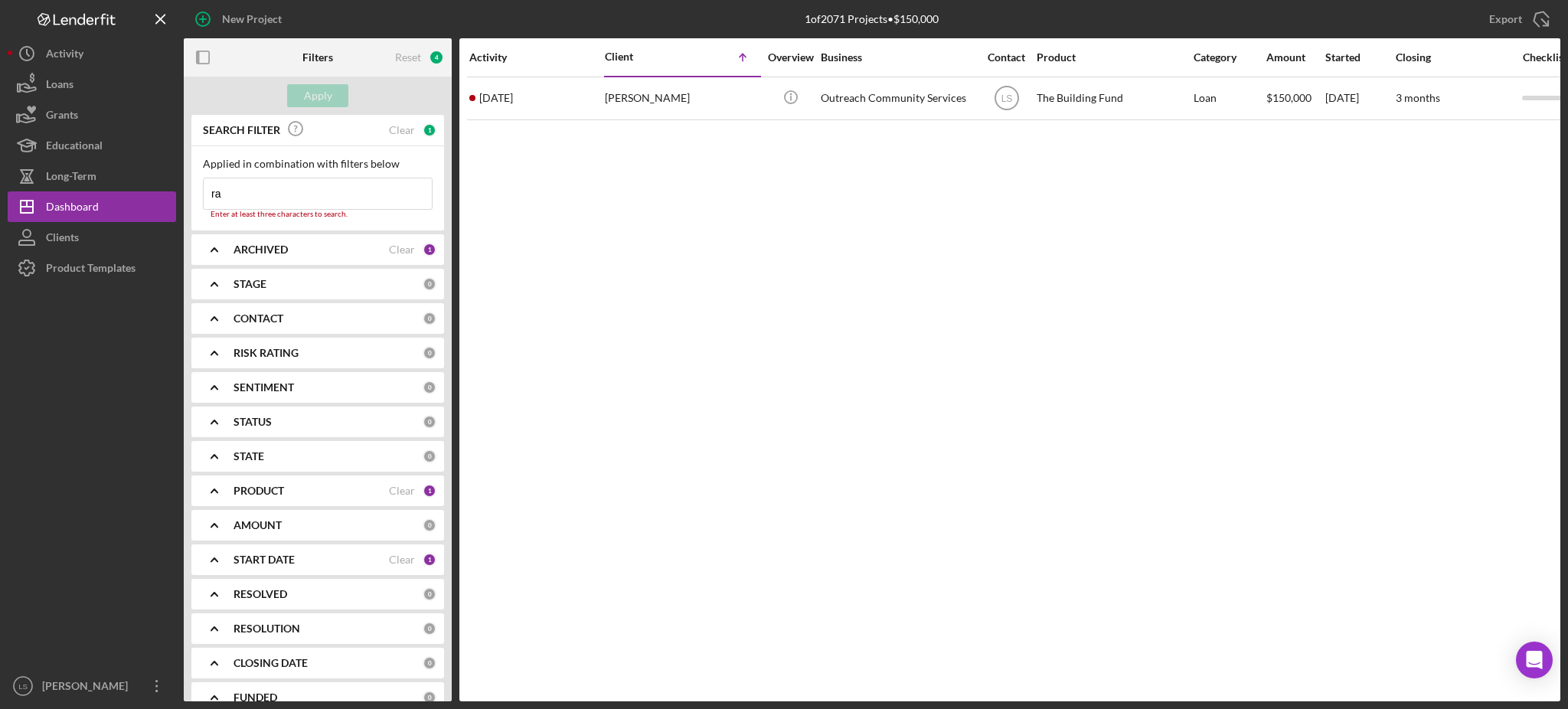
type input "rad"
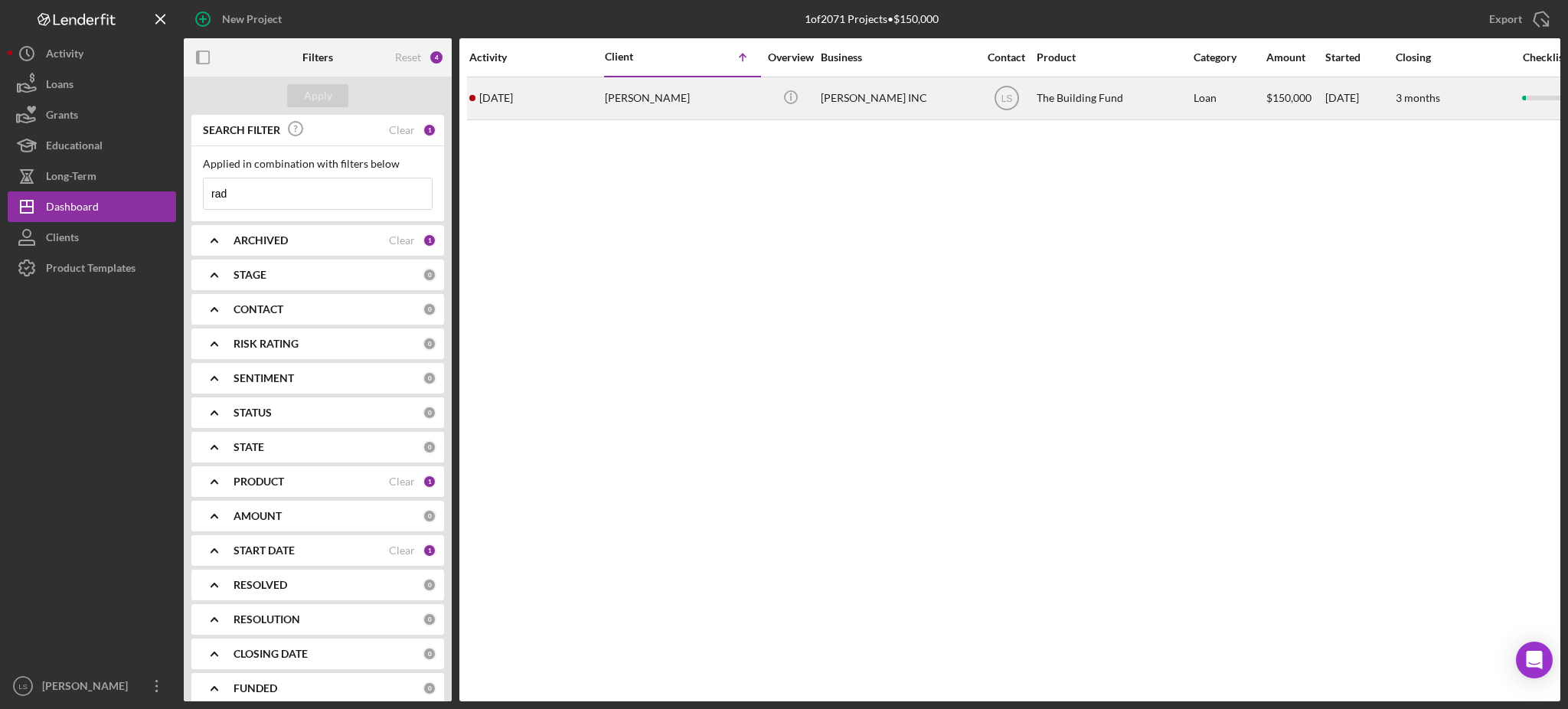
click at [693, 104] on div "[PERSON_NAME]" at bounding box center [681, 98] width 153 height 41
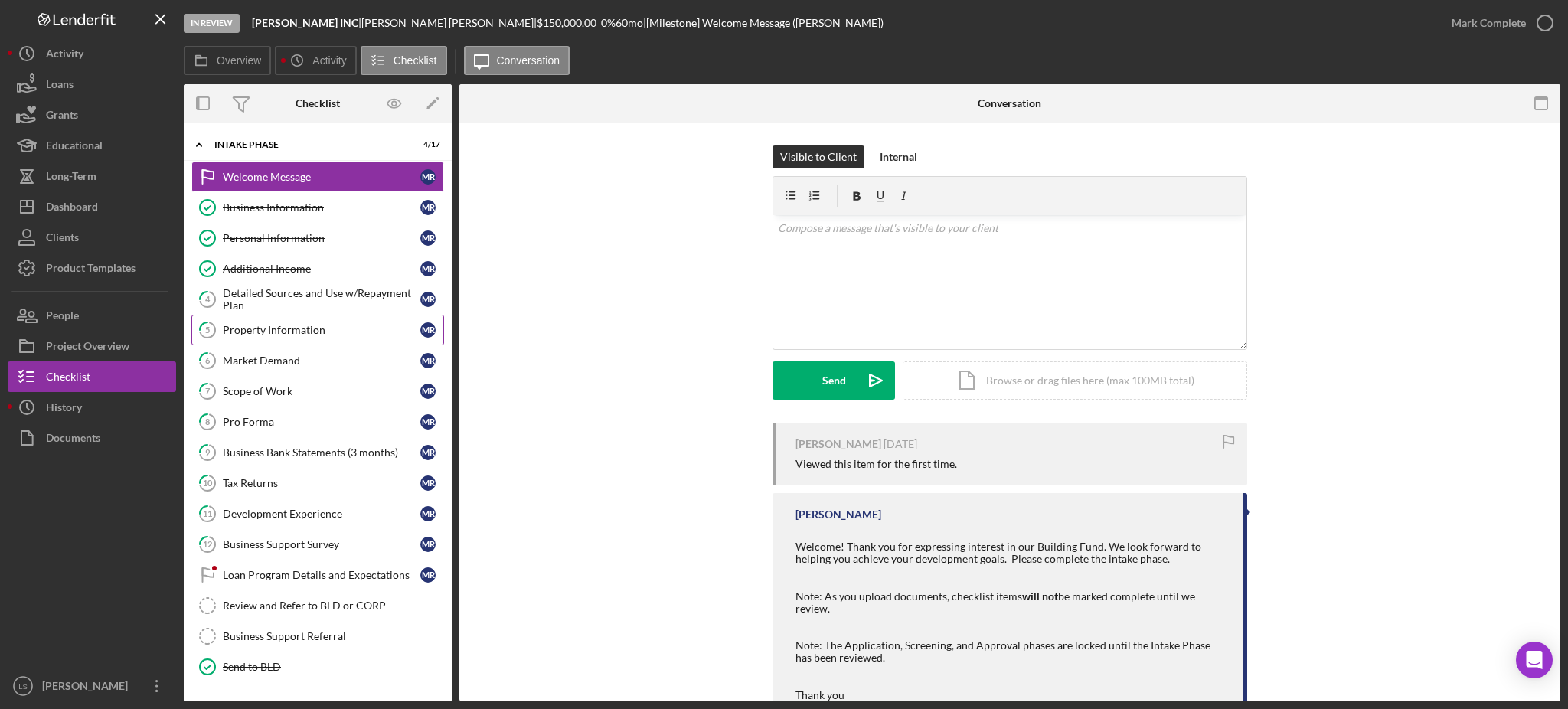
click at [236, 332] on div "Property Information" at bounding box center [321, 329] width 198 height 12
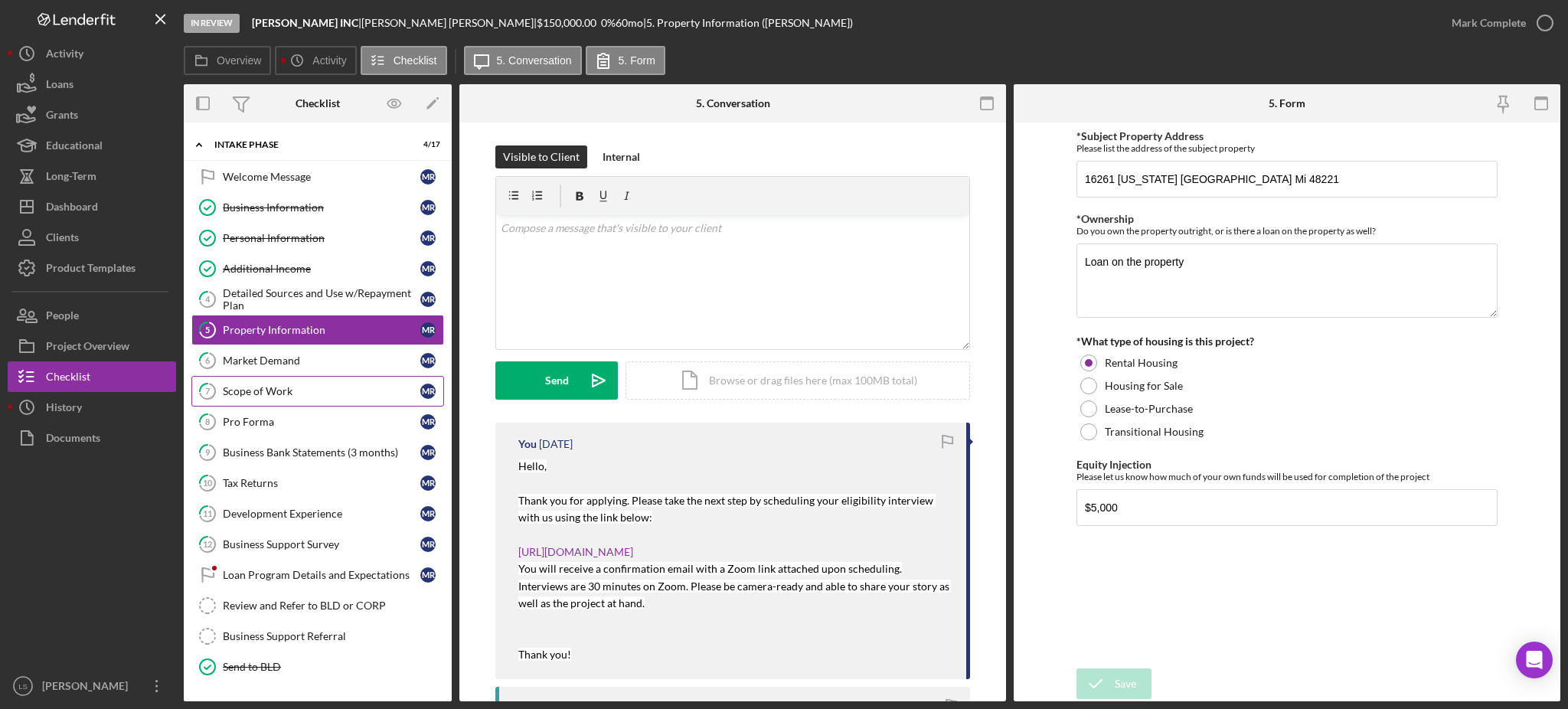
click at [309, 380] on link "7 Scope of Work M R" at bounding box center [317, 391] width 253 height 31
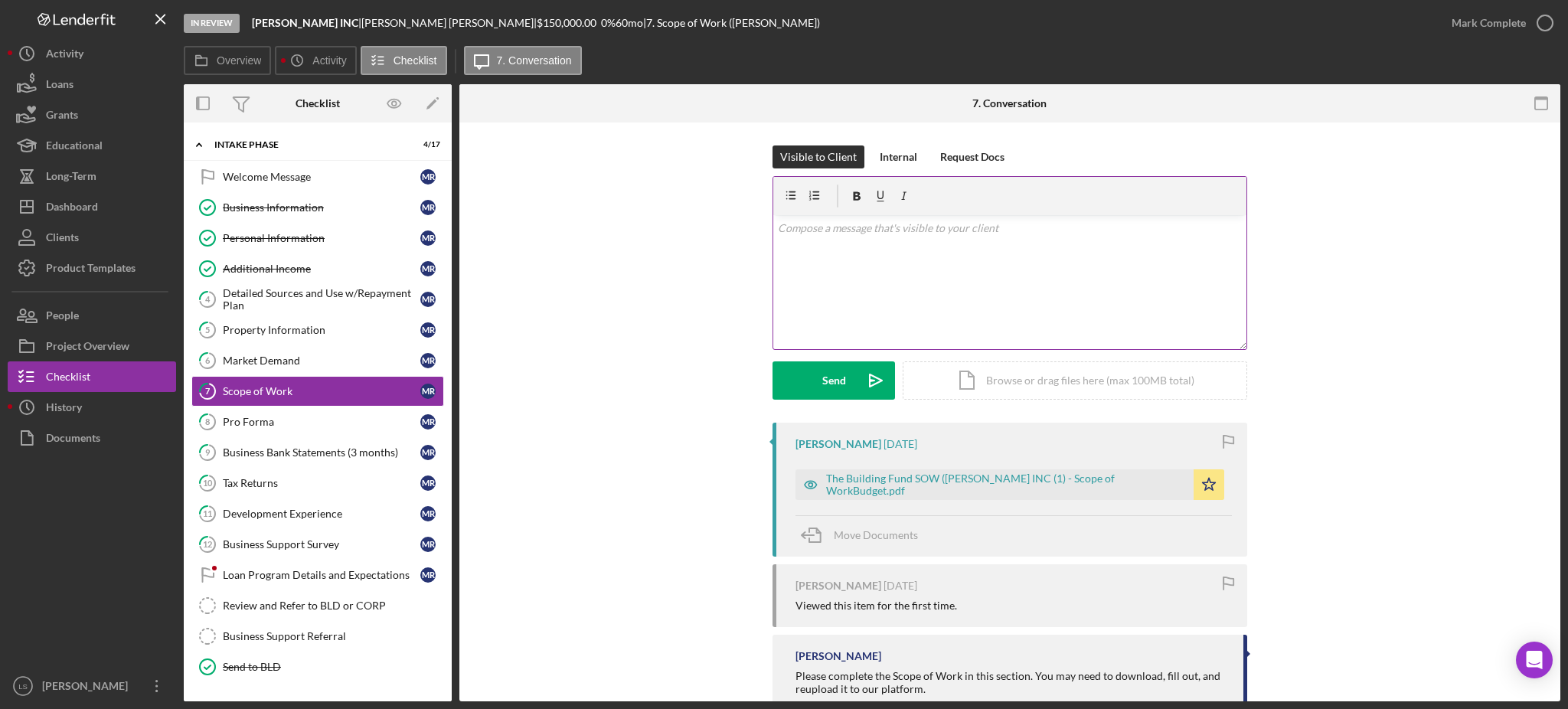
scroll to position [118, 0]
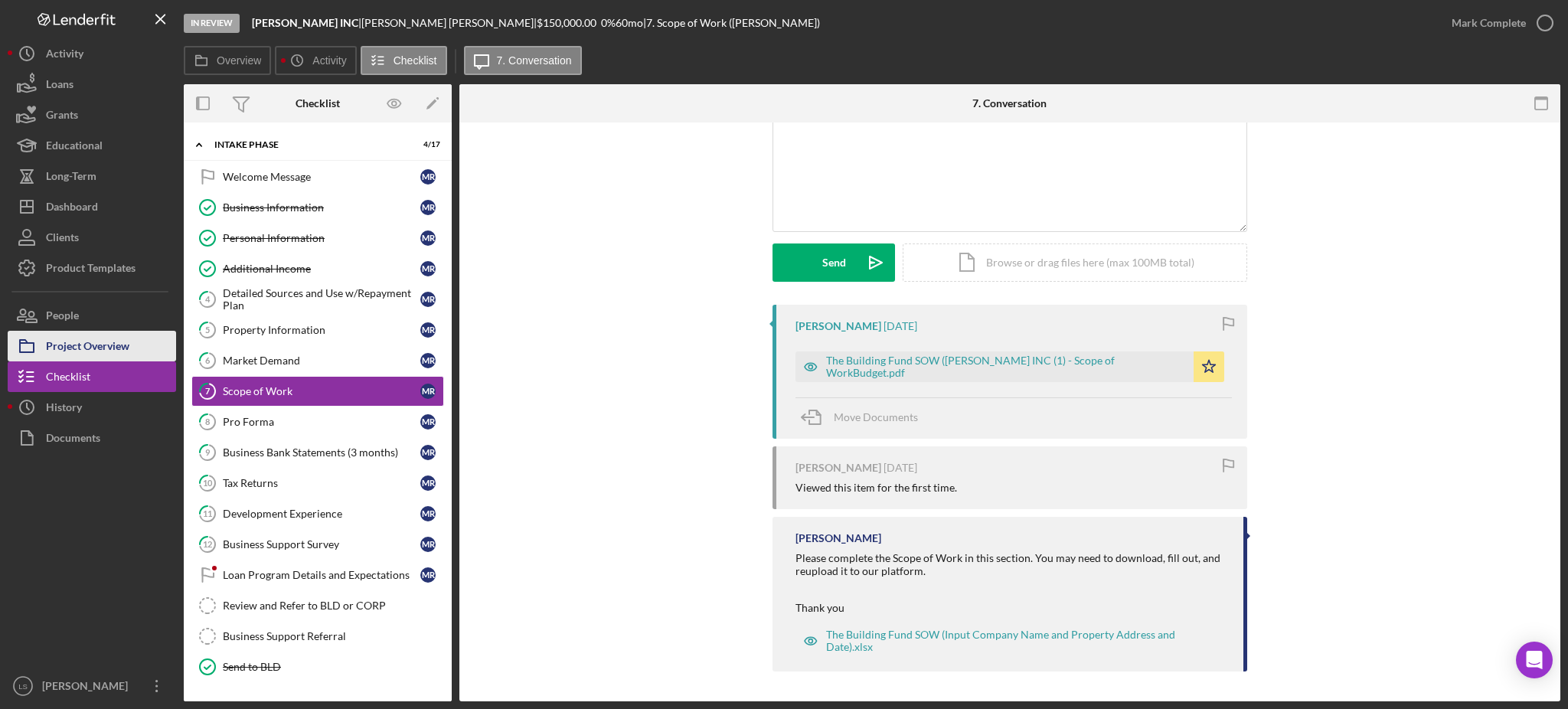
click at [114, 359] on div "Project Overview" at bounding box center [88, 348] width 84 height 35
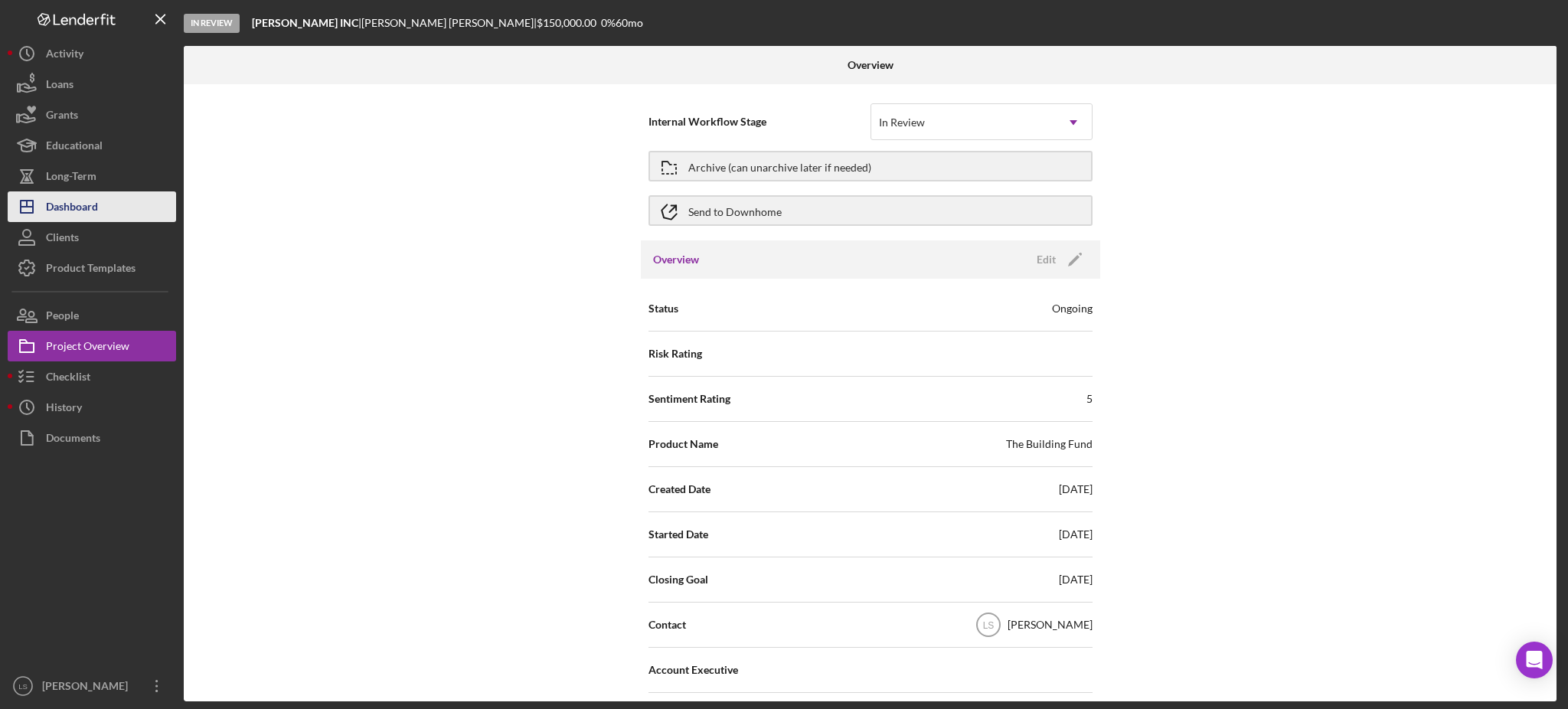
drag, startPoint x: 33, startPoint y: 217, endPoint x: 131, endPoint y: 201, distance: 99.3
click at [33, 217] on icon "Icon/Dashboard" at bounding box center [26, 207] width 38 height 38
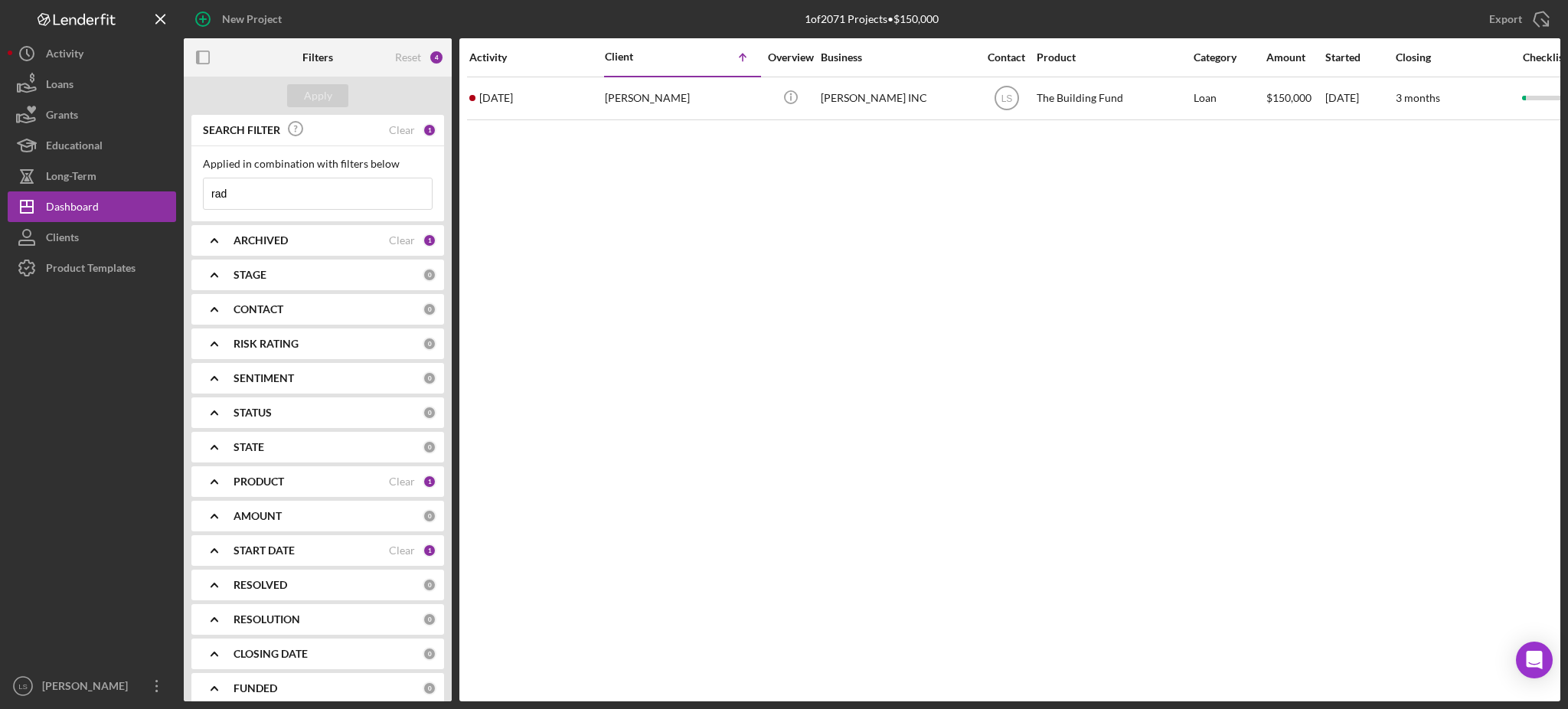
click at [260, 196] on input "rad" at bounding box center [317, 194] width 228 height 31
type input "r"
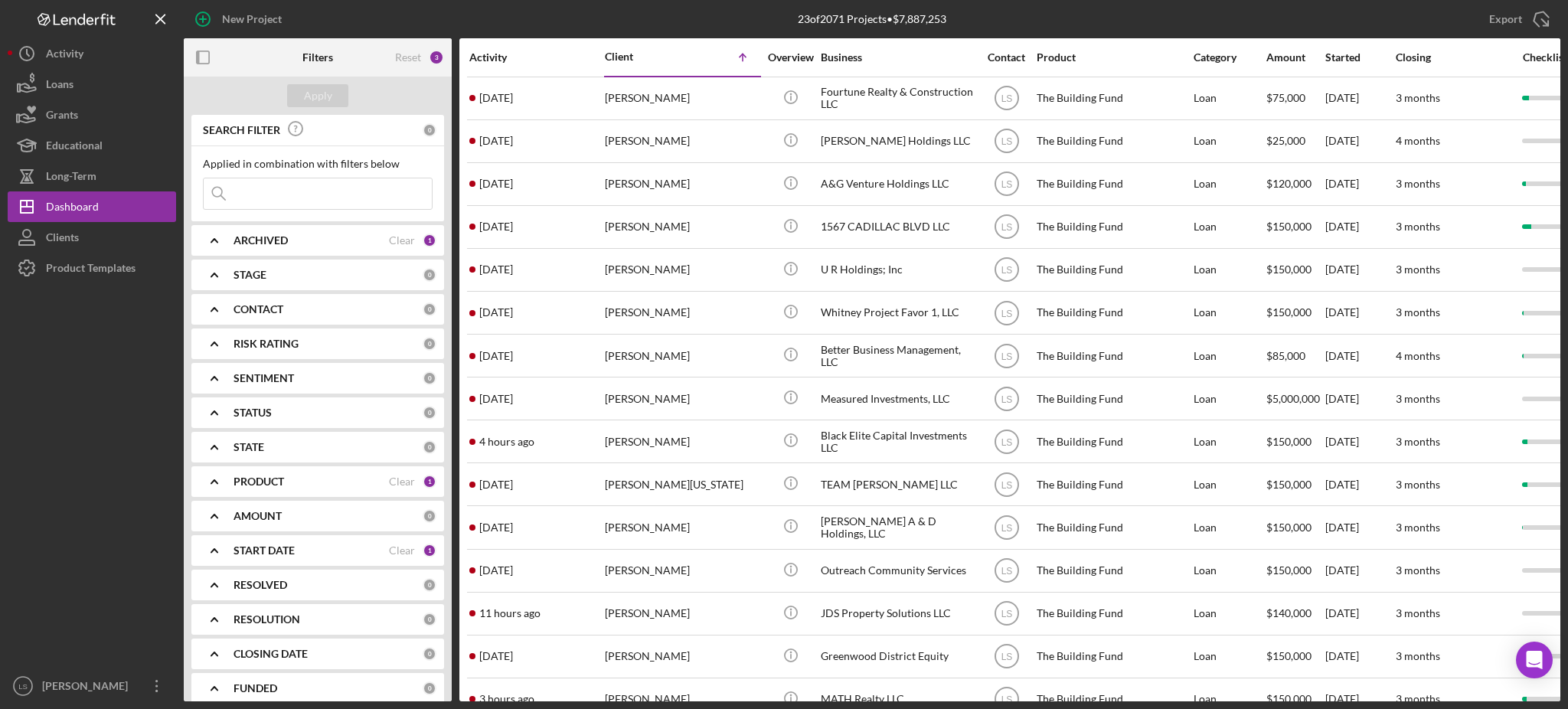
click at [493, 63] on div "Activity" at bounding box center [536, 57] width 134 height 36
click at [499, 59] on div "Activity" at bounding box center [536, 57] width 134 height 12
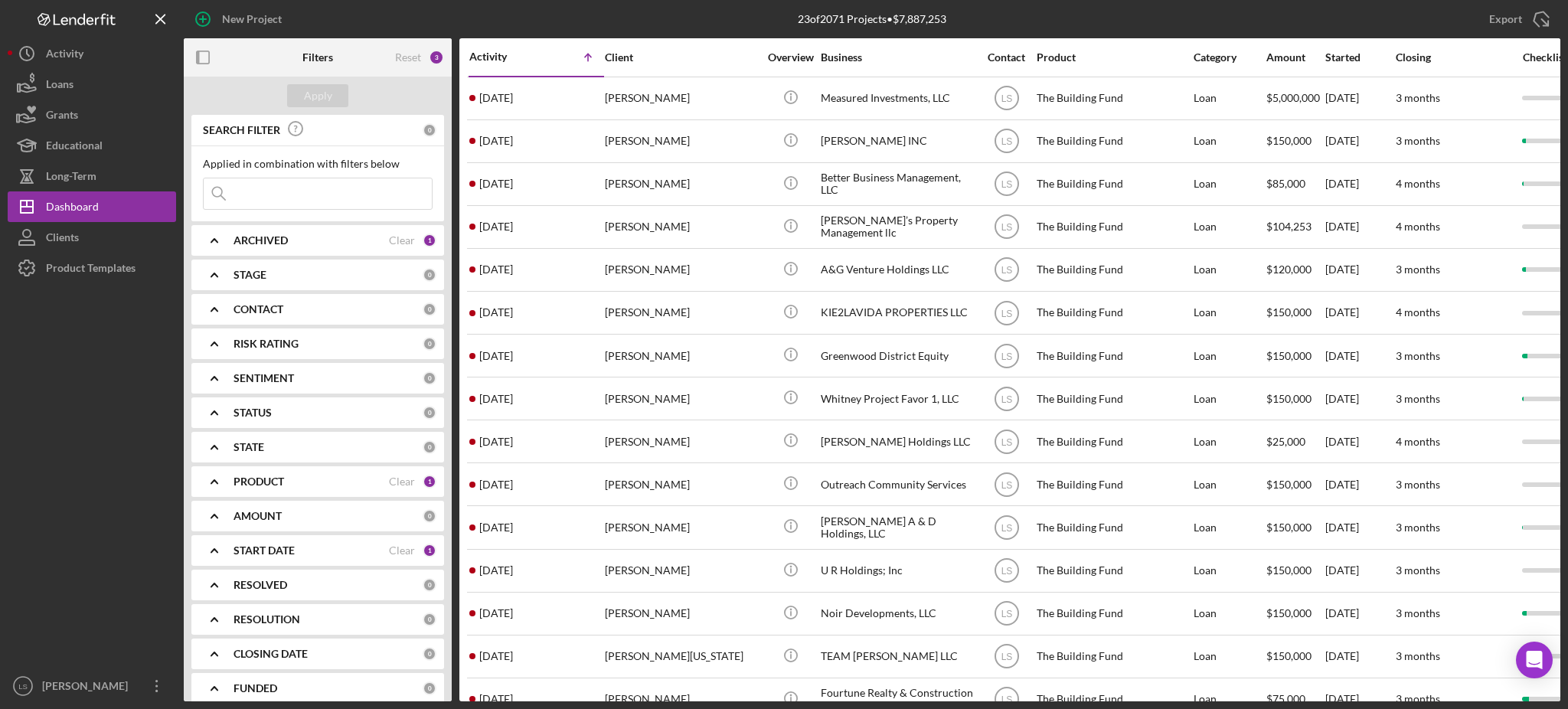
click at [499, 59] on div "Activity" at bounding box center [503, 56] width 67 height 12
